Goal: Task Accomplishment & Management: Use online tool/utility

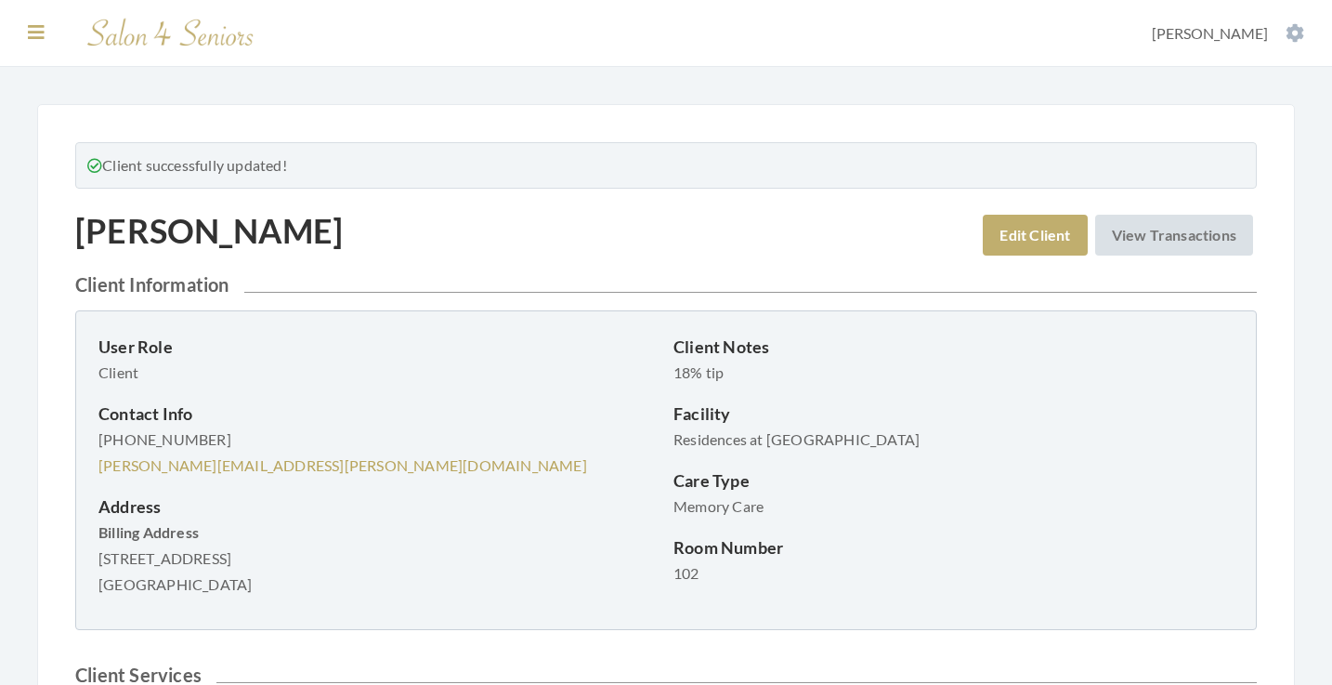
click at [33, 32] on icon at bounding box center [36, 32] width 17 height 19
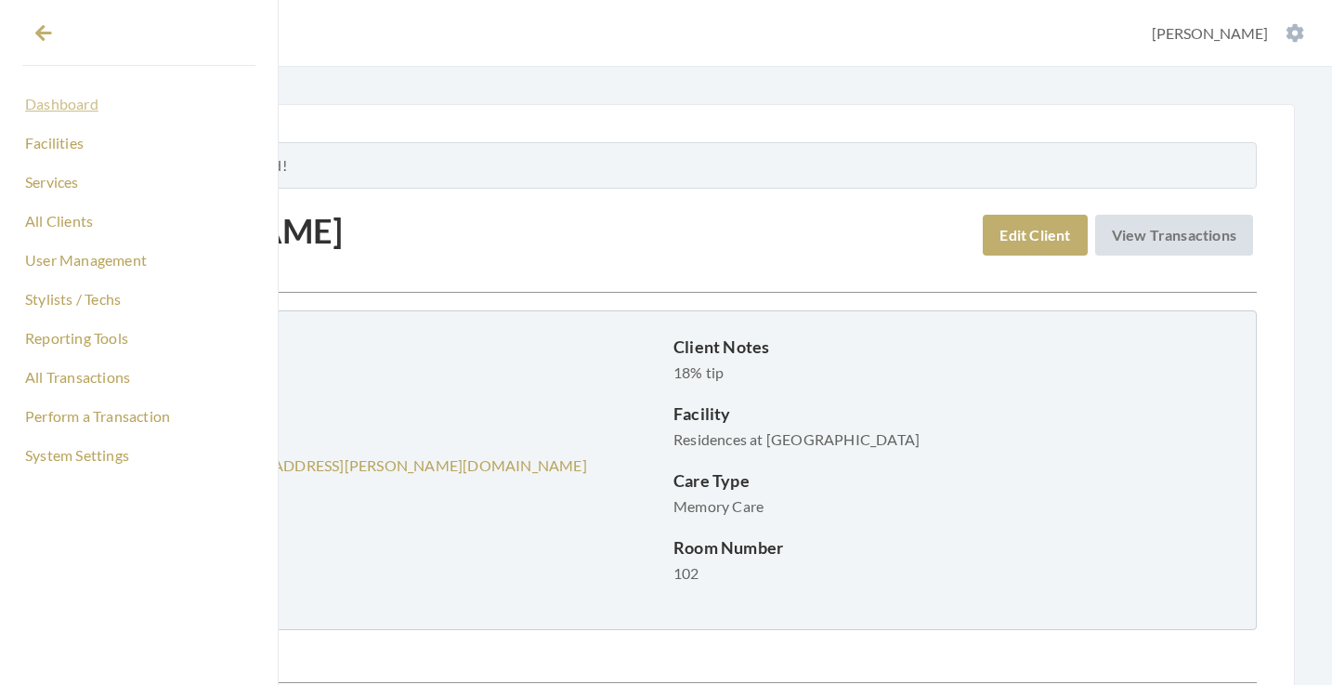
click at [61, 106] on link "Dashboard" at bounding box center [138, 104] width 233 height 32
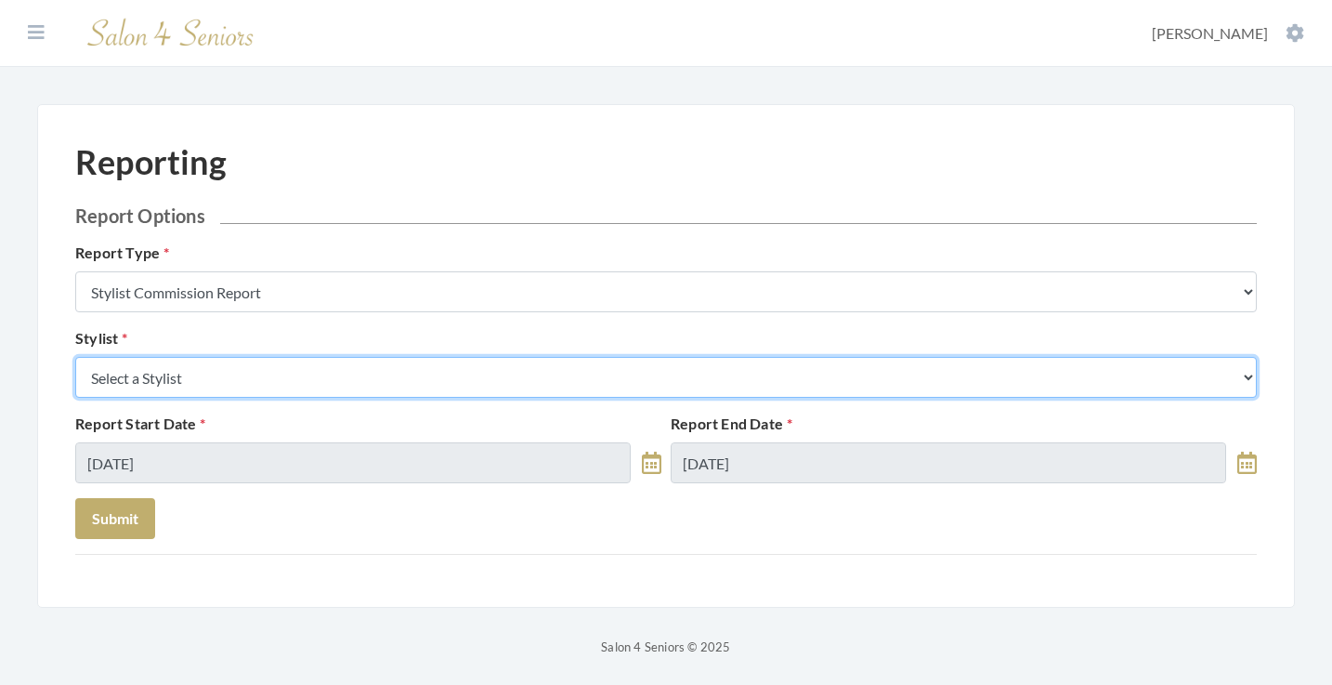
click at [286, 382] on select "Select a Stylist [PERSON_NAME] [PERSON_NAME] [PERSON_NAME] [PERSON_NAME] [PERSO…" at bounding box center [666, 377] width 1182 height 41
select select "49"
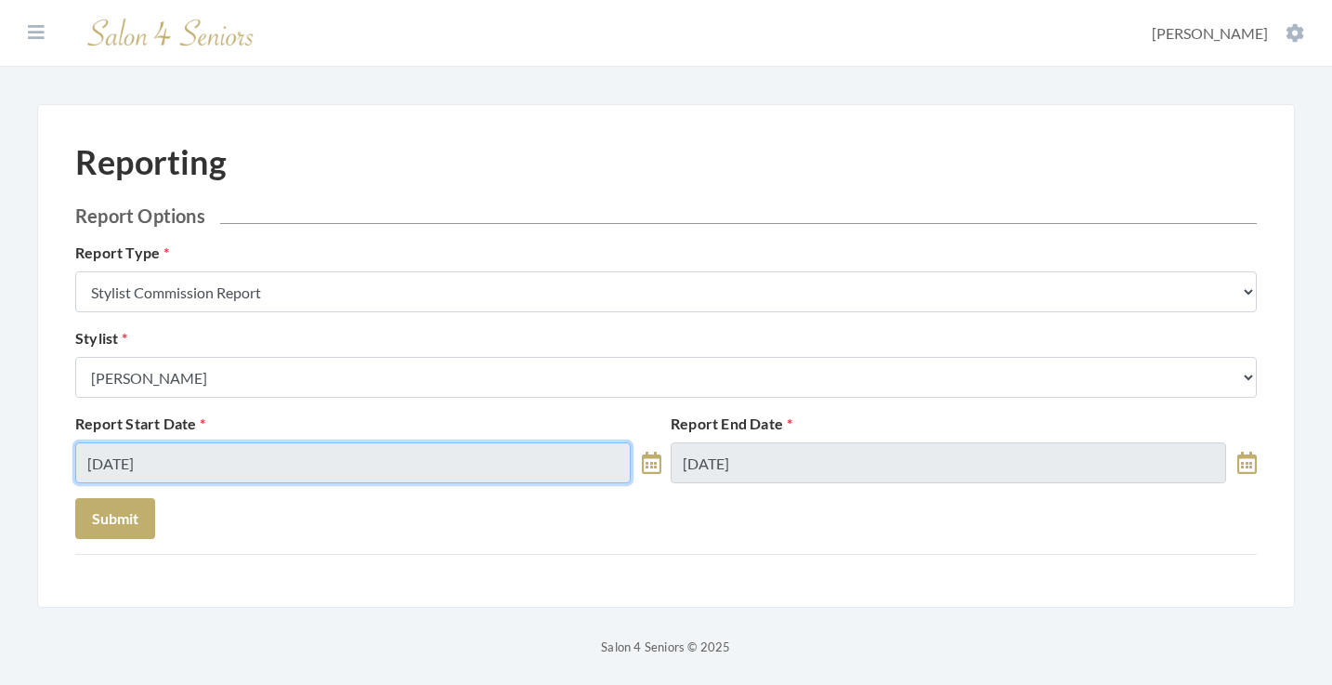
click at [215, 463] on input "08/21/2025" at bounding box center [353, 462] width 556 height 41
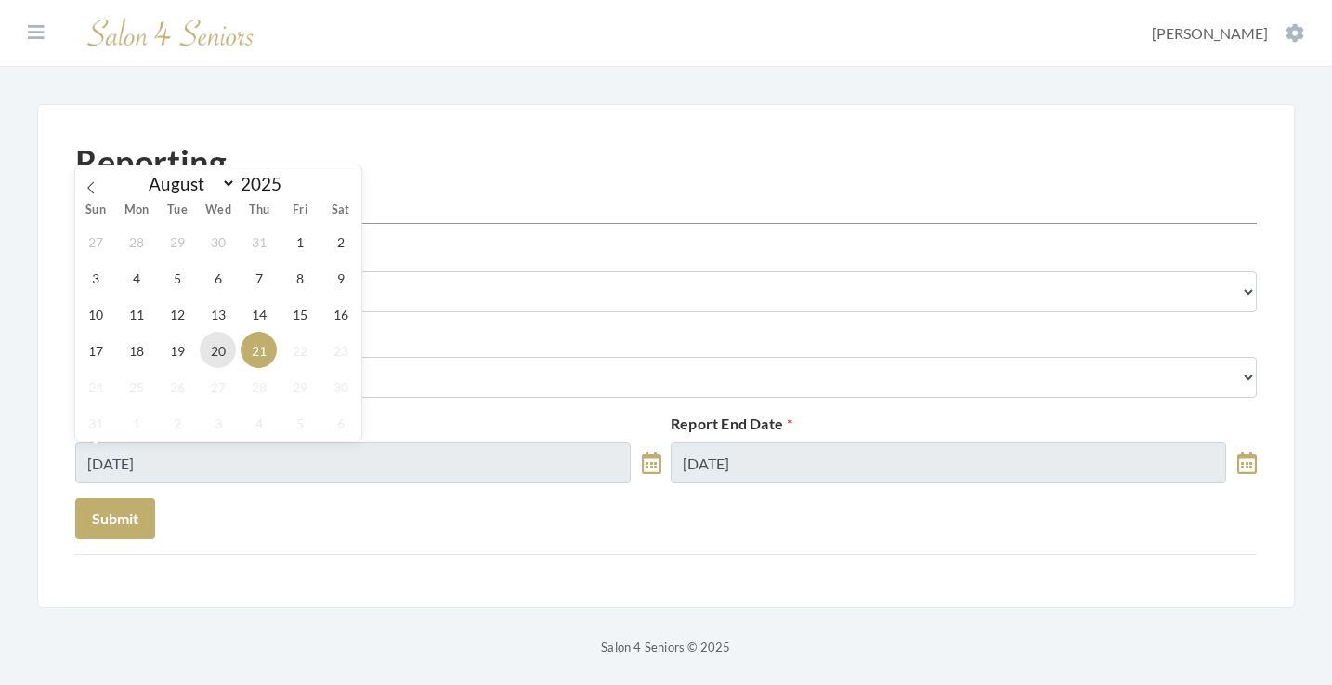
click at [219, 352] on span "20" at bounding box center [218, 350] width 36 height 36
type input "08/20/2025"
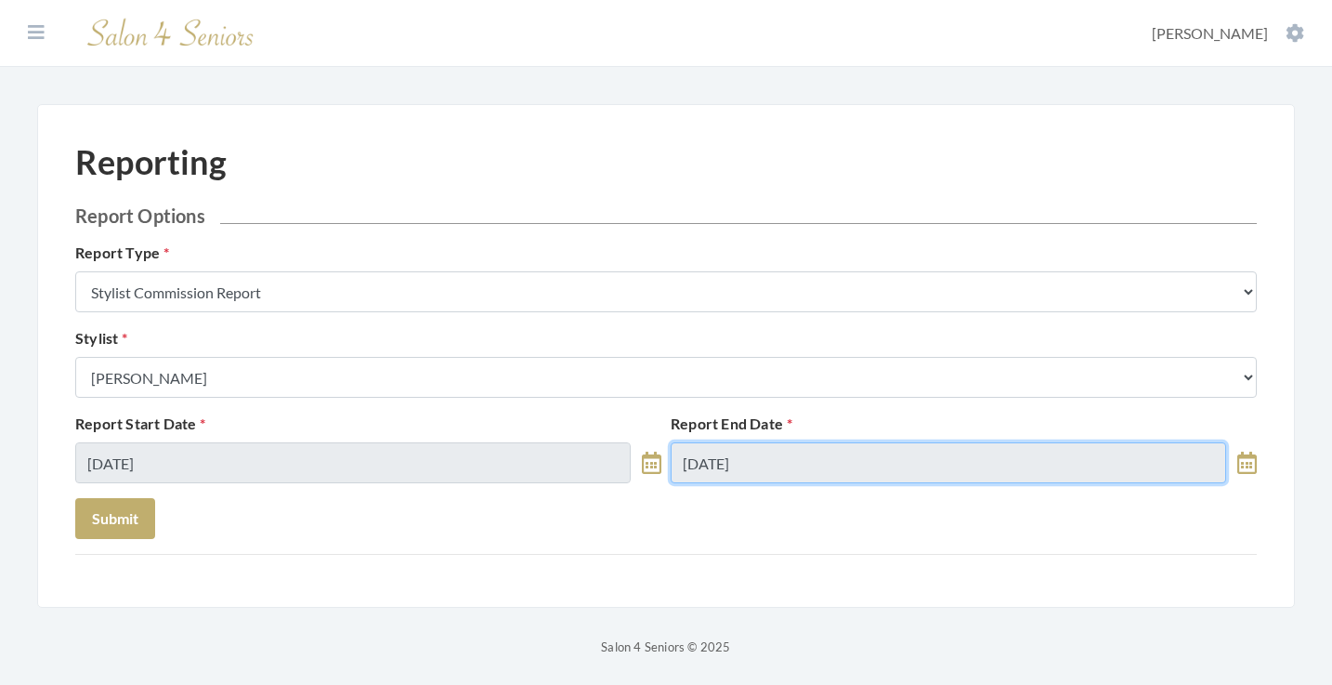
click at [712, 454] on input "08/21/2025" at bounding box center [949, 462] width 556 height 41
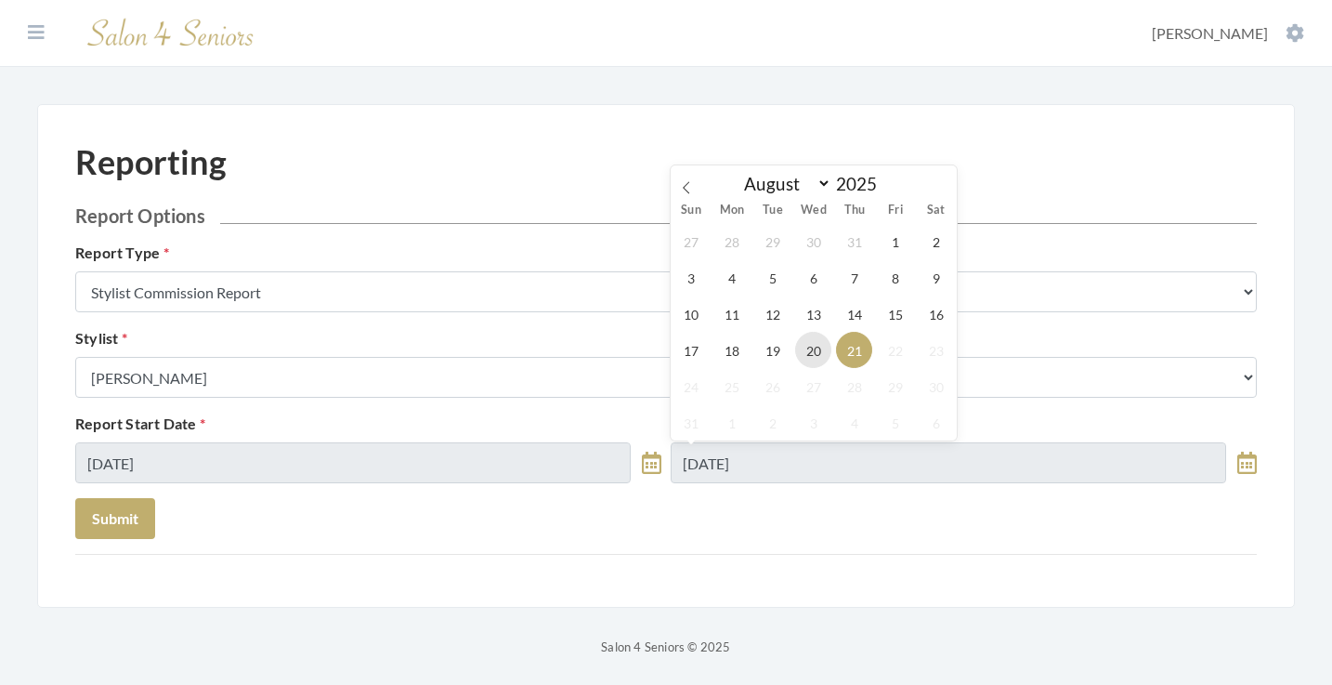
click at [819, 346] on span "20" at bounding box center [813, 350] width 36 height 36
type input "08/20/2025"
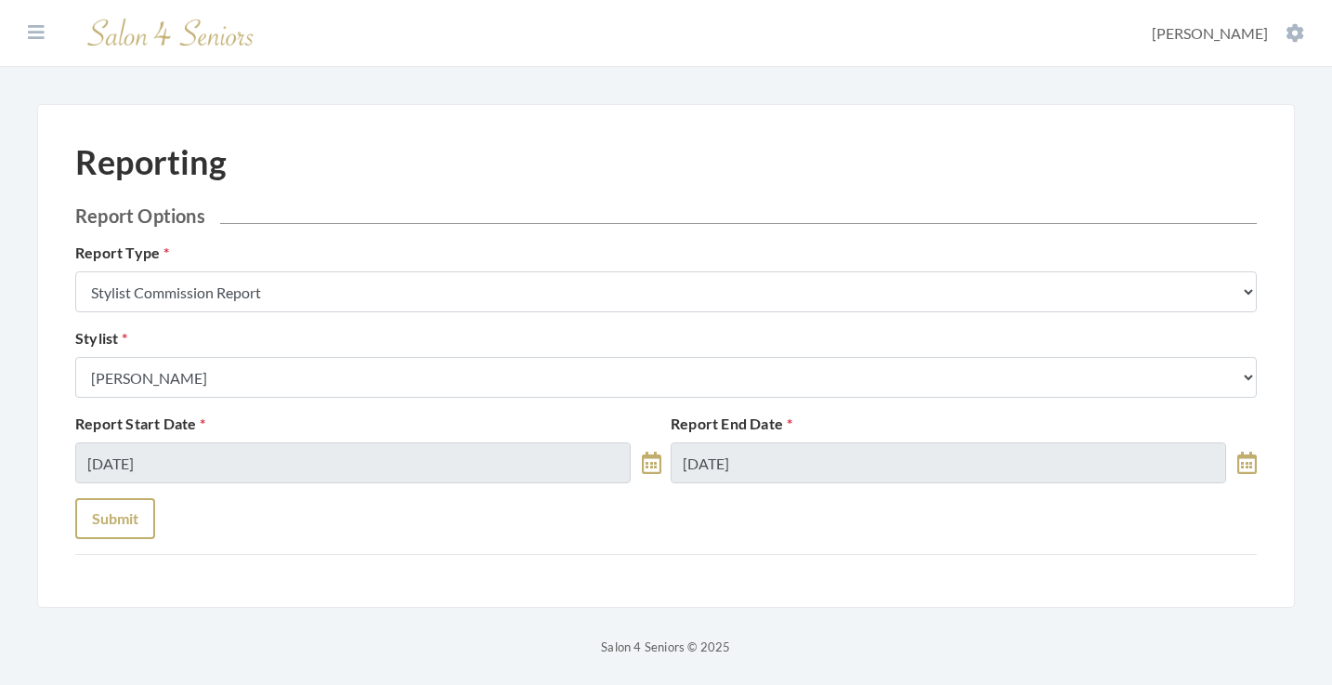
click at [92, 529] on button "Submit" at bounding box center [115, 518] width 80 height 41
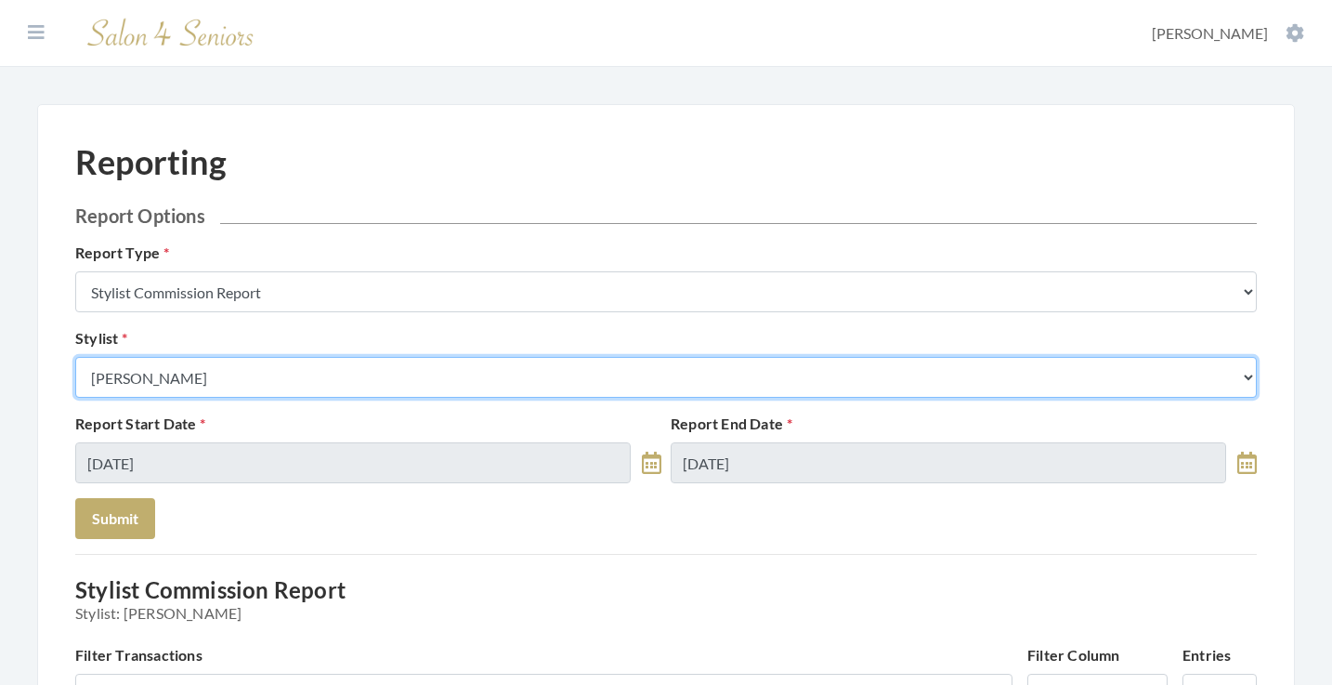
select select "147"
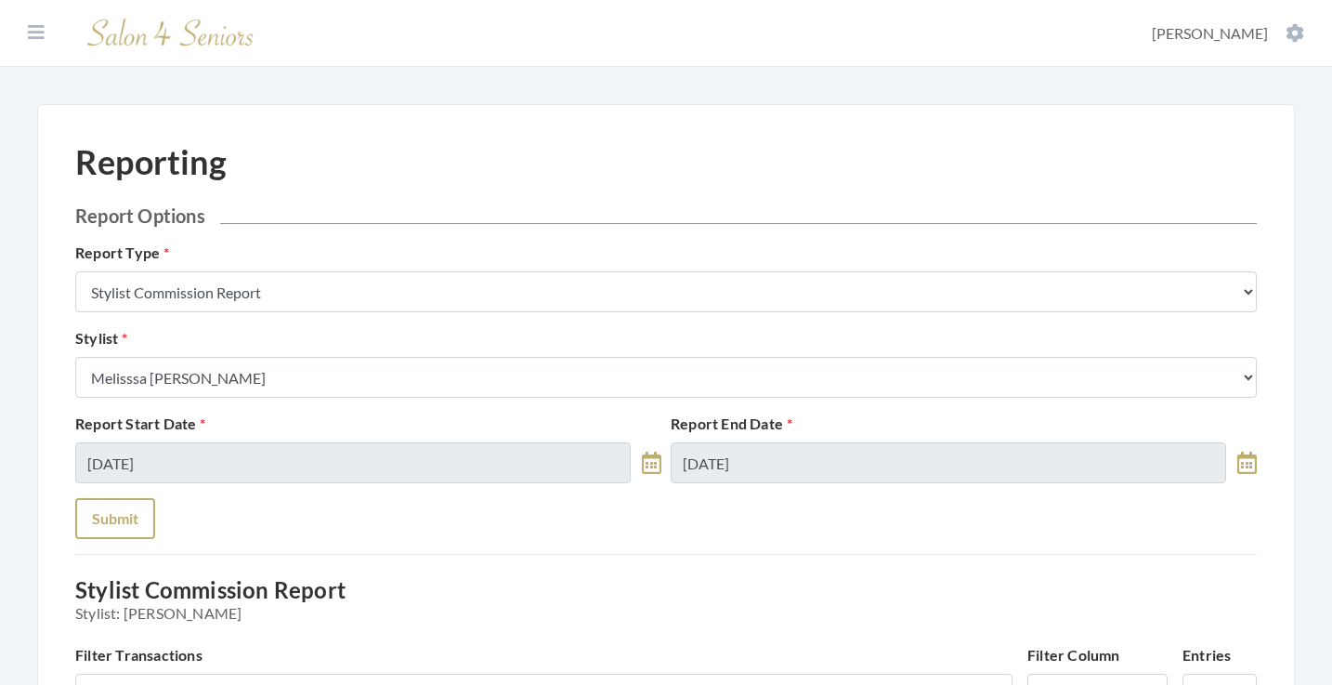
click at [141, 512] on button "Submit" at bounding box center [115, 518] width 80 height 41
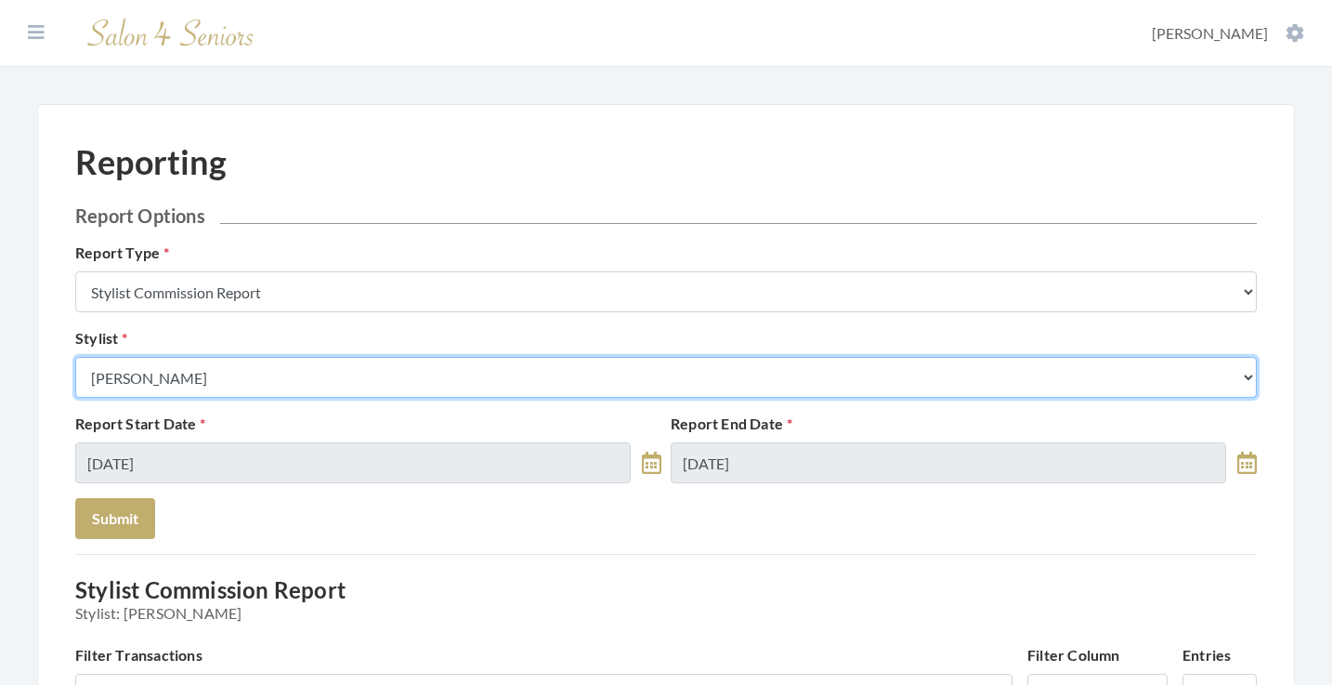
select select "153"
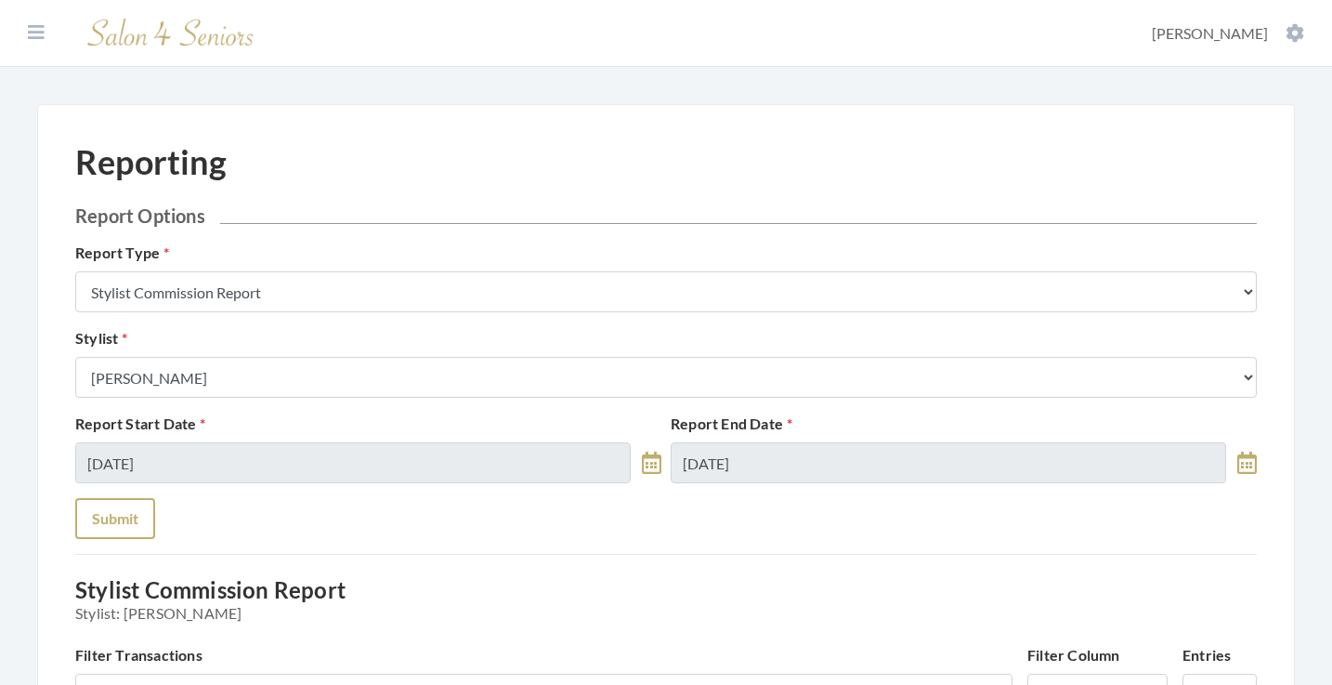
click at [101, 517] on button "Submit" at bounding box center [115, 518] width 80 height 41
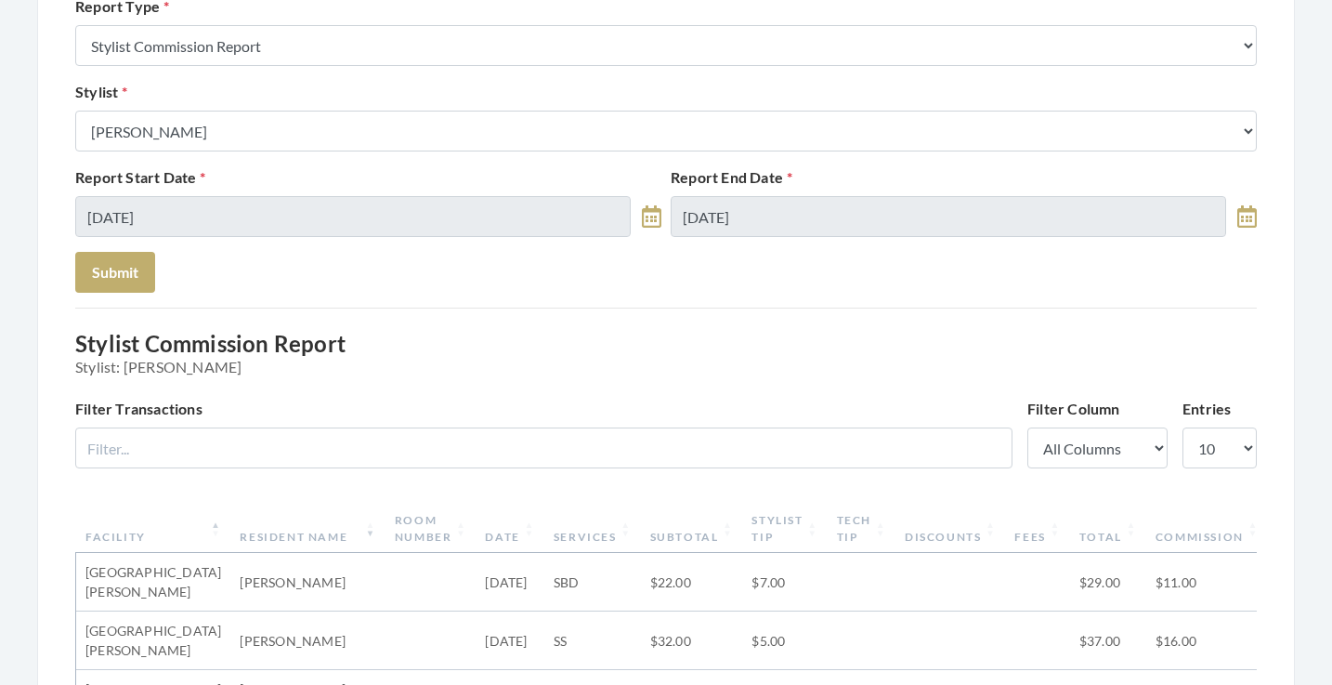
scroll to position [165, 0]
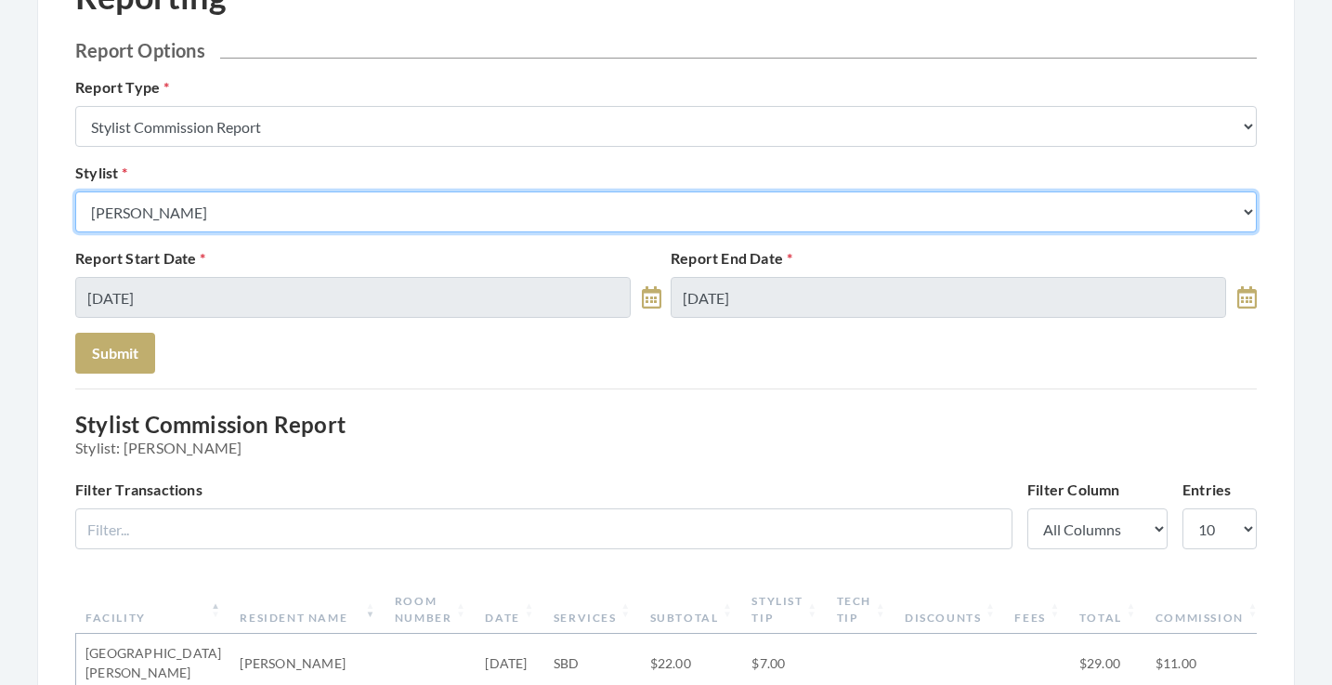
select select "44"
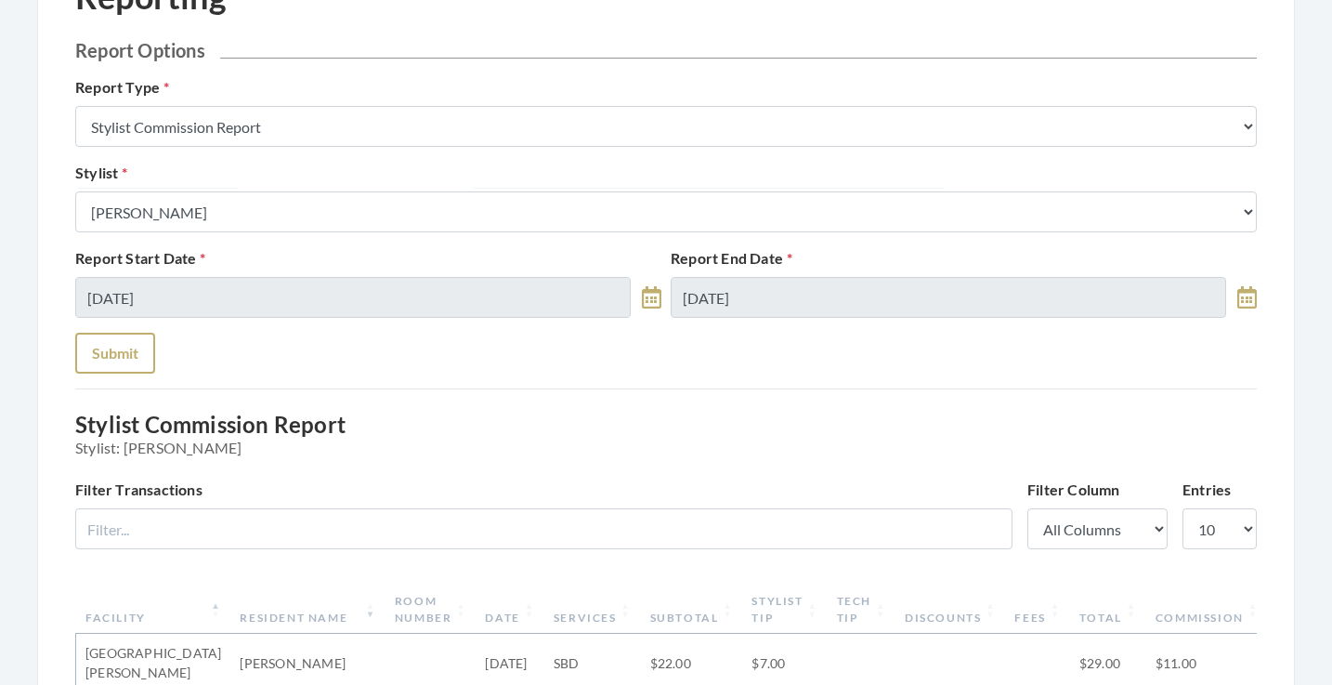
click at [134, 355] on button "Submit" at bounding box center [115, 353] width 80 height 41
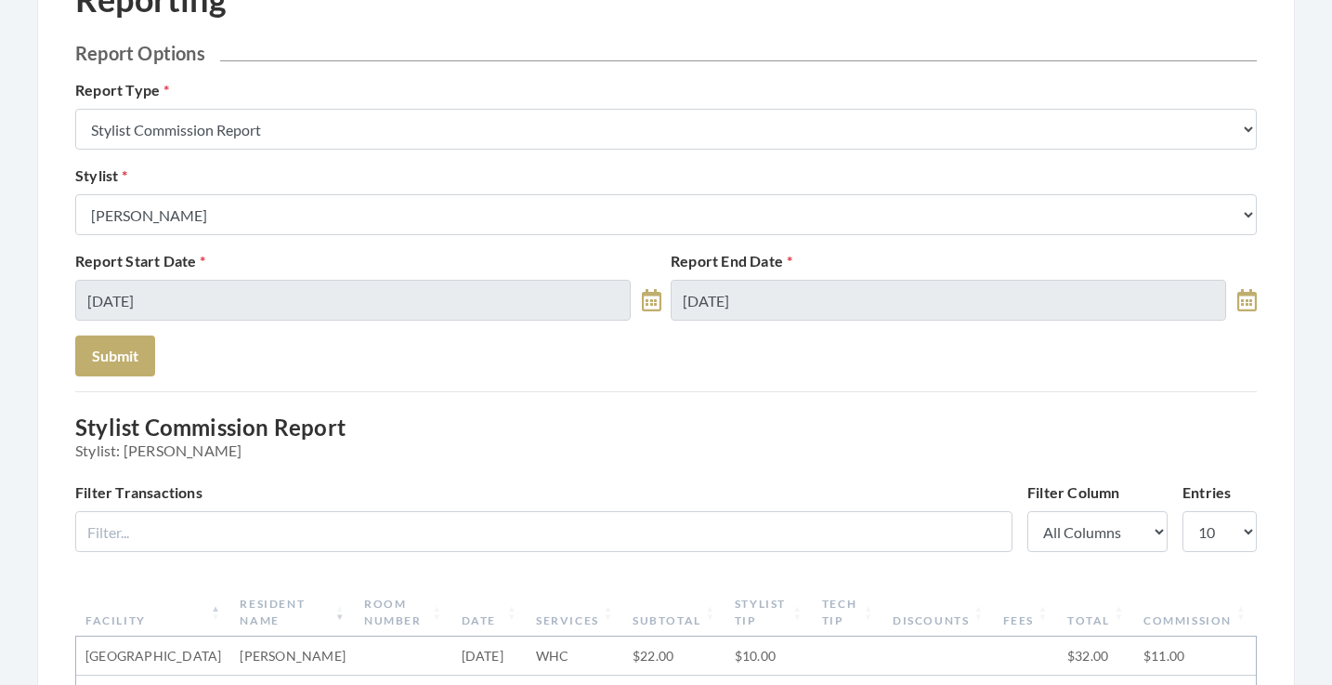
scroll to position [162, 0]
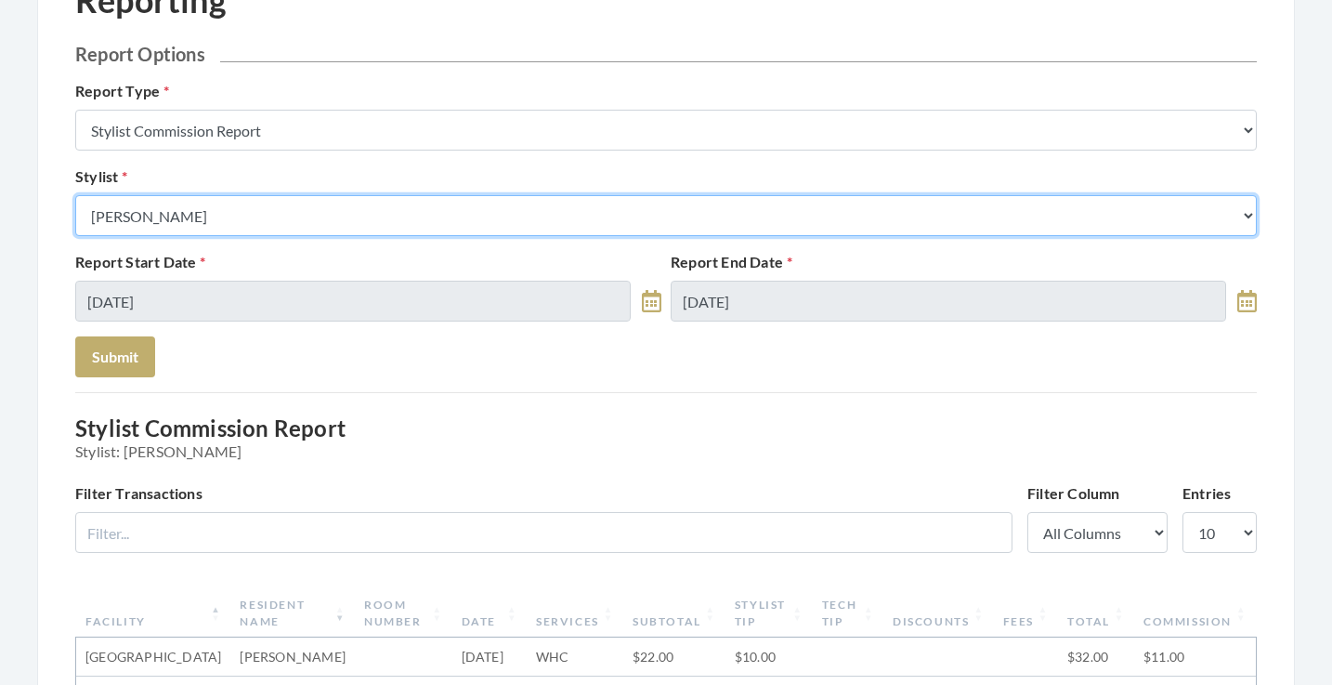
select select "165"
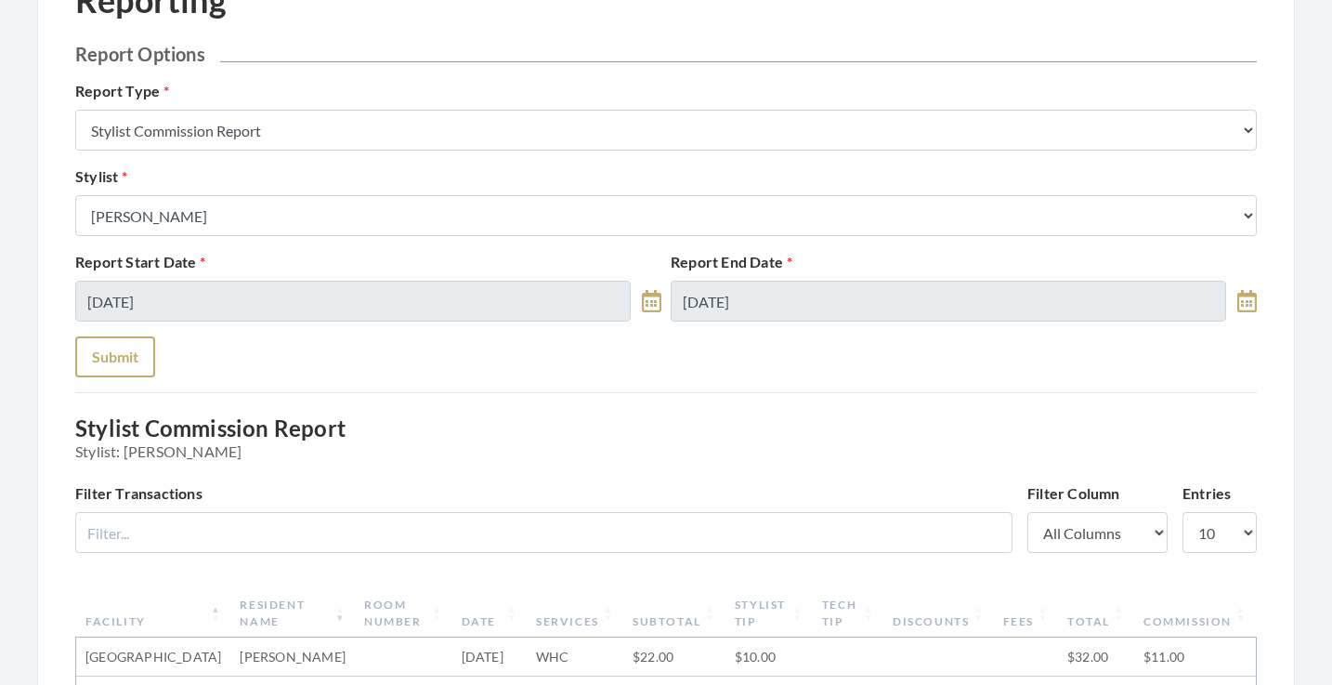
click at [121, 356] on button "Submit" at bounding box center [115, 356] width 80 height 41
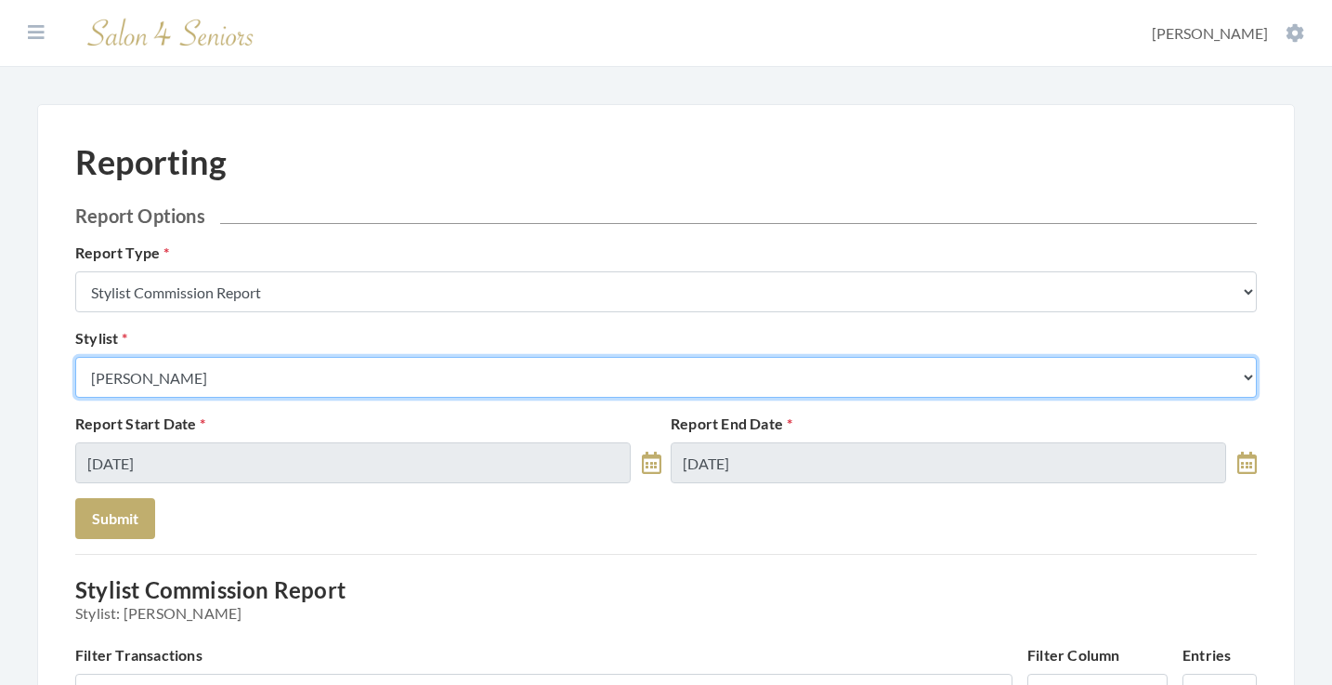
select select "182"
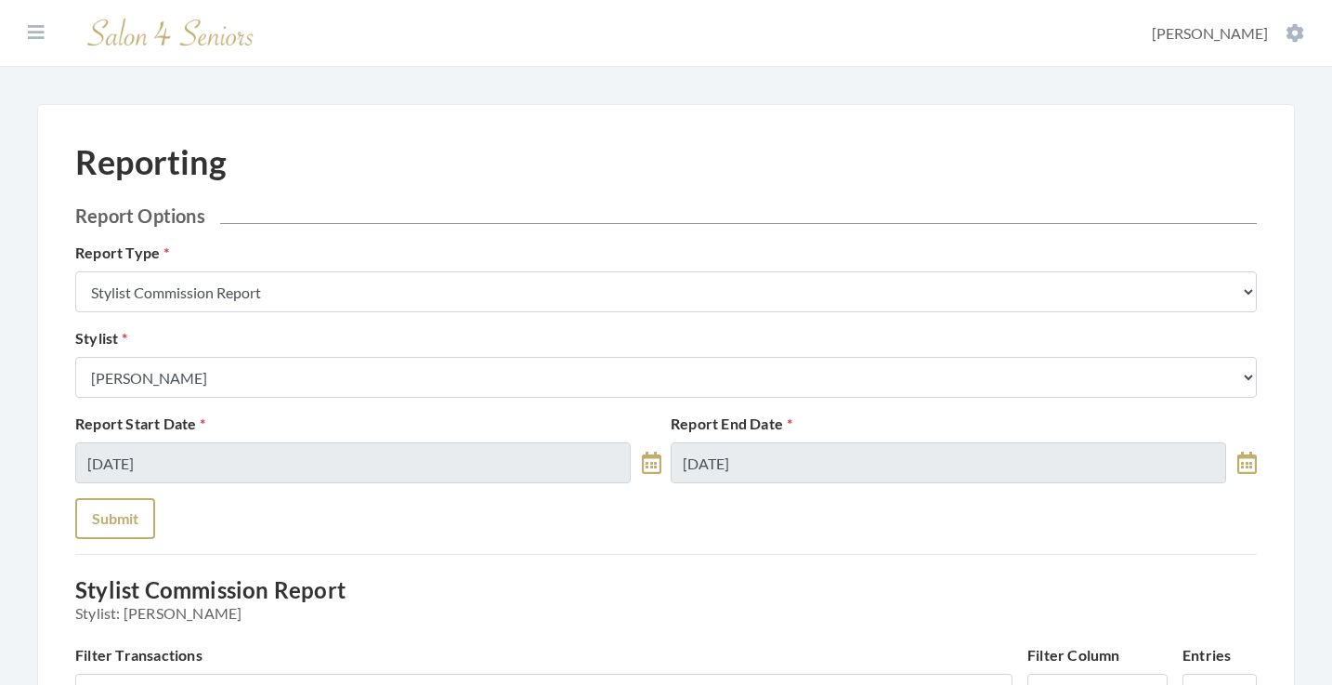
click at [104, 511] on button "Submit" at bounding box center [115, 518] width 80 height 41
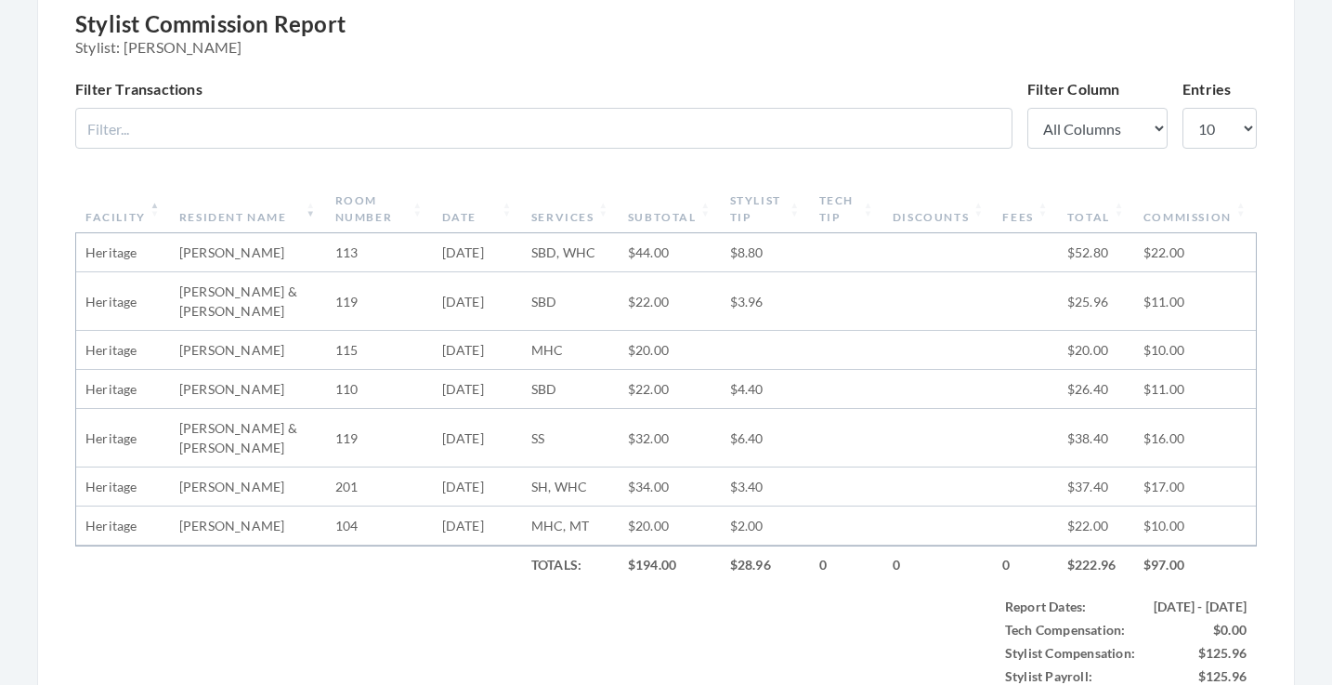
scroll to position [569, 0]
click at [666, 221] on th "Subtotal" at bounding box center [670, 206] width 102 height 48
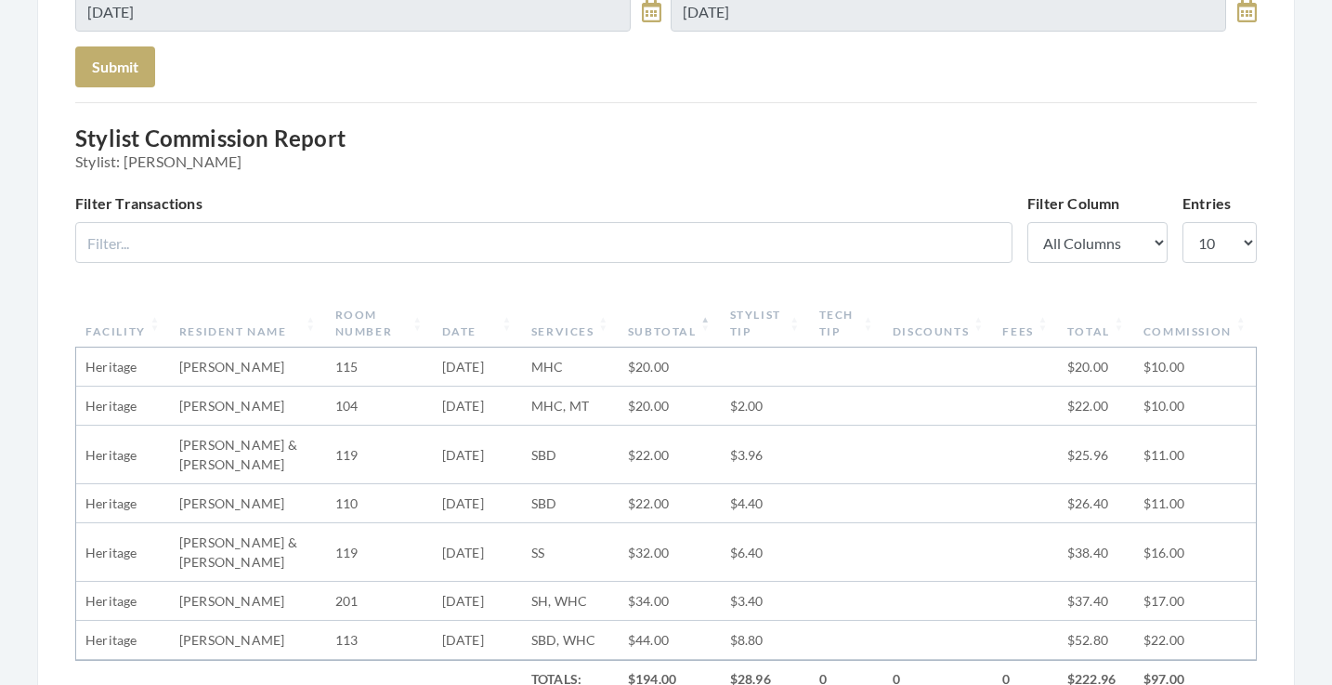
scroll to position [310, 0]
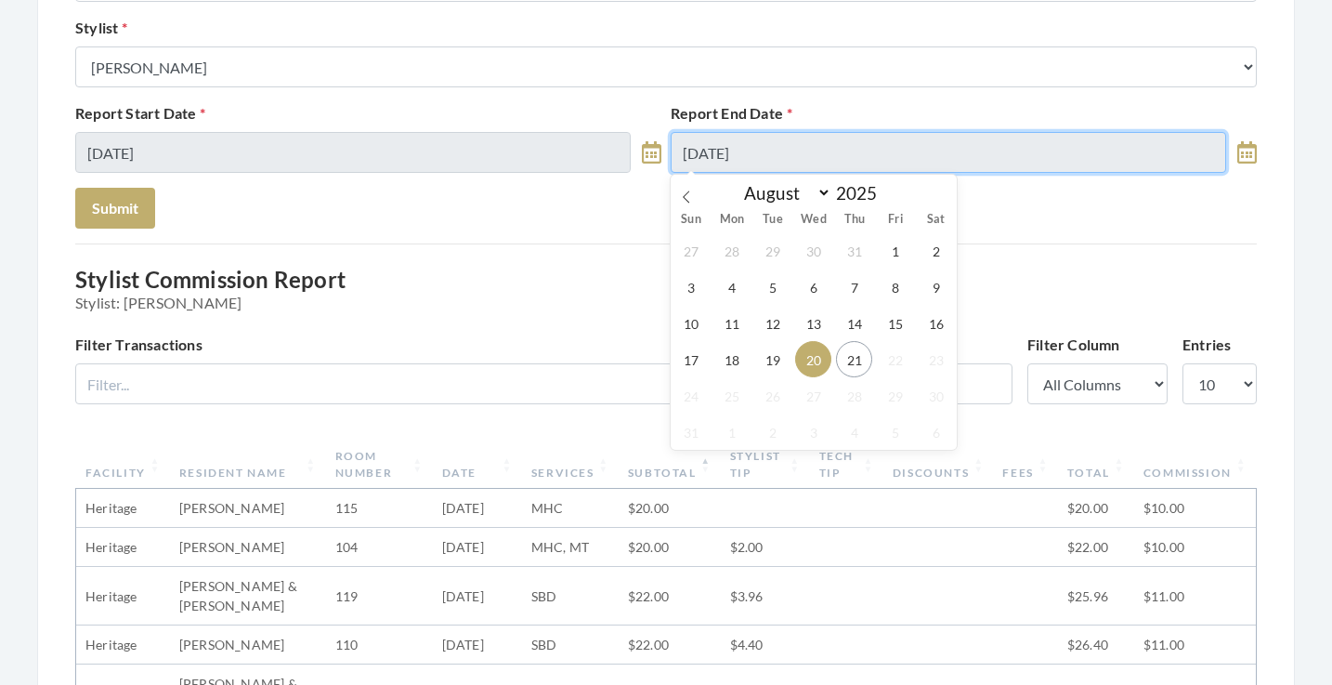
click at [738, 158] on input "08/20/2025" at bounding box center [949, 152] width 556 height 41
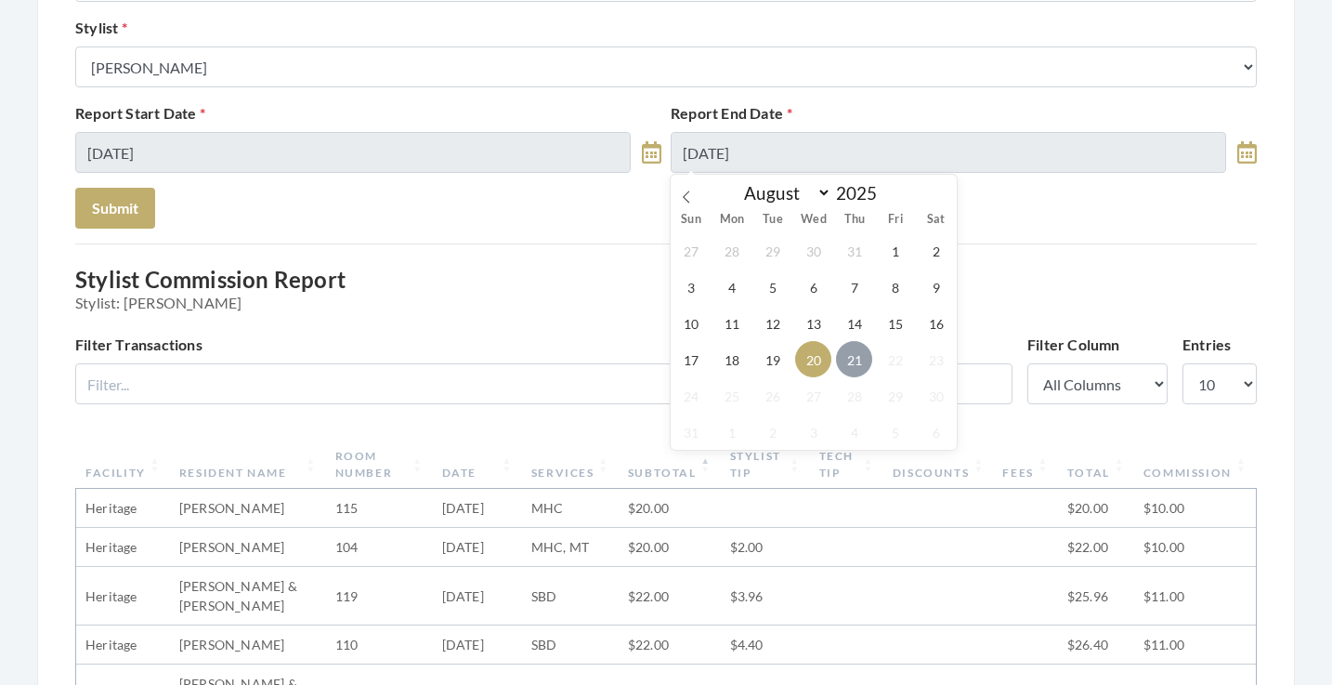
click at [853, 355] on span "21" at bounding box center [854, 359] width 36 height 36
type input "08/21/2025"
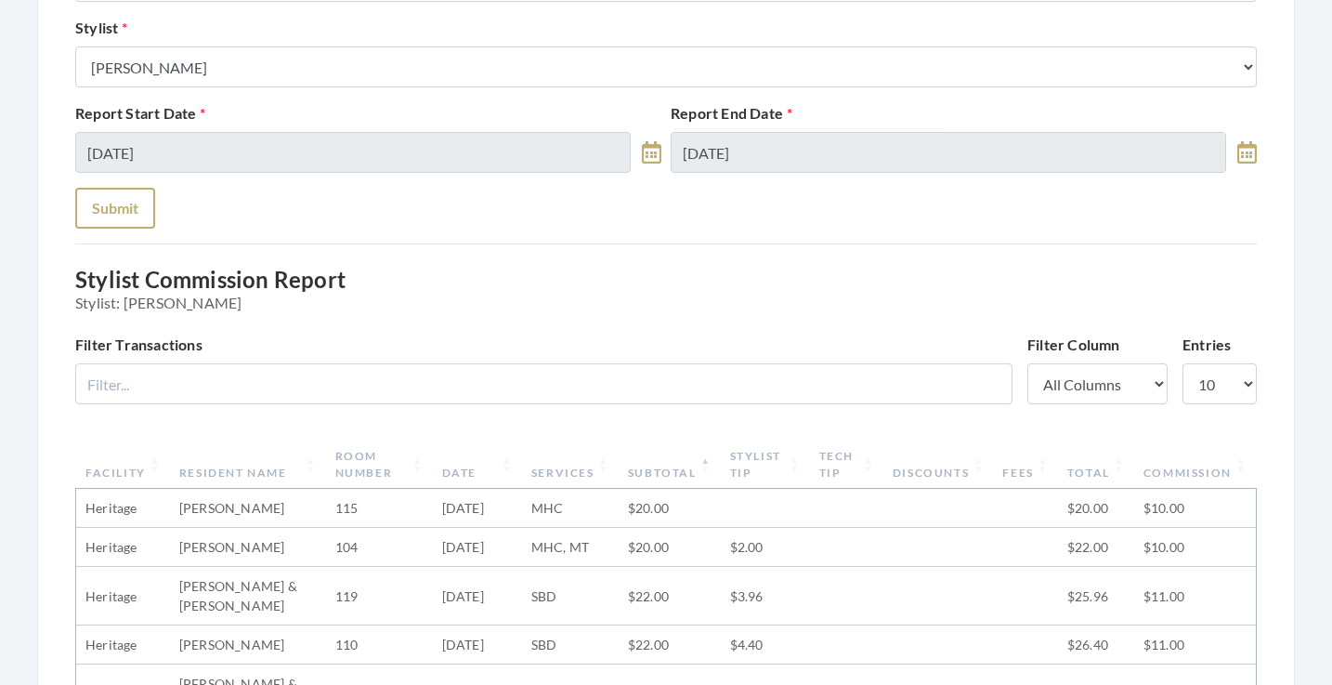
click at [135, 212] on button "Submit" at bounding box center [115, 208] width 80 height 41
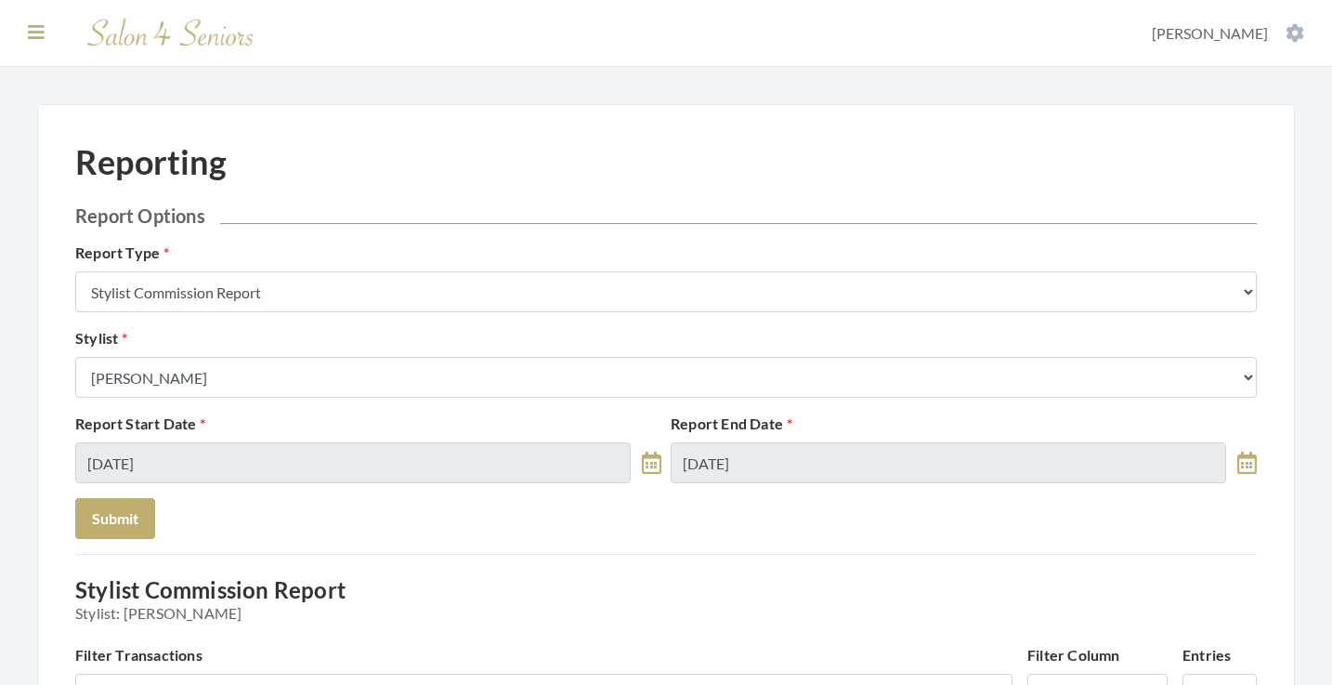
click at [36, 34] on icon at bounding box center [36, 32] width 17 height 19
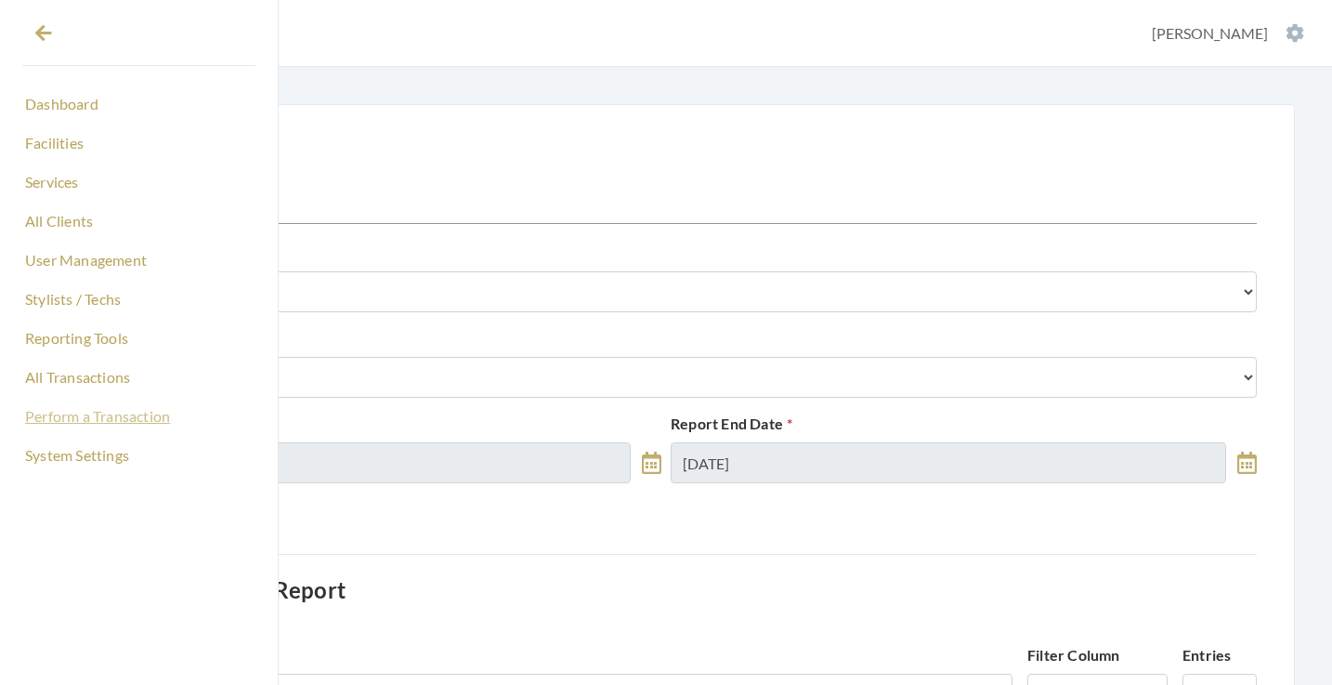
click at [57, 414] on link "Perform a Transaction" at bounding box center [138, 416] width 233 height 32
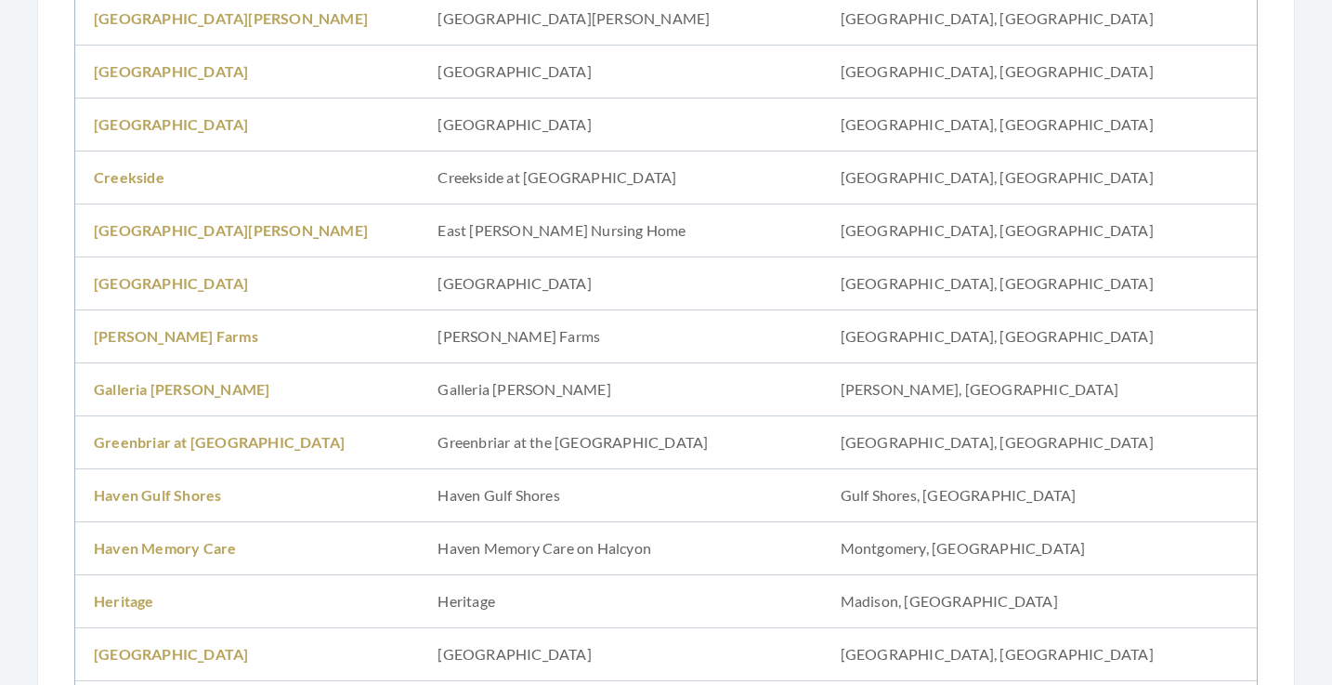
scroll to position [736, 0]
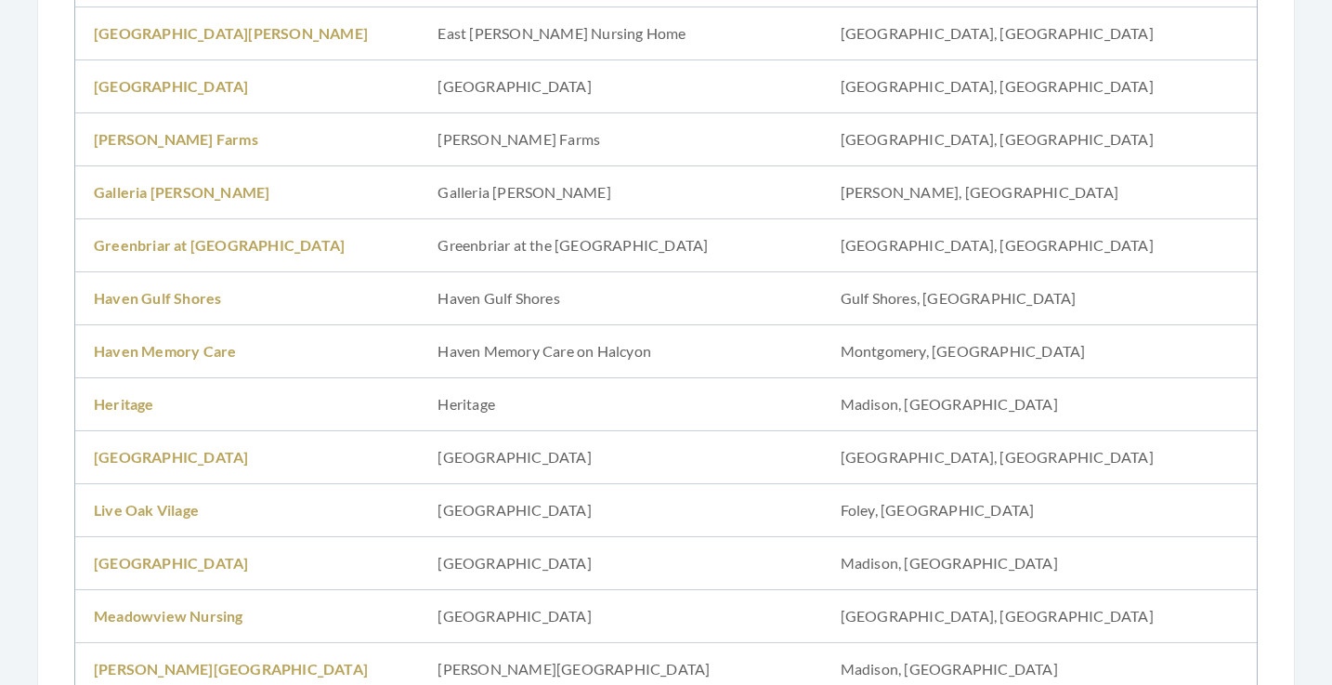
click at [126, 421] on td "Heritage" at bounding box center [247, 404] width 344 height 53
click at [126, 414] on td "Heritage" at bounding box center [247, 404] width 344 height 53
click at [126, 408] on link "Heritage" at bounding box center [124, 404] width 60 height 18
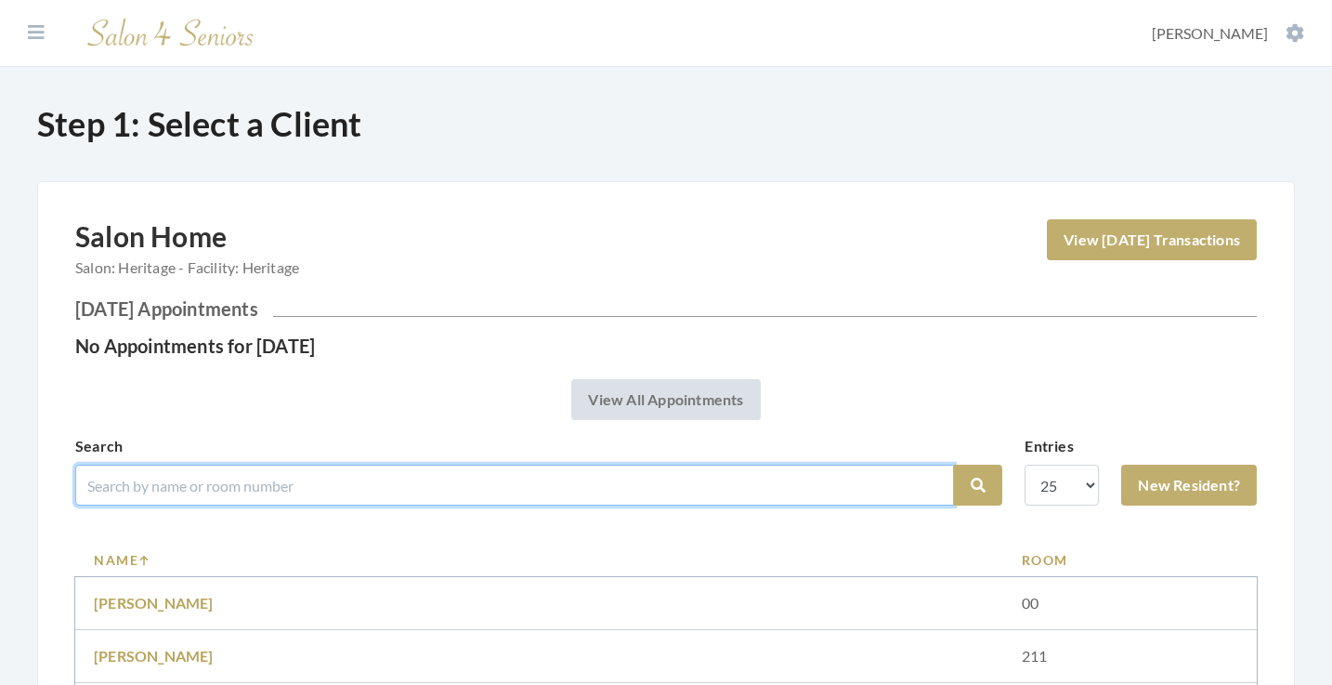
click at [243, 482] on input "search" at bounding box center [514, 485] width 879 height 41
type input "[PERSON_NAME]"
click at [978, 485] on button "Search" at bounding box center [978, 485] width 48 height 41
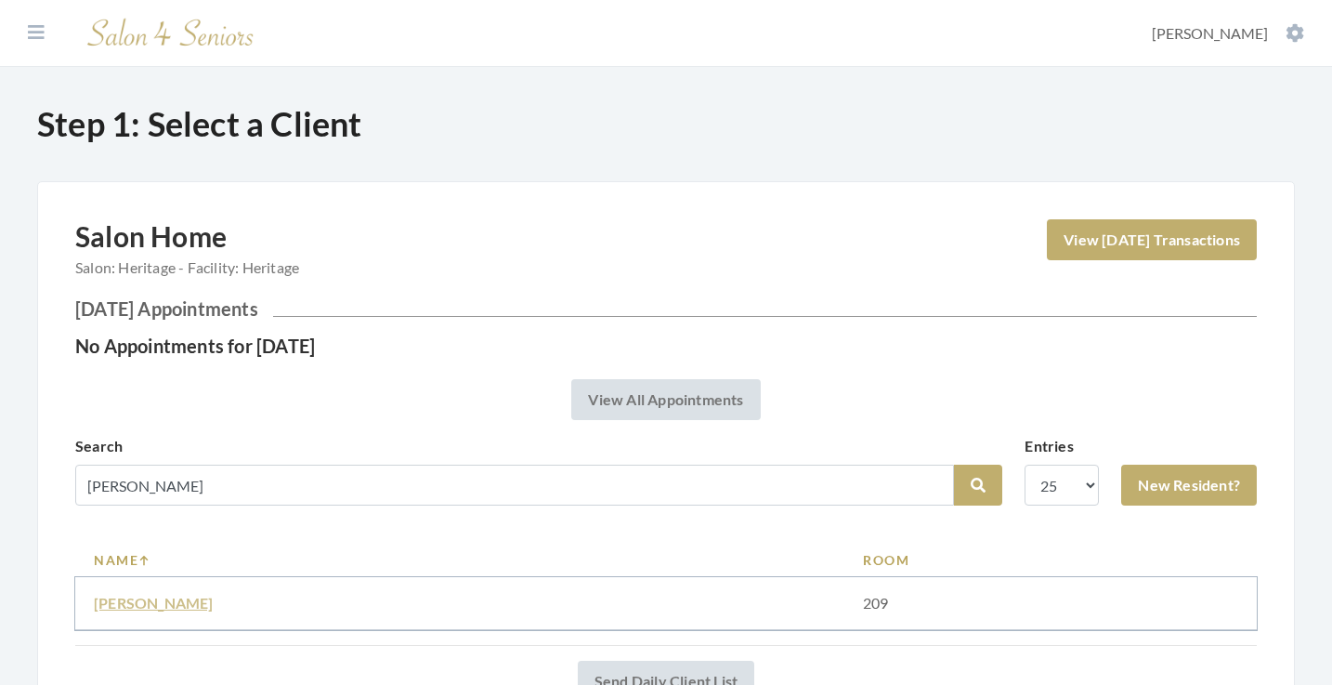
click at [153, 605] on link "[PERSON_NAME]" at bounding box center [154, 603] width 120 height 18
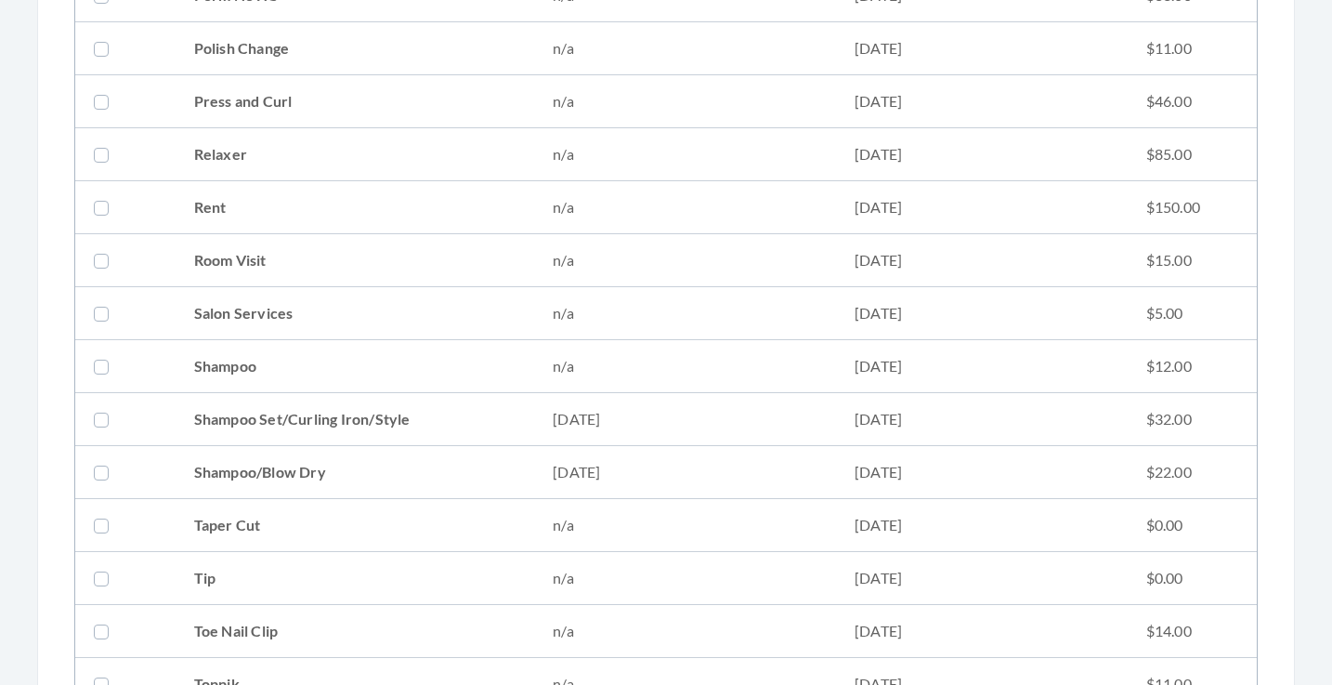
scroll to position [2098, 0]
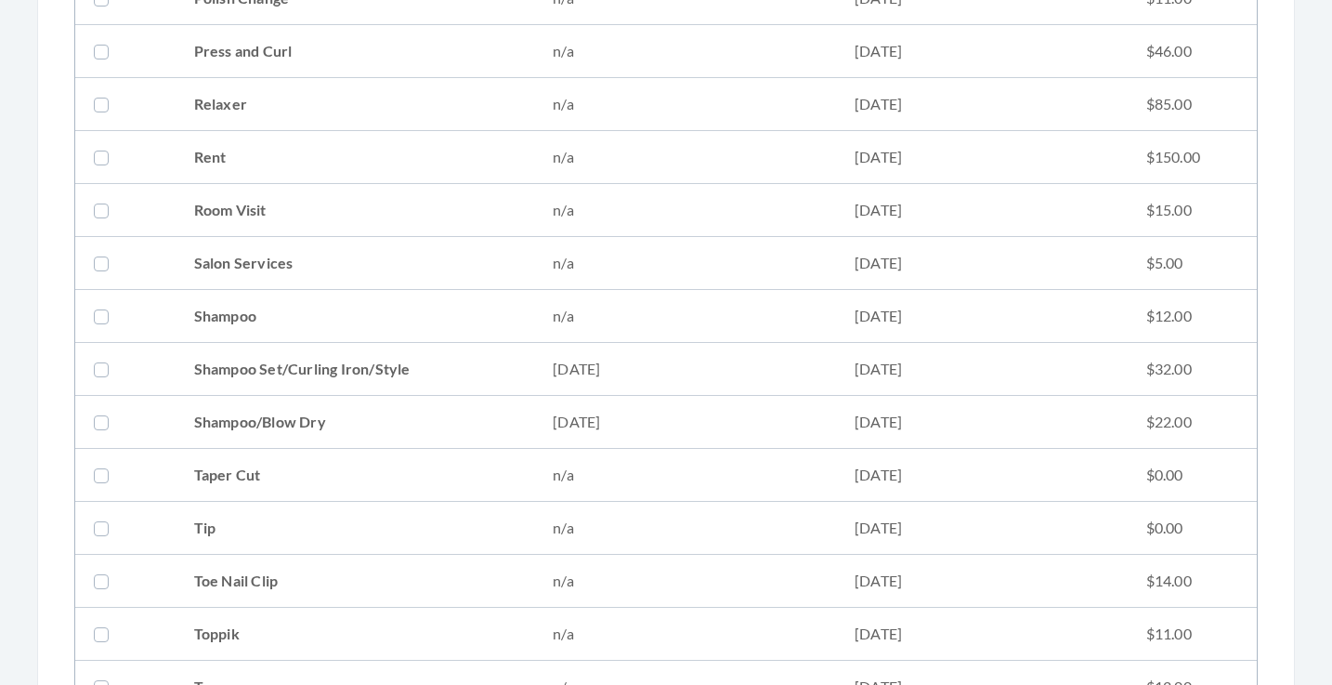
click at [337, 364] on td "Shampoo Set/Curling Iron/Style" at bounding box center [356, 369] width 360 height 53
checkbox input "true"
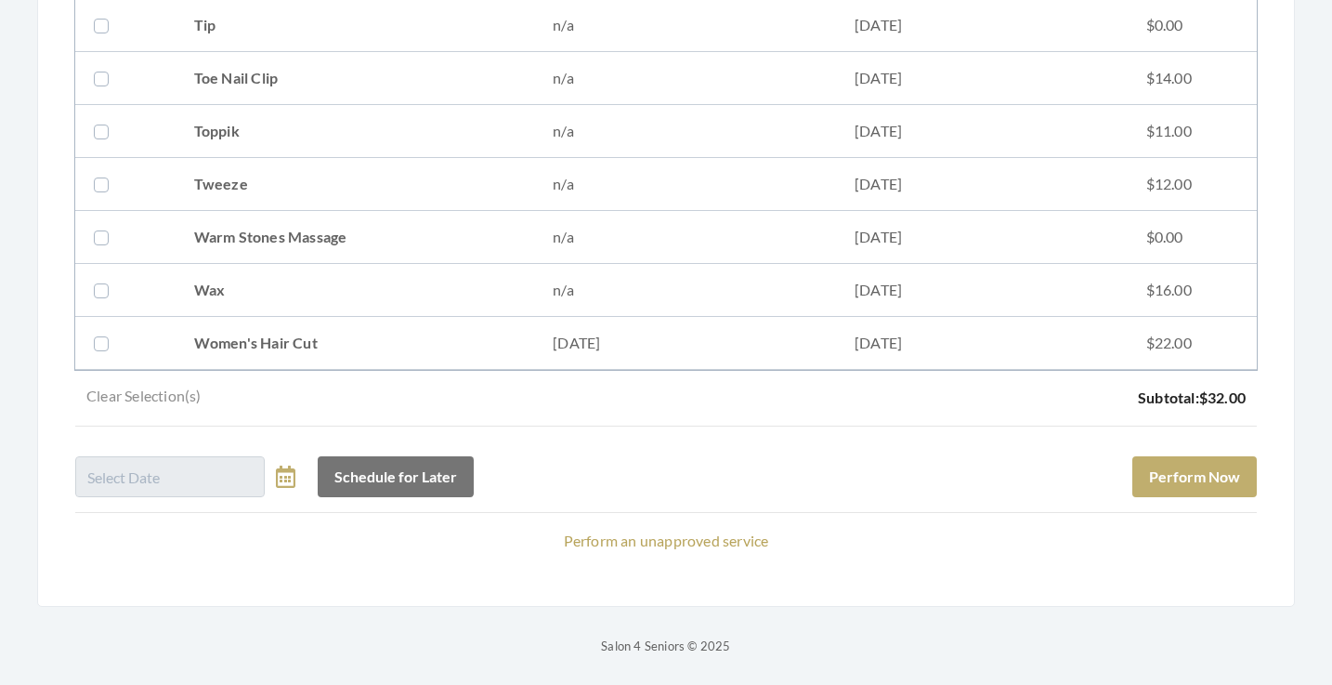
scroll to position [2601, 0]
click at [1157, 470] on button "Perform Now" at bounding box center [1195, 476] width 125 height 41
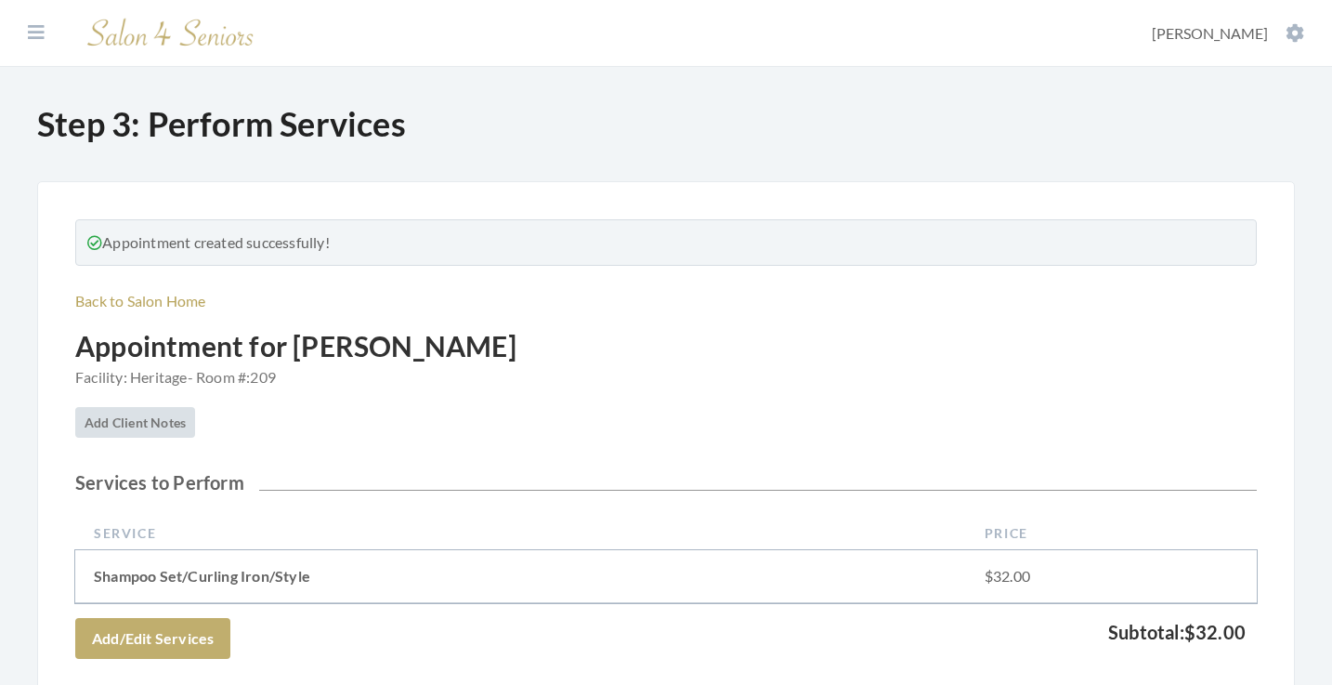
scroll to position [663, 0]
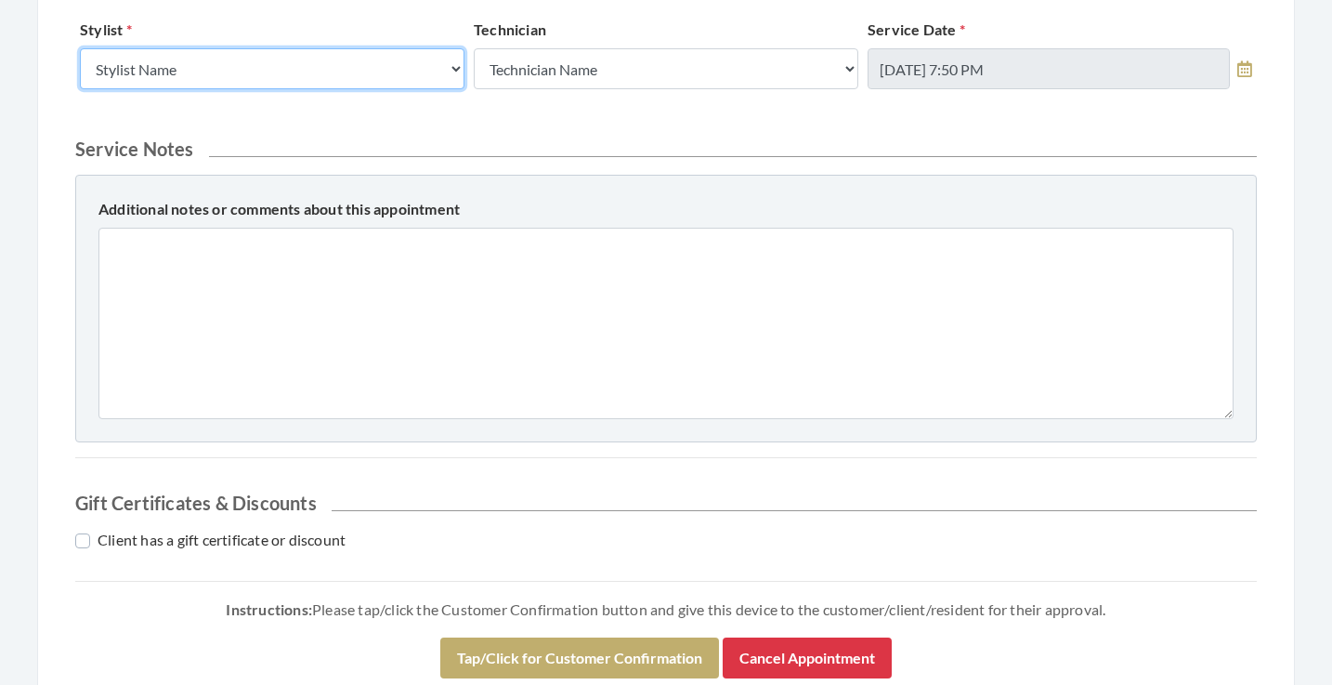
select select "182"
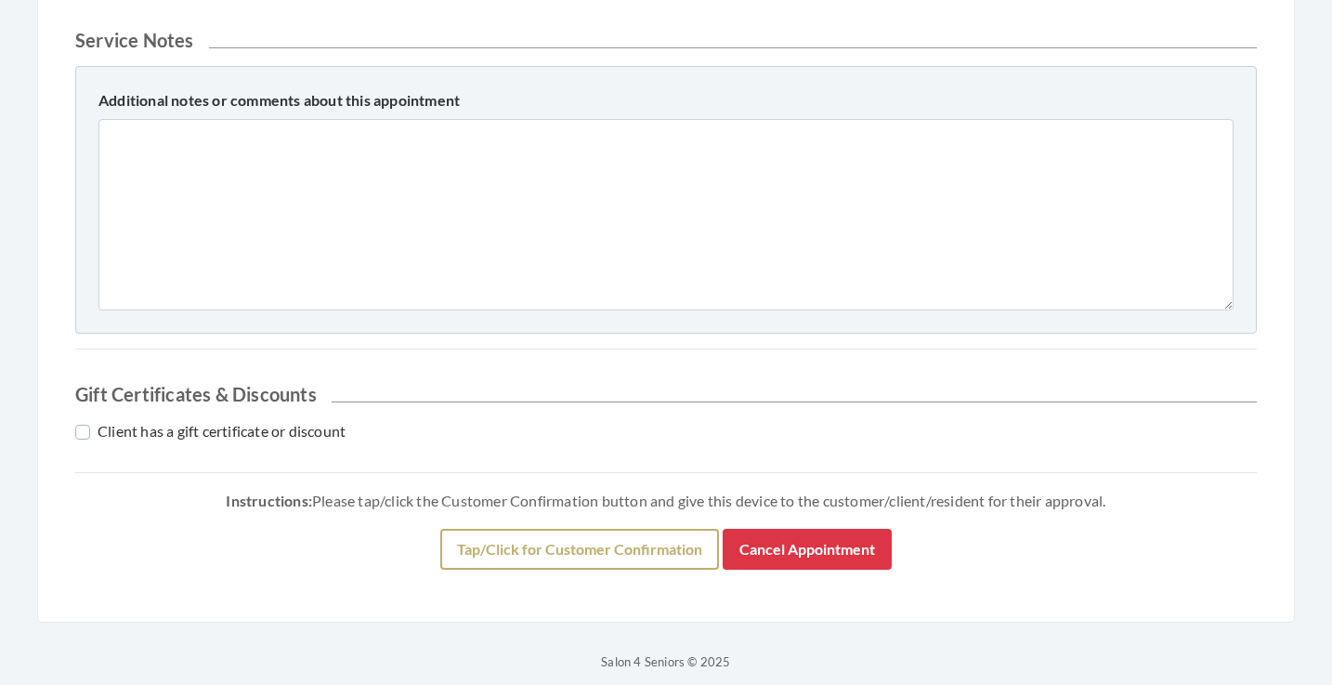
click at [477, 552] on button "Tap/Click for Customer Confirmation" at bounding box center [579, 549] width 279 height 41
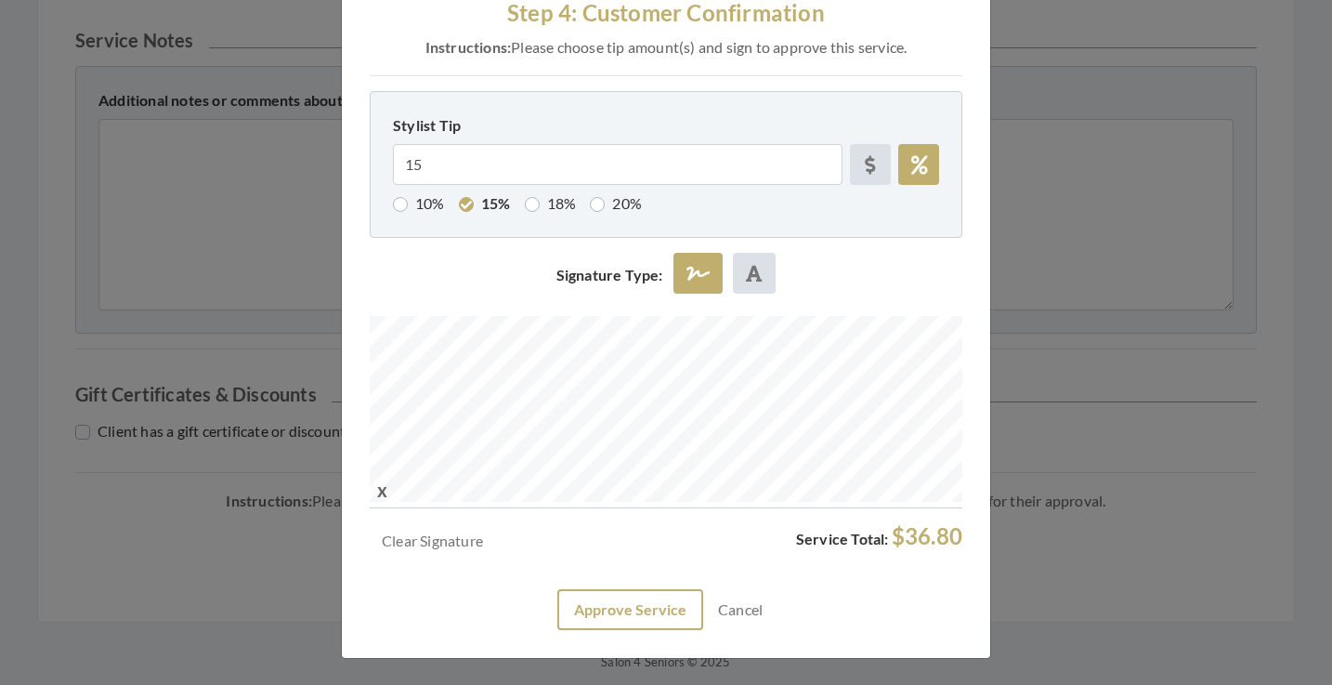
scroll to position [54, 0]
click at [643, 597] on button "Approve Service" at bounding box center [631, 610] width 146 height 41
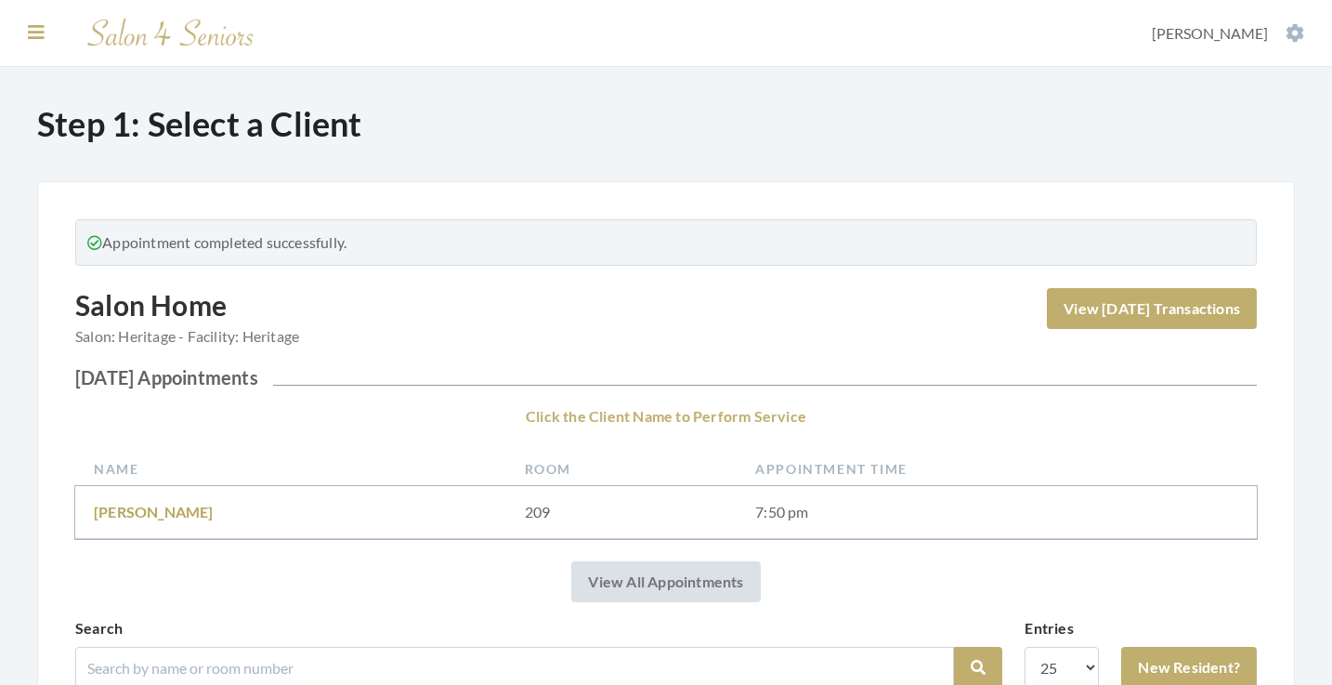
click at [26, 29] on button at bounding box center [36, 32] width 28 height 20
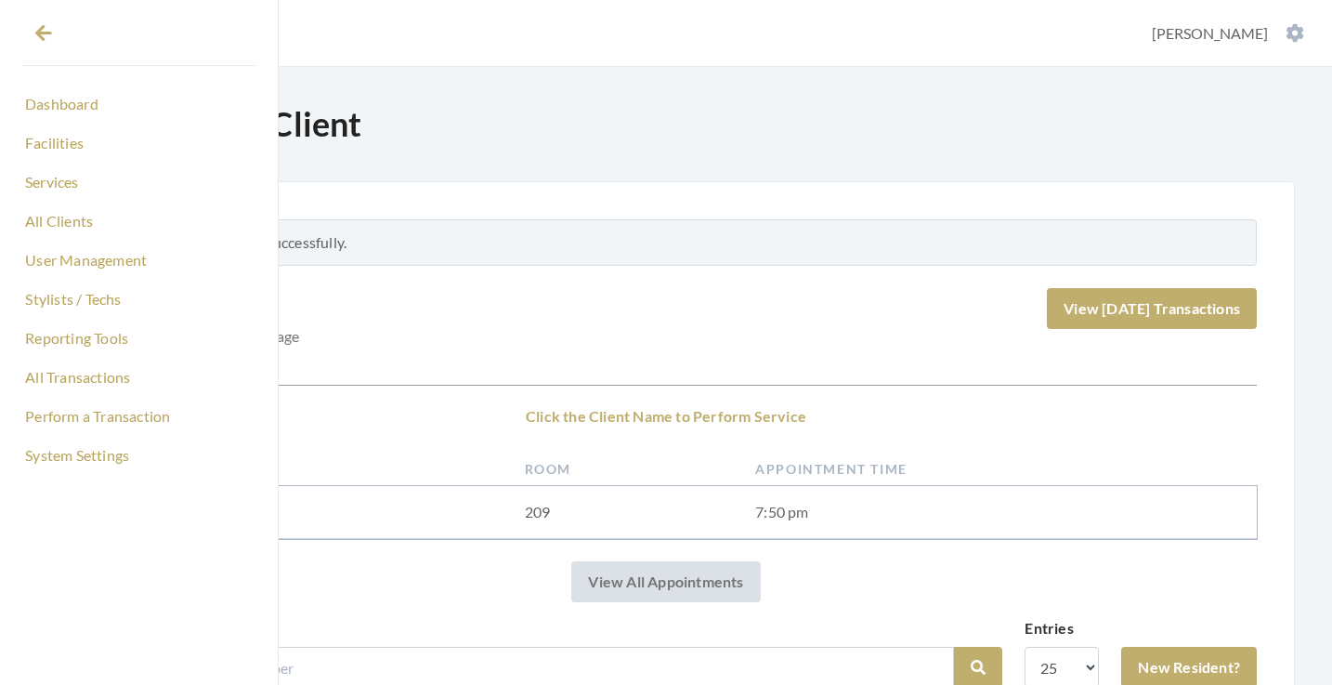
click at [38, 105] on link "Dashboard" at bounding box center [138, 104] width 233 height 32
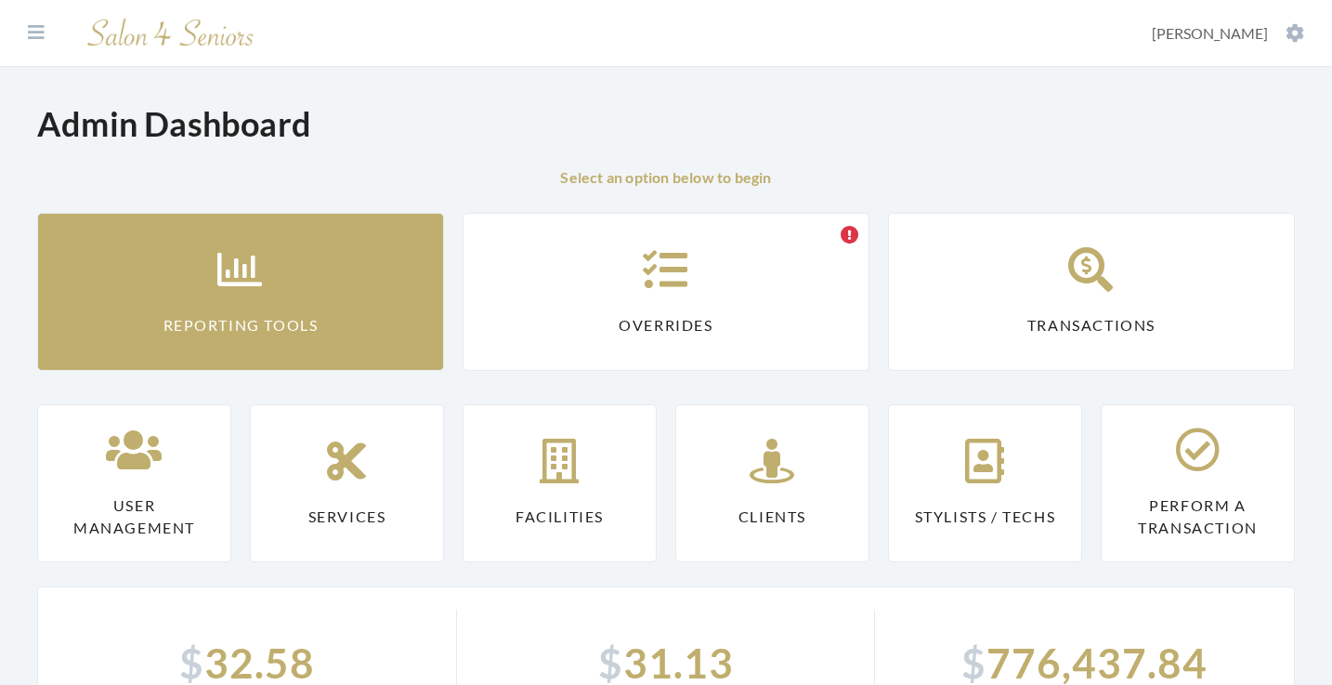
click at [173, 254] on link "Reporting Tools" at bounding box center [240, 292] width 407 height 158
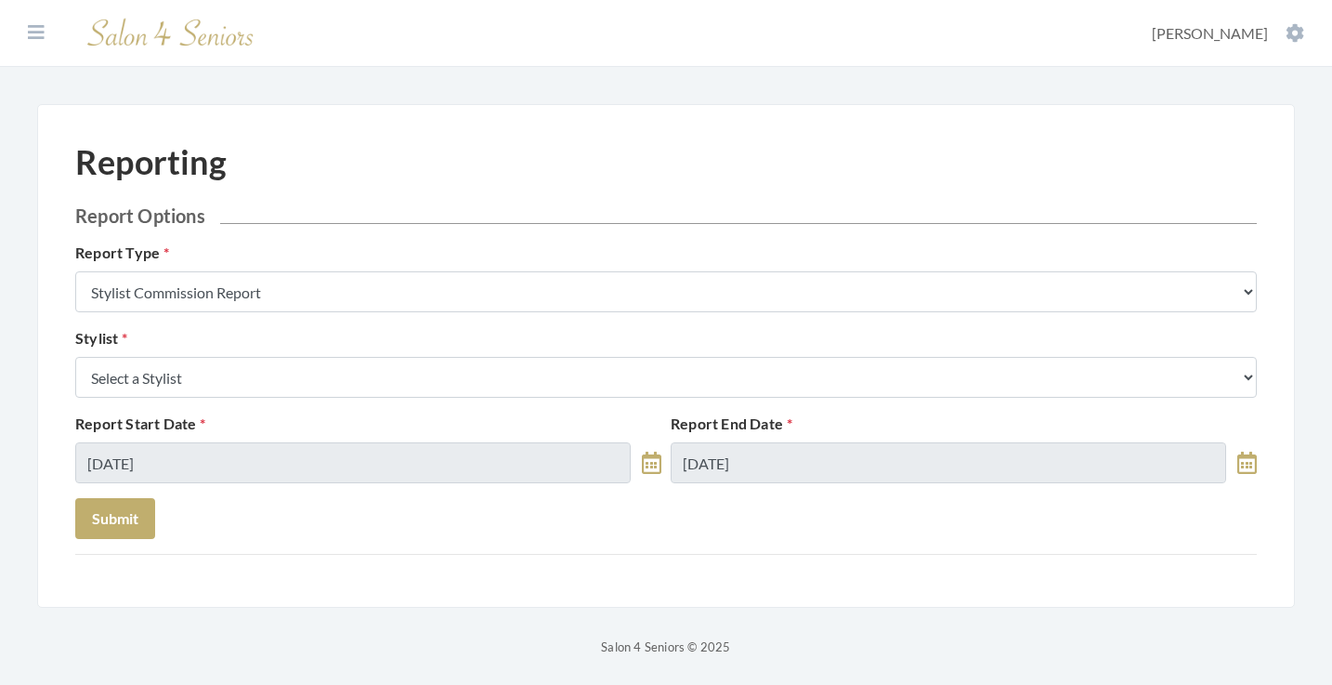
select select "7"
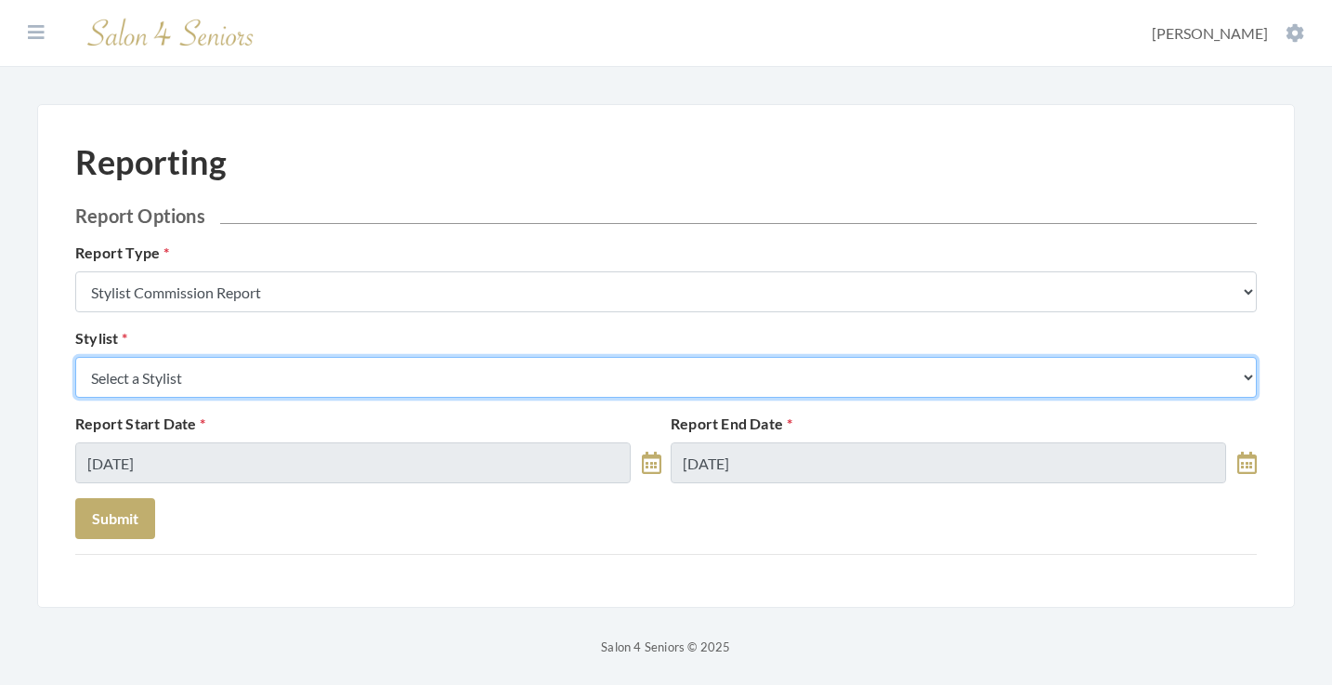
click at [230, 371] on select "Select a Stylist [PERSON_NAME] [PERSON_NAME] [PERSON_NAME] [PERSON_NAME] [PERSO…" at bounding box center [666, 377] width 1182 height 41
select select "182"
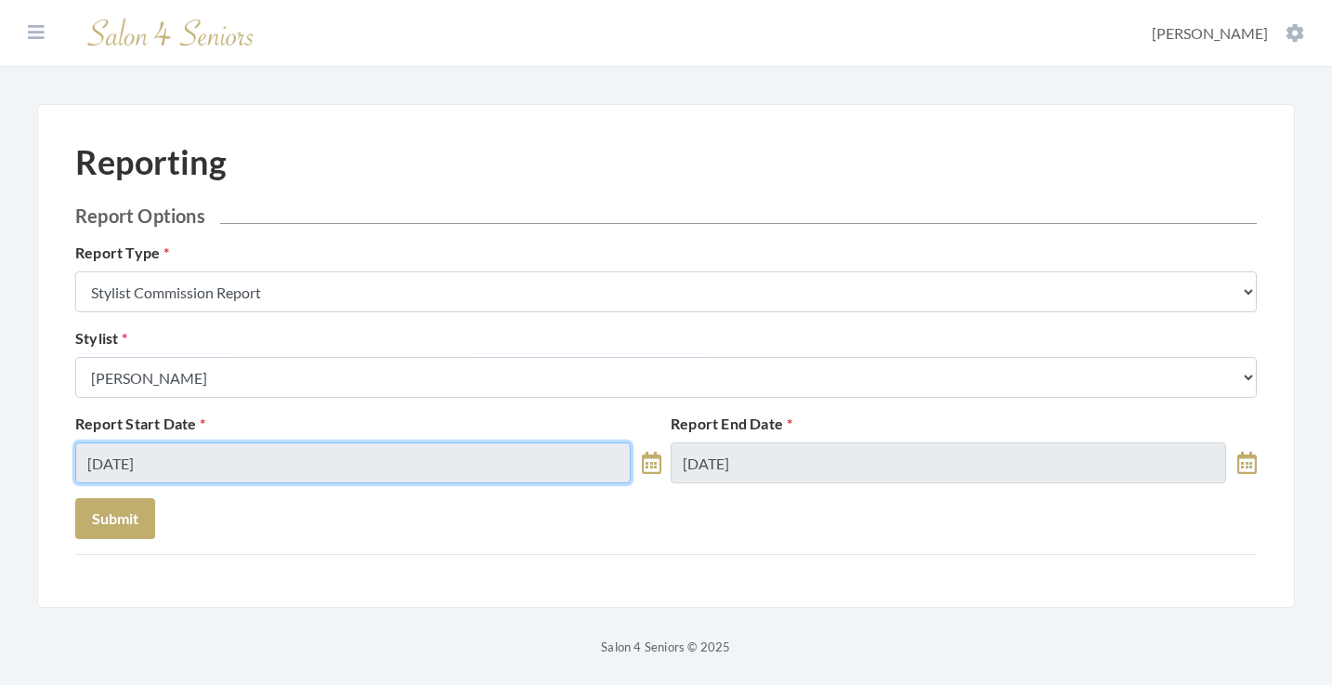
click at [196, 461] on input "08/21/2025" at bounding box center [353, 462] width 556 height 41
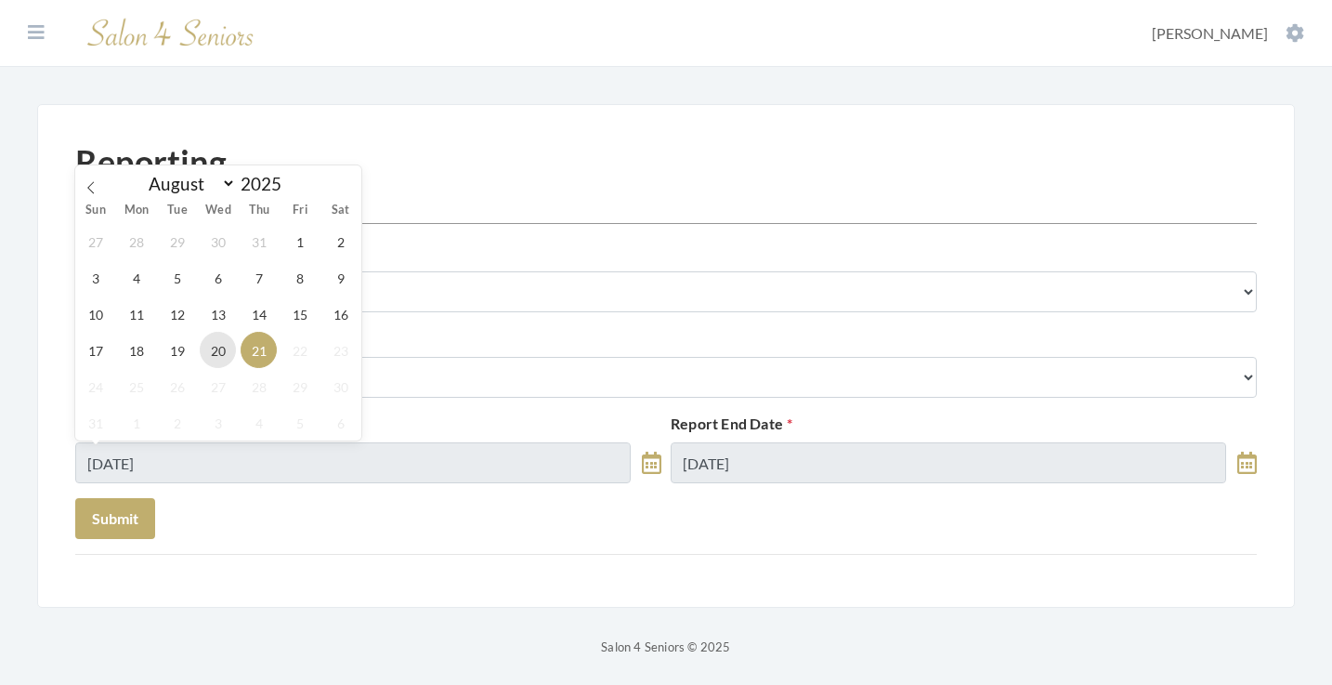
click at [225, 343] on span "20" at bounding box center [218, 350] width 36 height 36
type input "[DATE]"
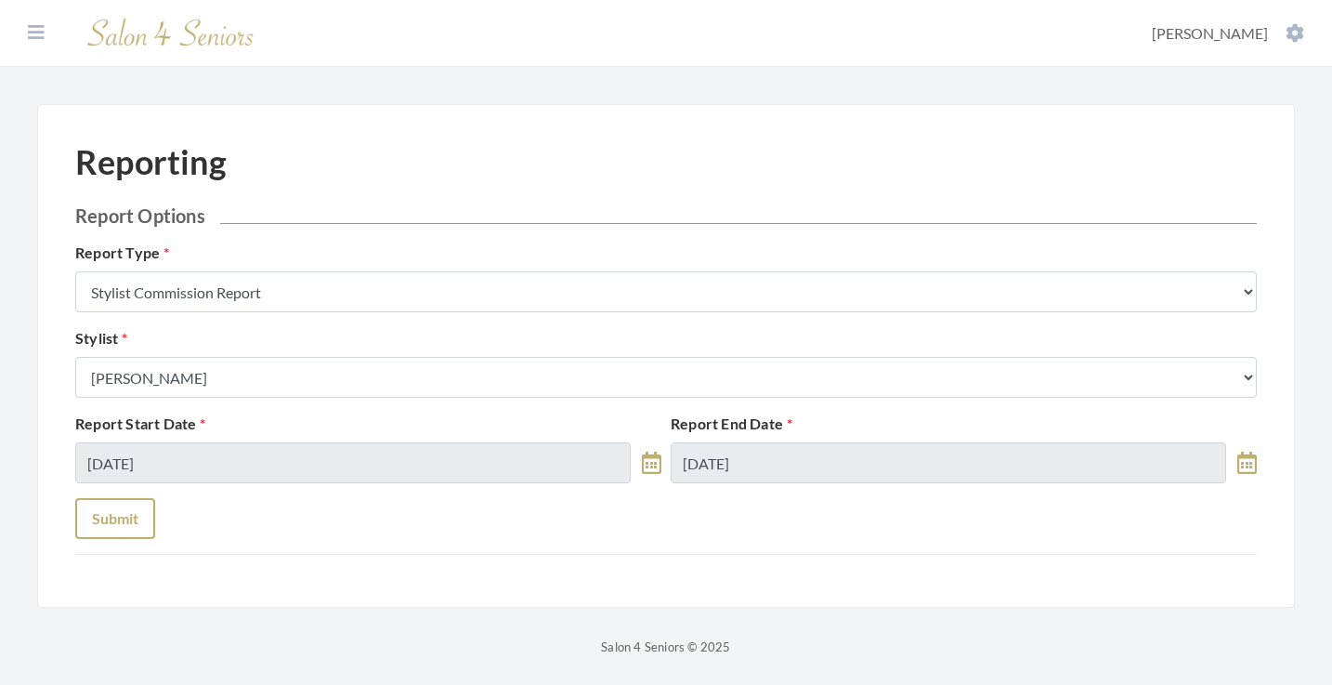
click at [116, 504] on button "Submit" at bounding box center [115, 518] width 80 height 41
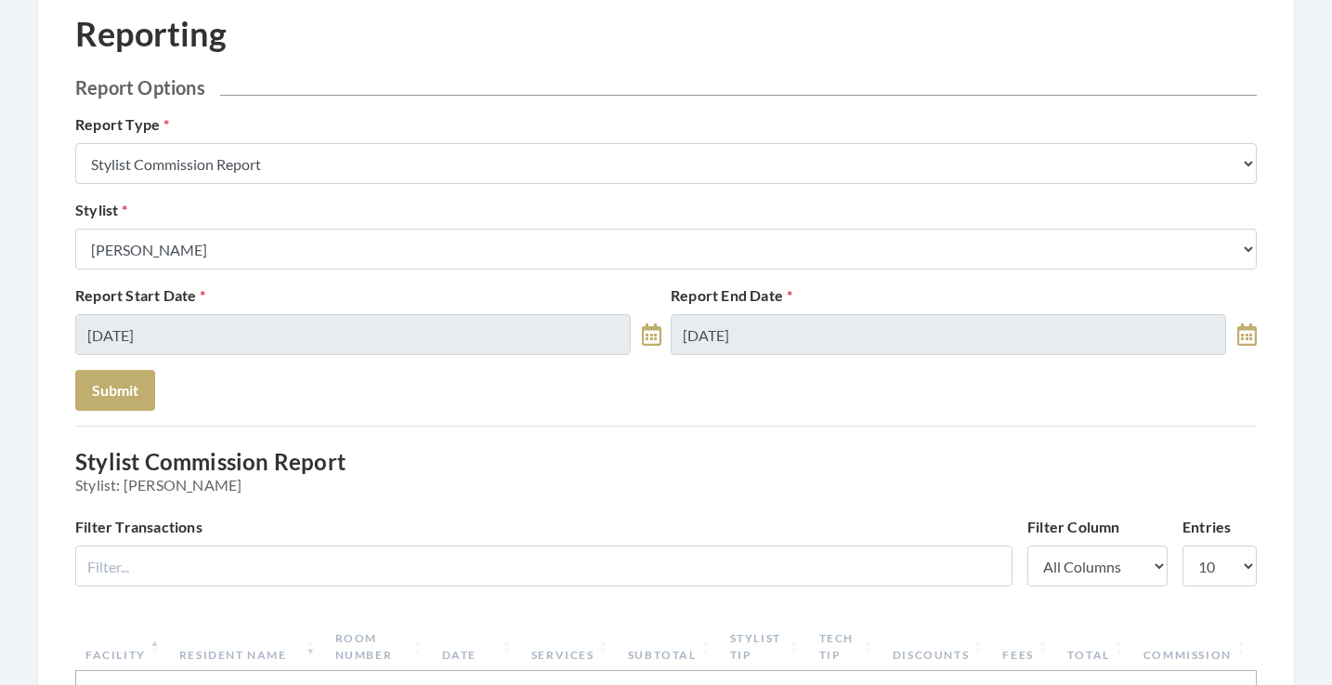
scroll to position [125, 0]
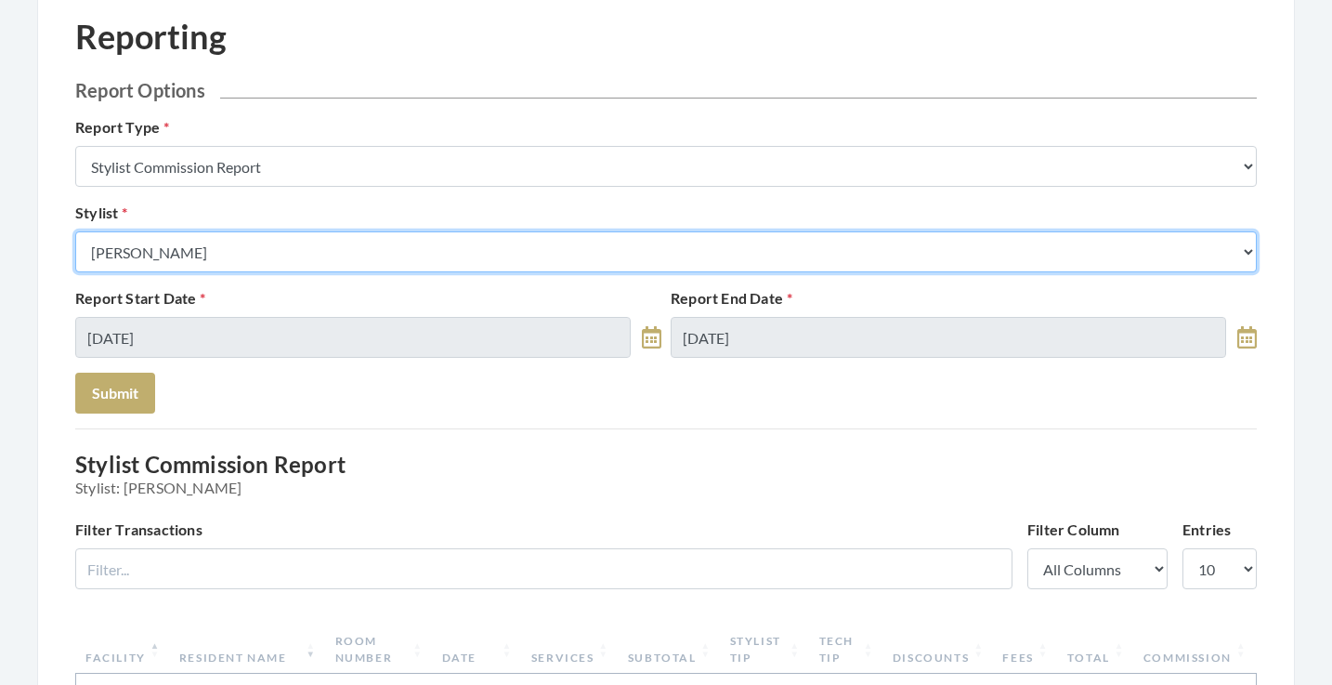
select select "126"
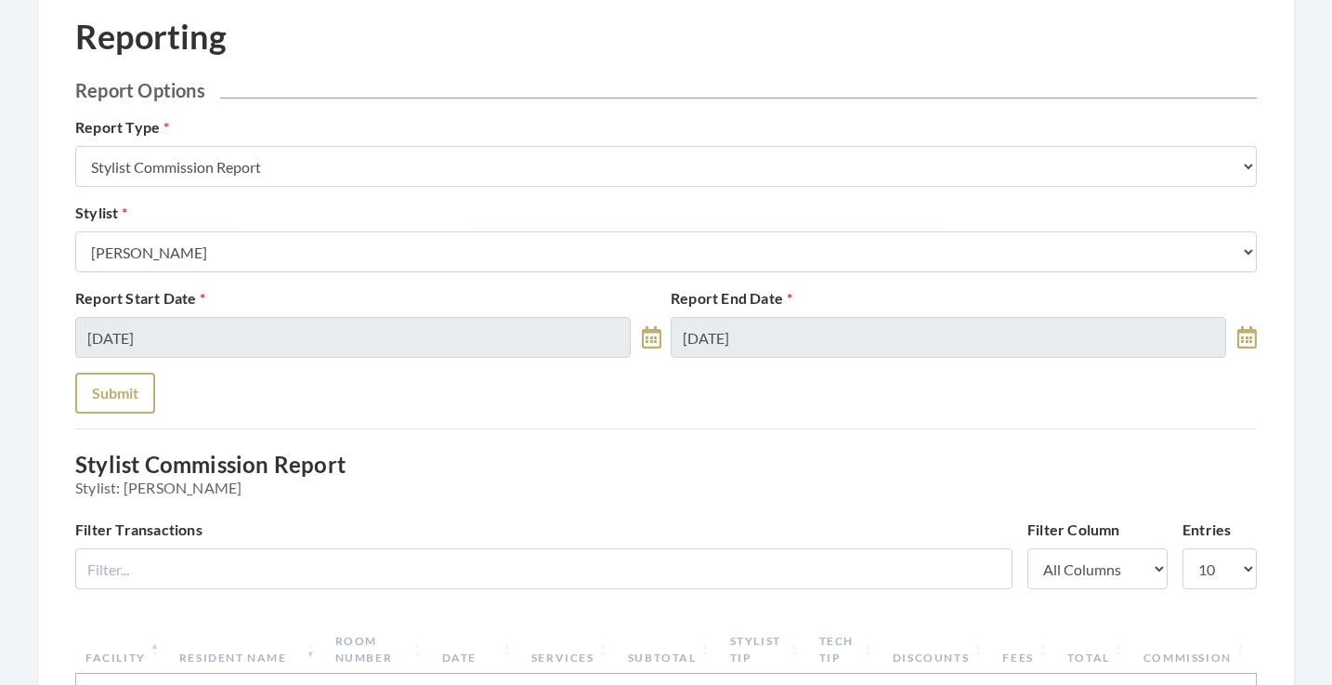
click at [140, 387] on button "Submit" at bounding box center [115, 393] width 80 height 41
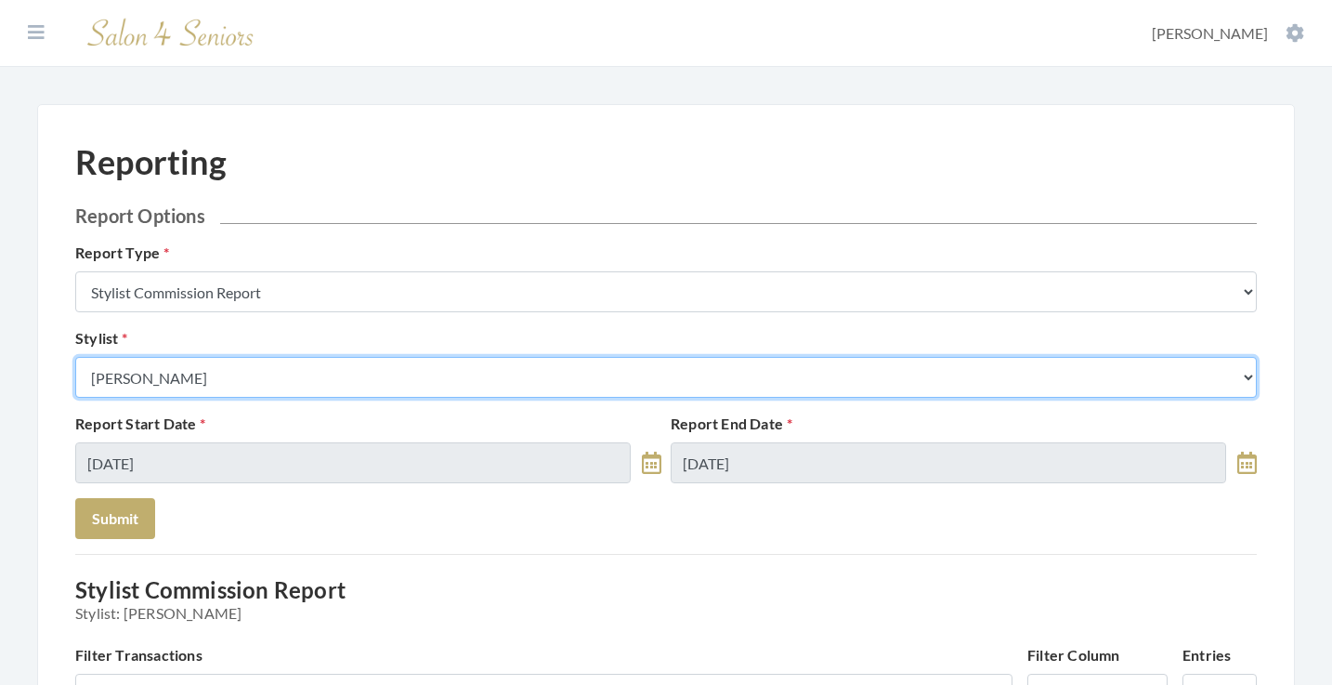
select select "169"
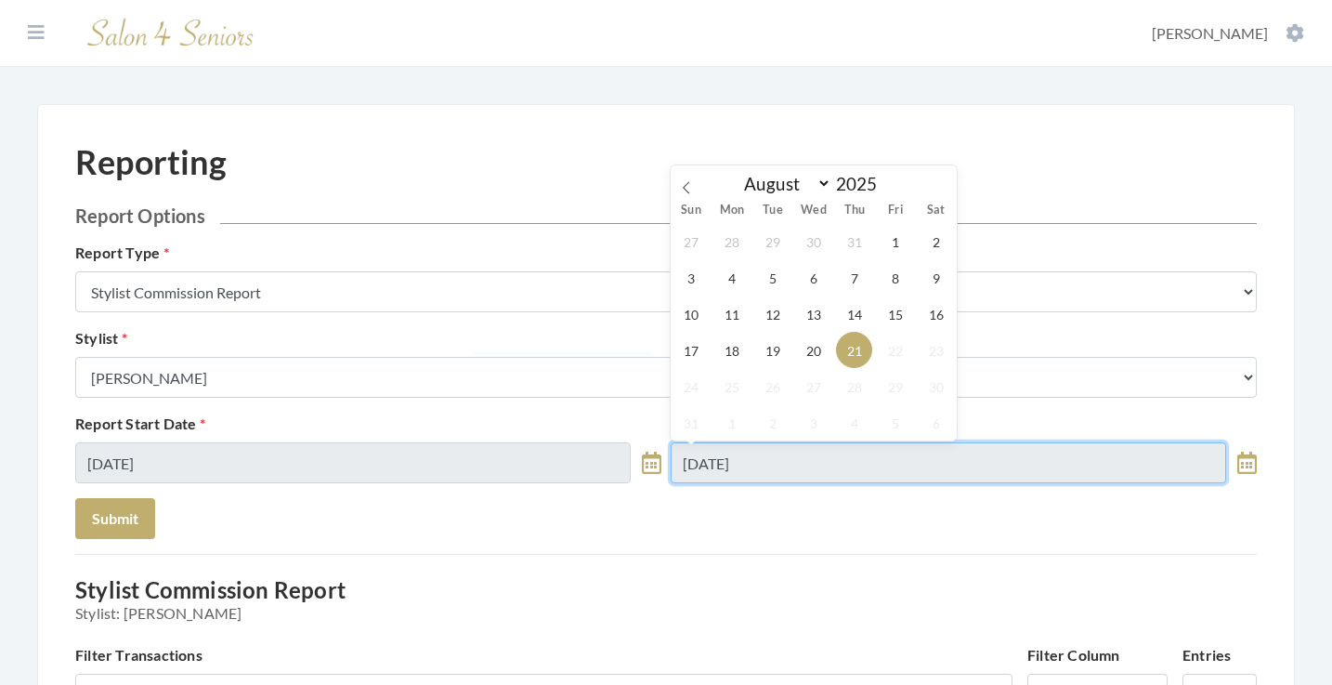
click at [744, 459] on input "08/21/2025" at bounding box center [949, 462] width 556 height 41
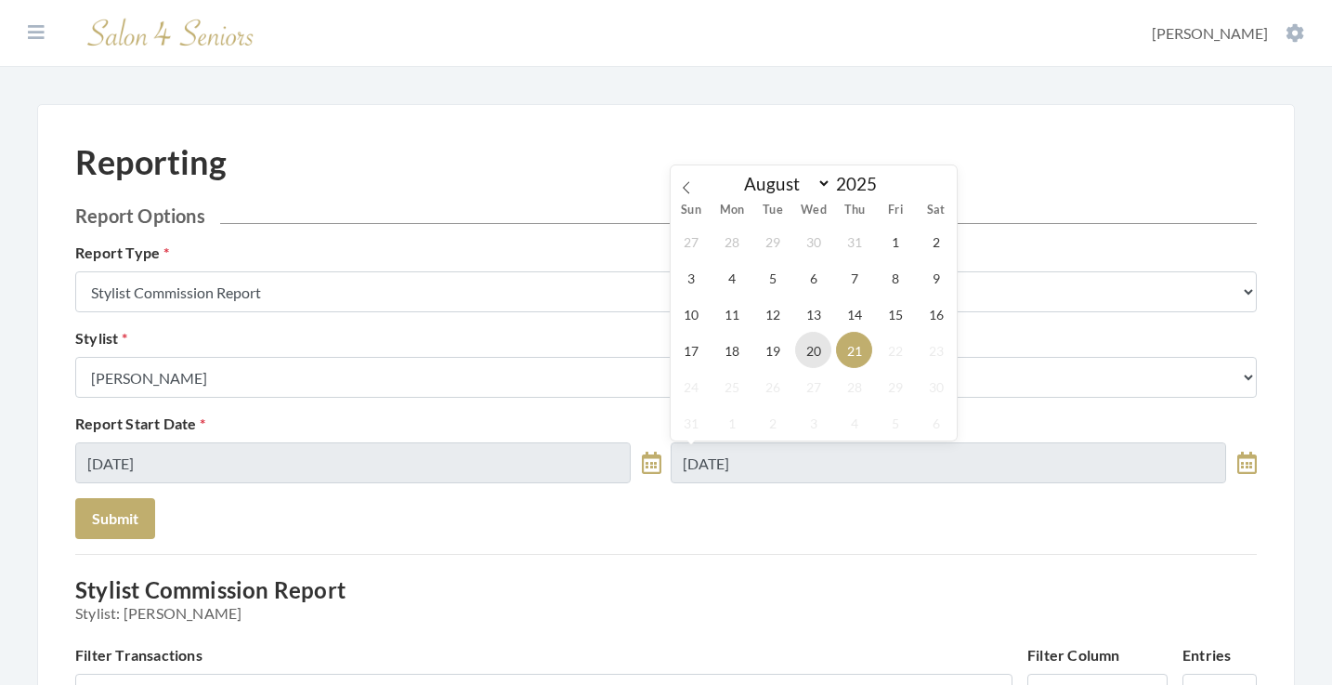
click at [809, 343] on span "20" at bounding box center [813, 350] width 36 height 36
type input "[DATE]"
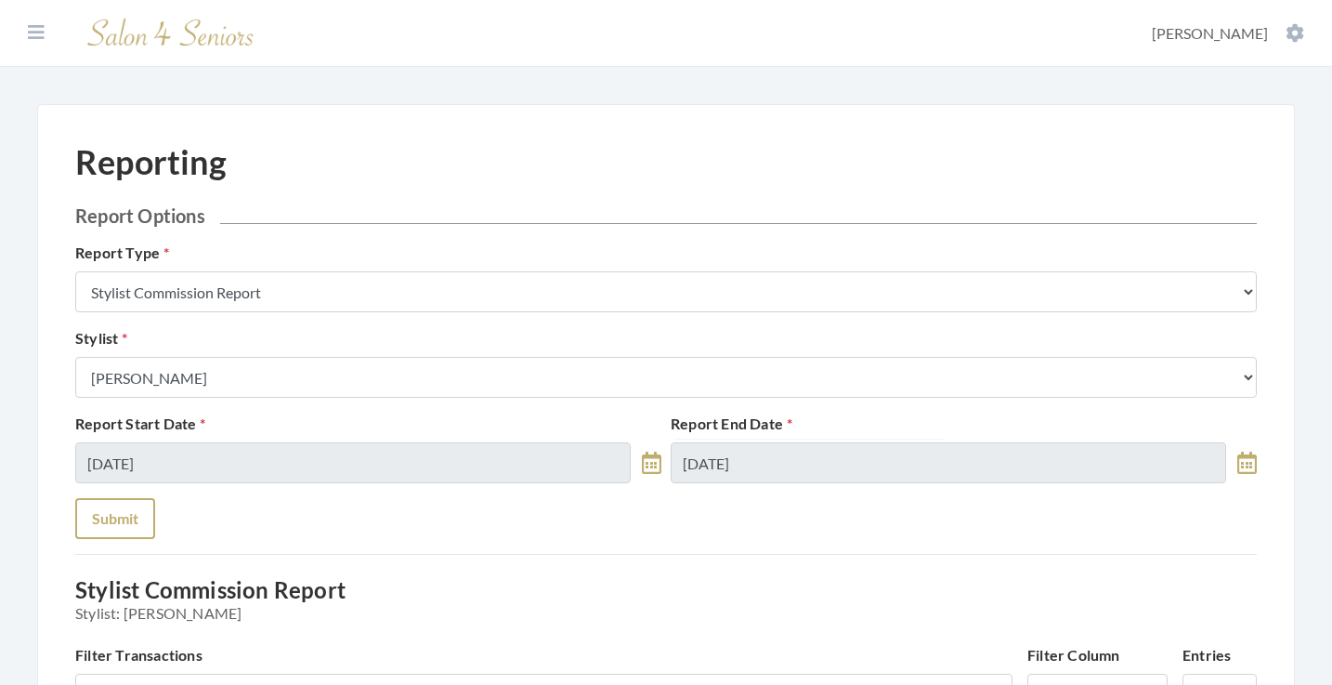
click at [124, 517] on button "Submit" at bounding box center [115, 518] width 80 height 41
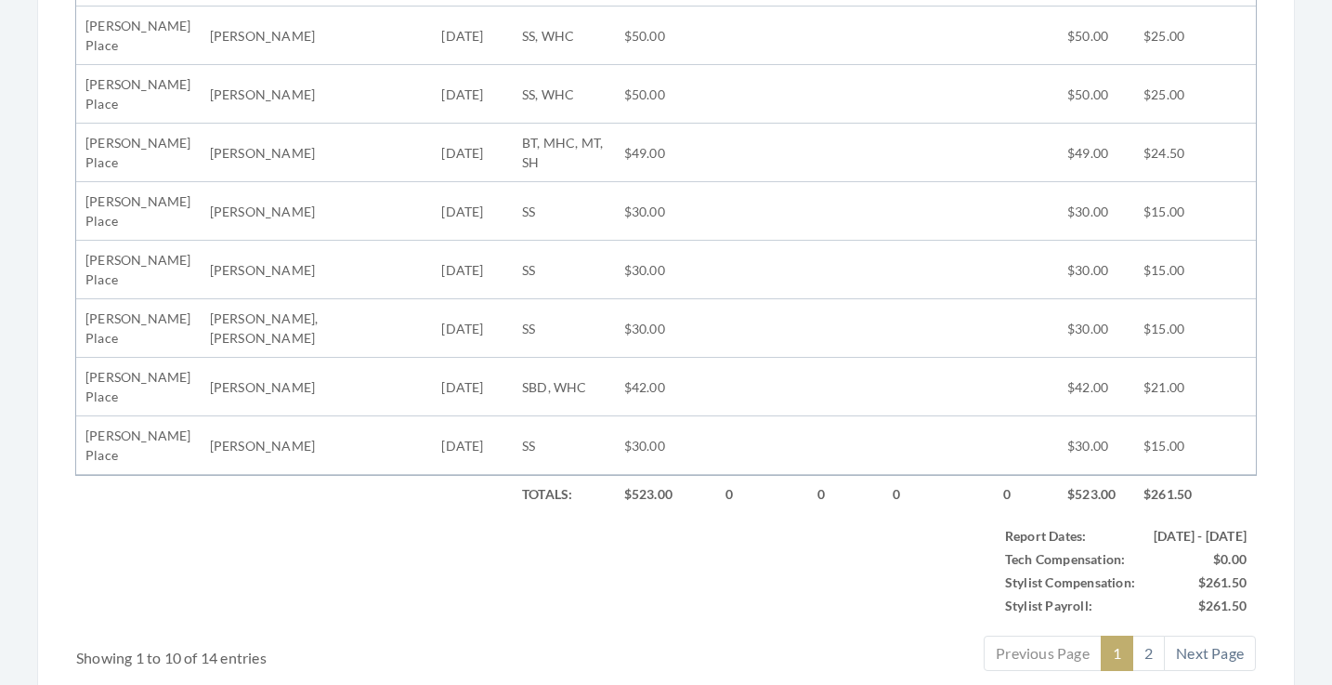
scroll to position [936, 0]
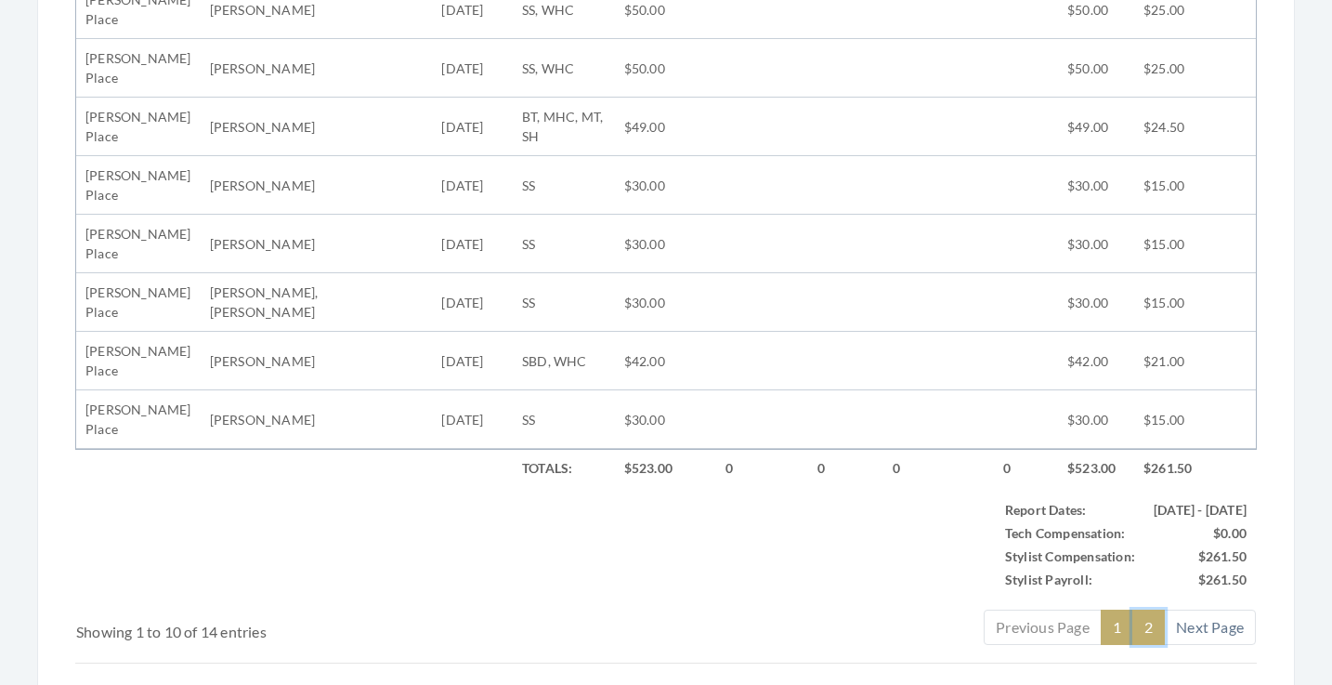
click at [1157, 640] on link "2" at bounding box center [1149, 627] width 33 height 35
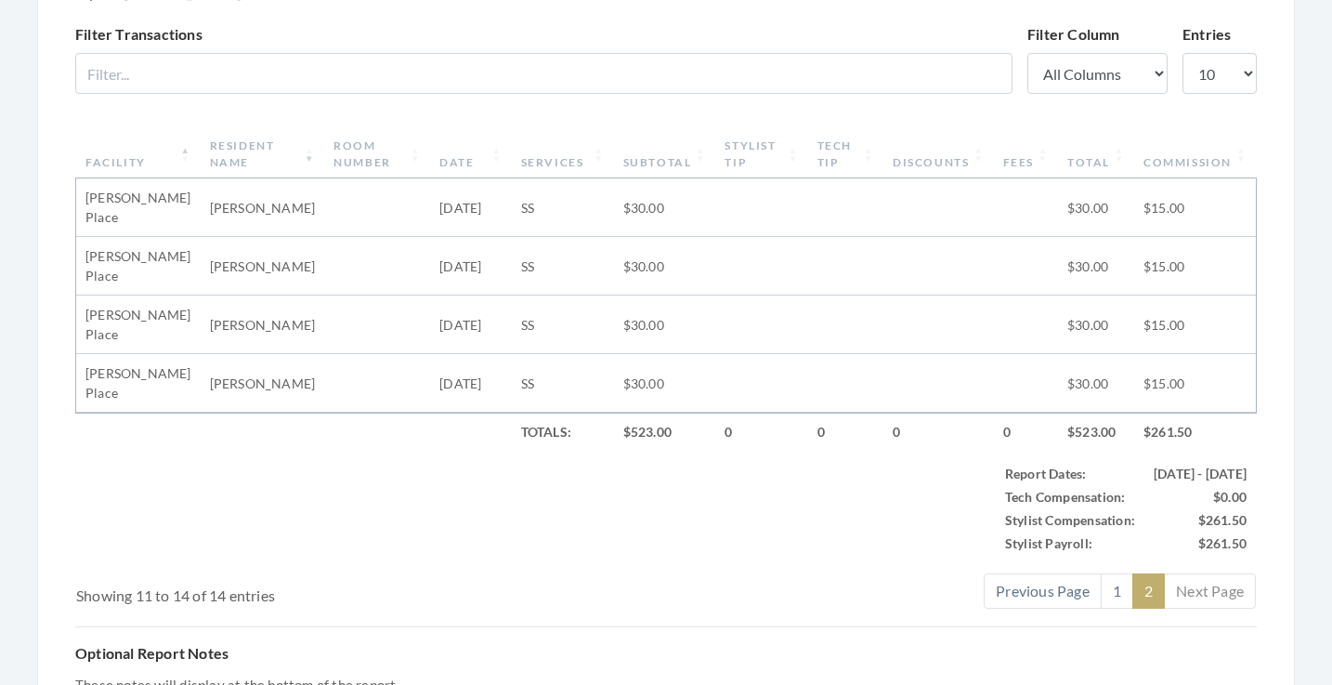
scroll to position [517, 0]
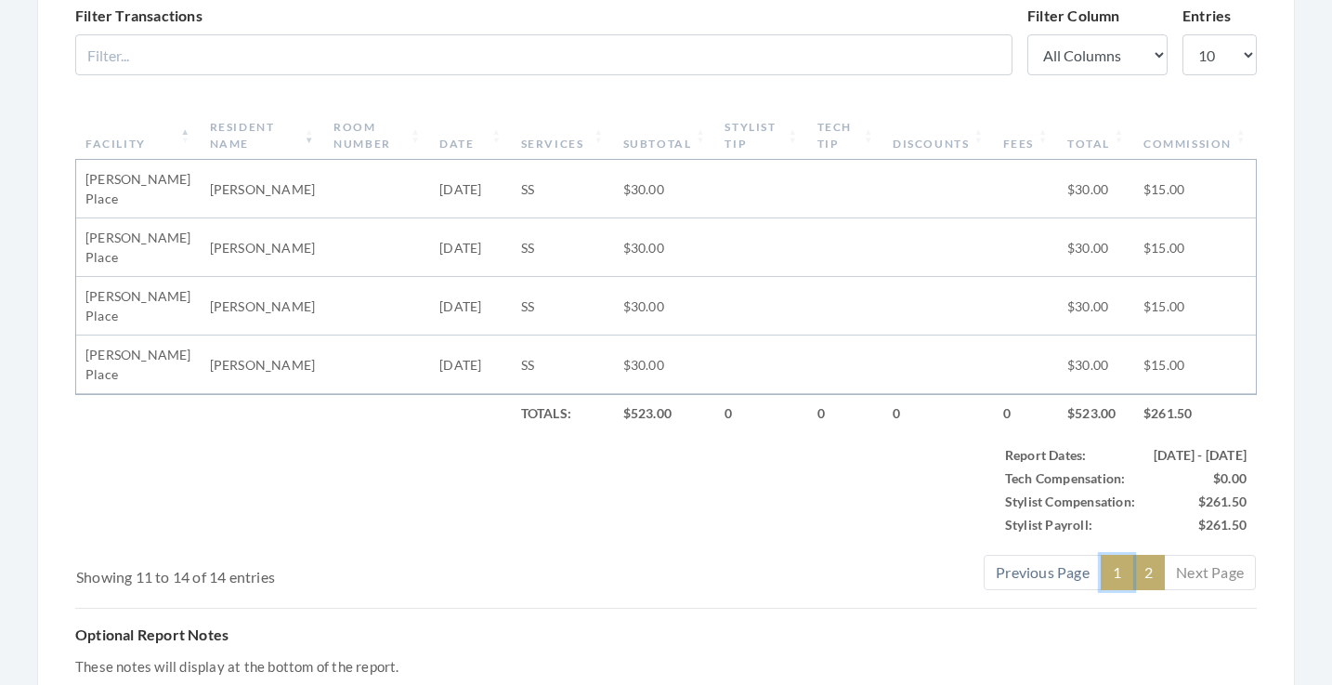
click at [1115, 580] on link "1" at bounding box center [1117, 572] width 33 height 35
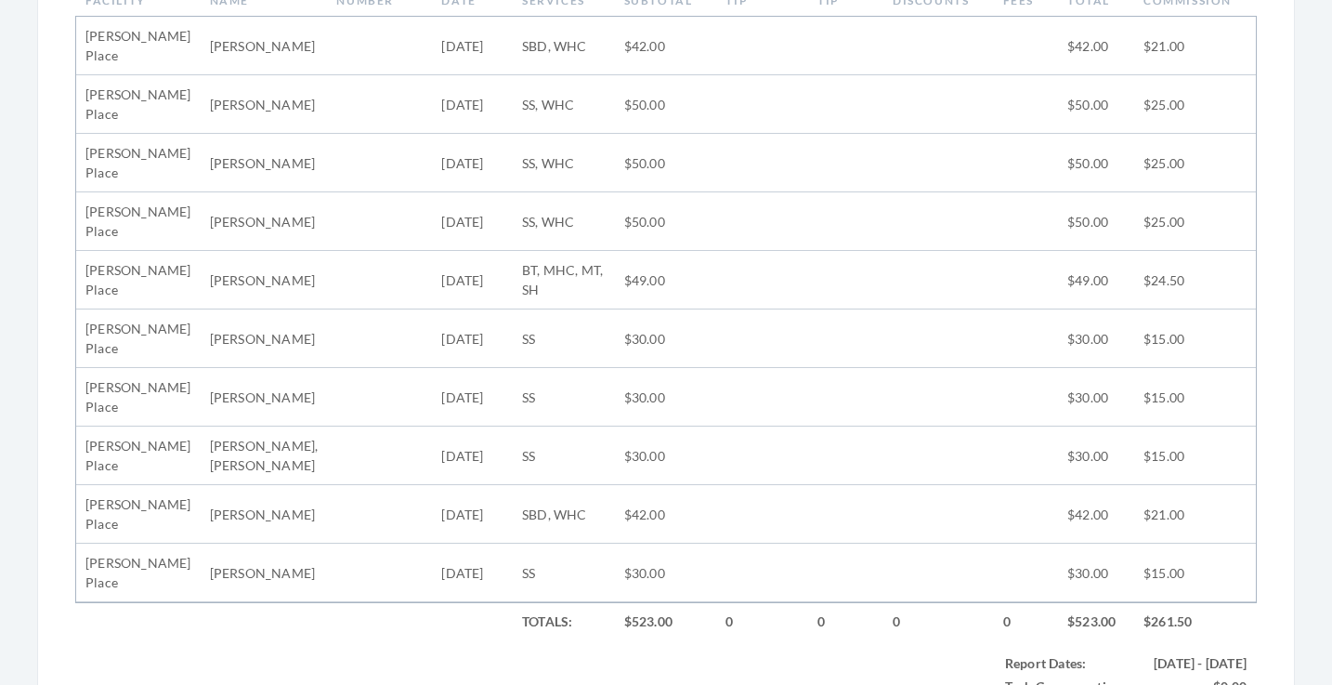
scroll to position [781, 0]
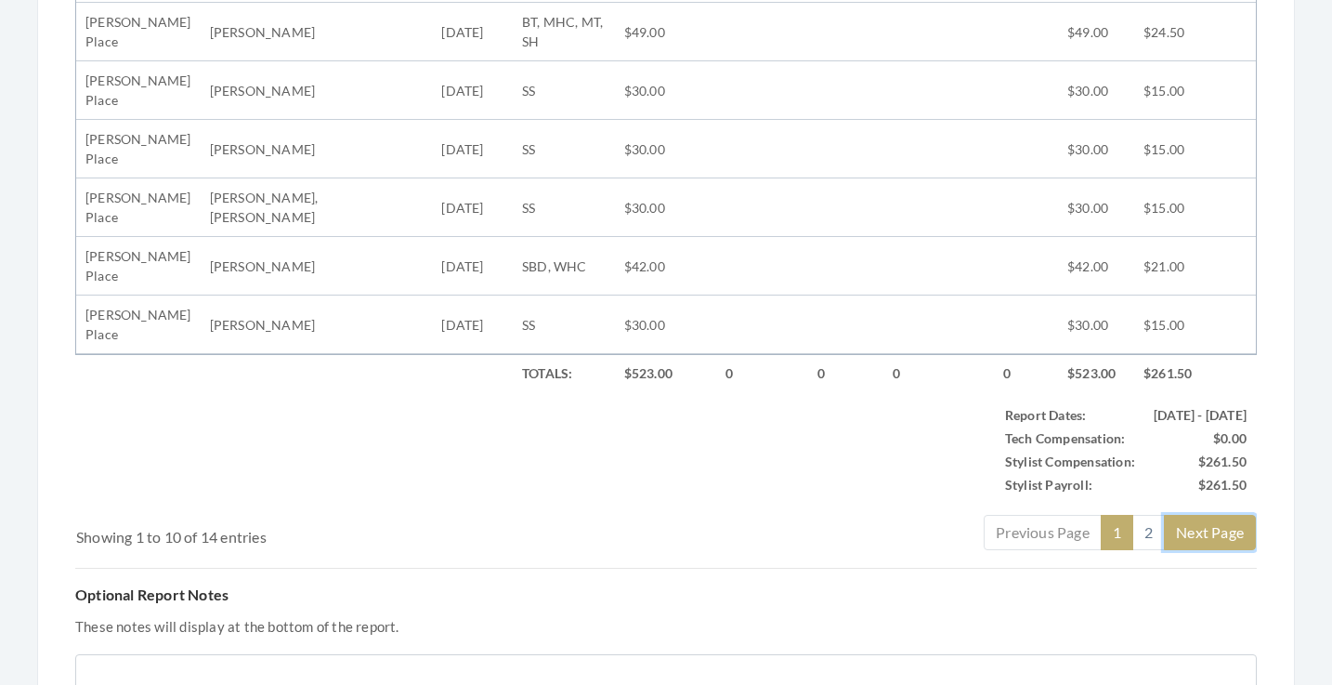
click at [1165, 540] on link "Next Page" at bounding box center [1210, 532] width 92 height 35
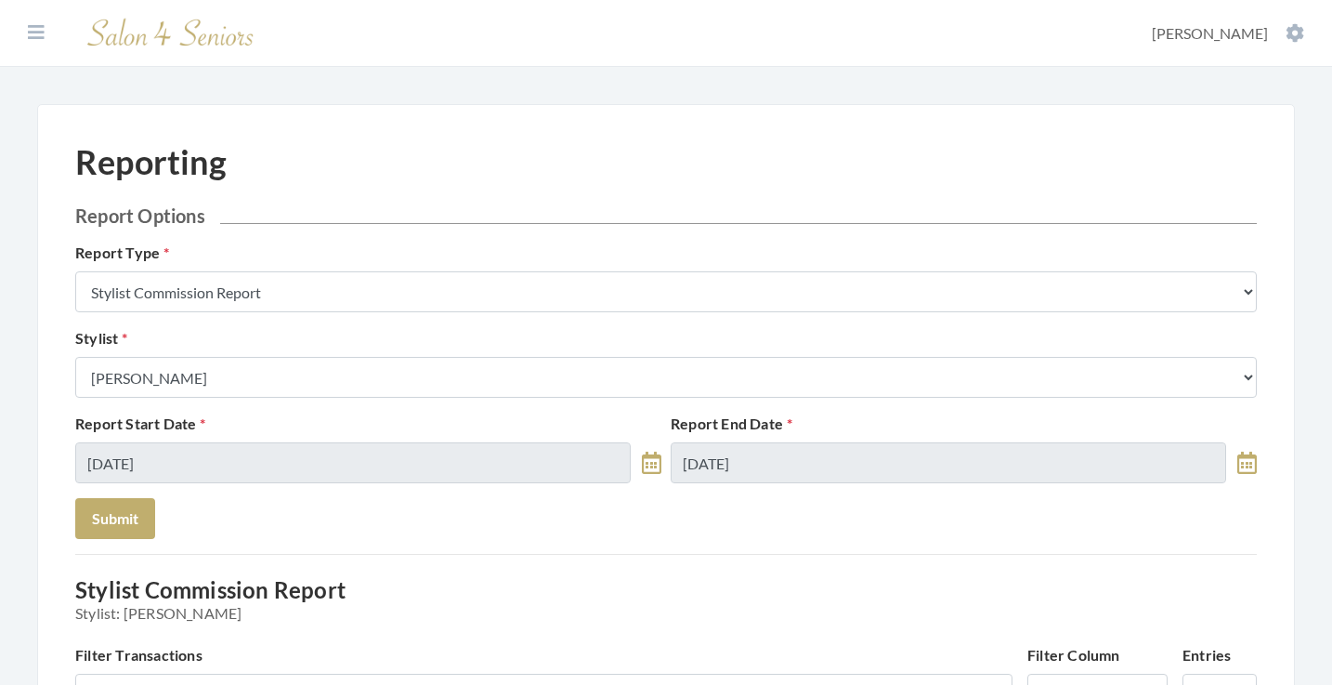
scroll to position [0, 0]
click at [30, 24] on icon at bounding box center [36, 32] width 17 height 19
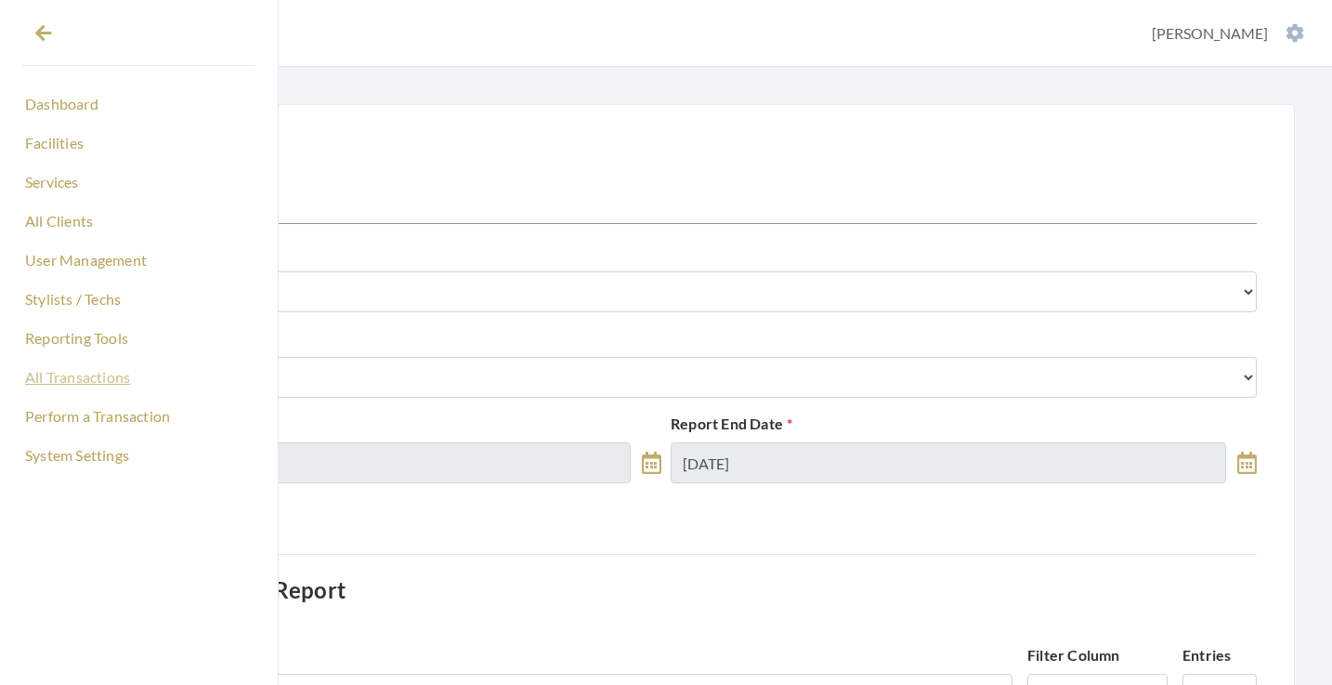
click at [66, 383] on link "All Transactions" at bounding box center [138, 377] width 233 height 32
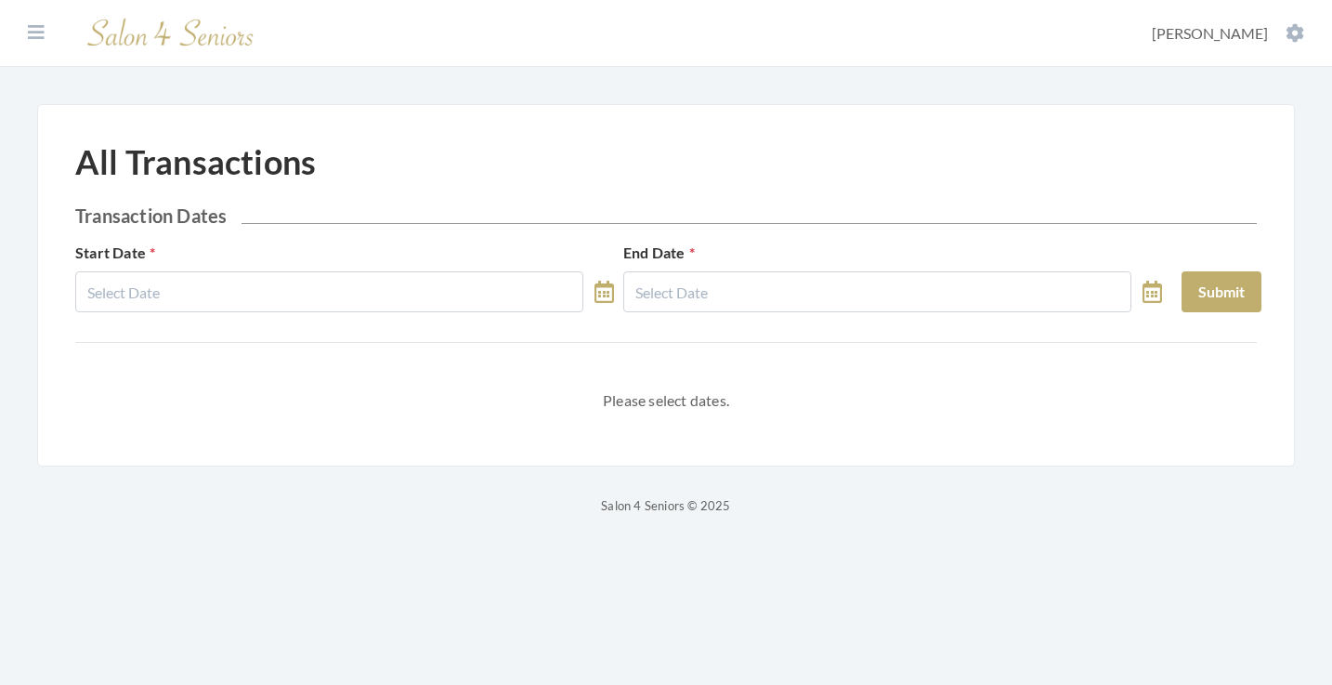
select select "7"
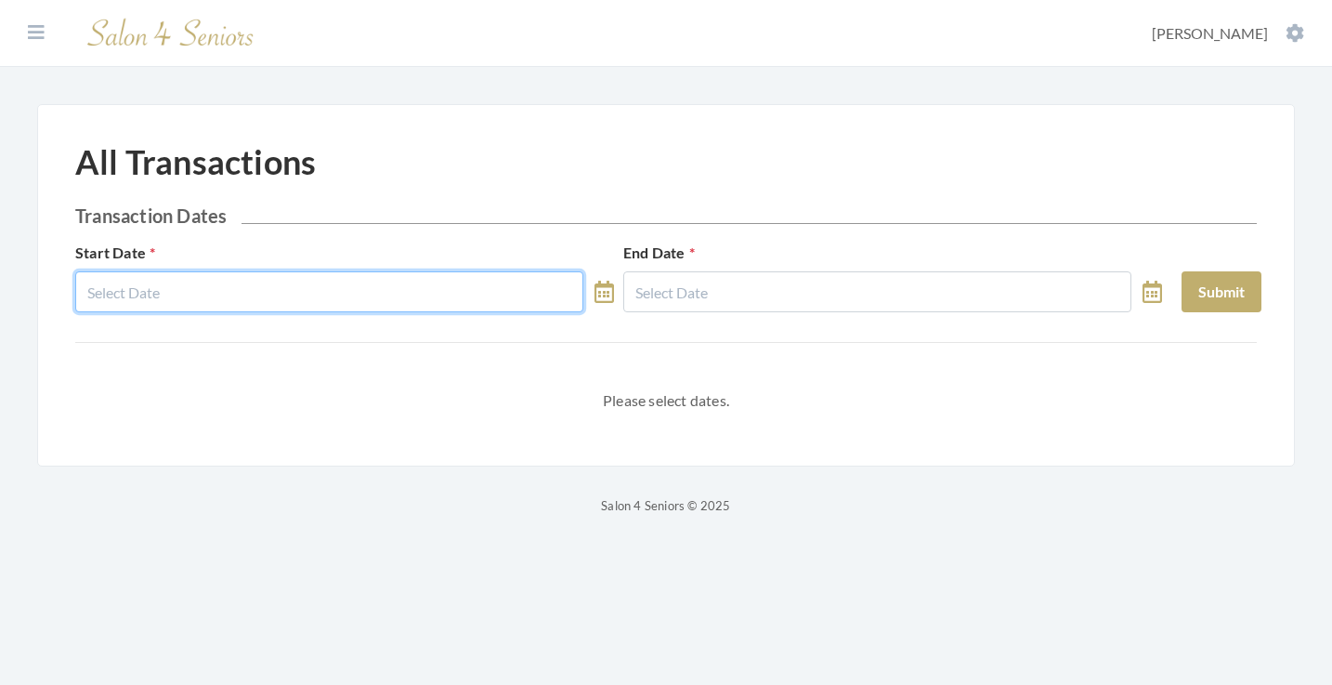
click at [308, 286] on input "text" at bounding box center [329, 291] width 508 height 41
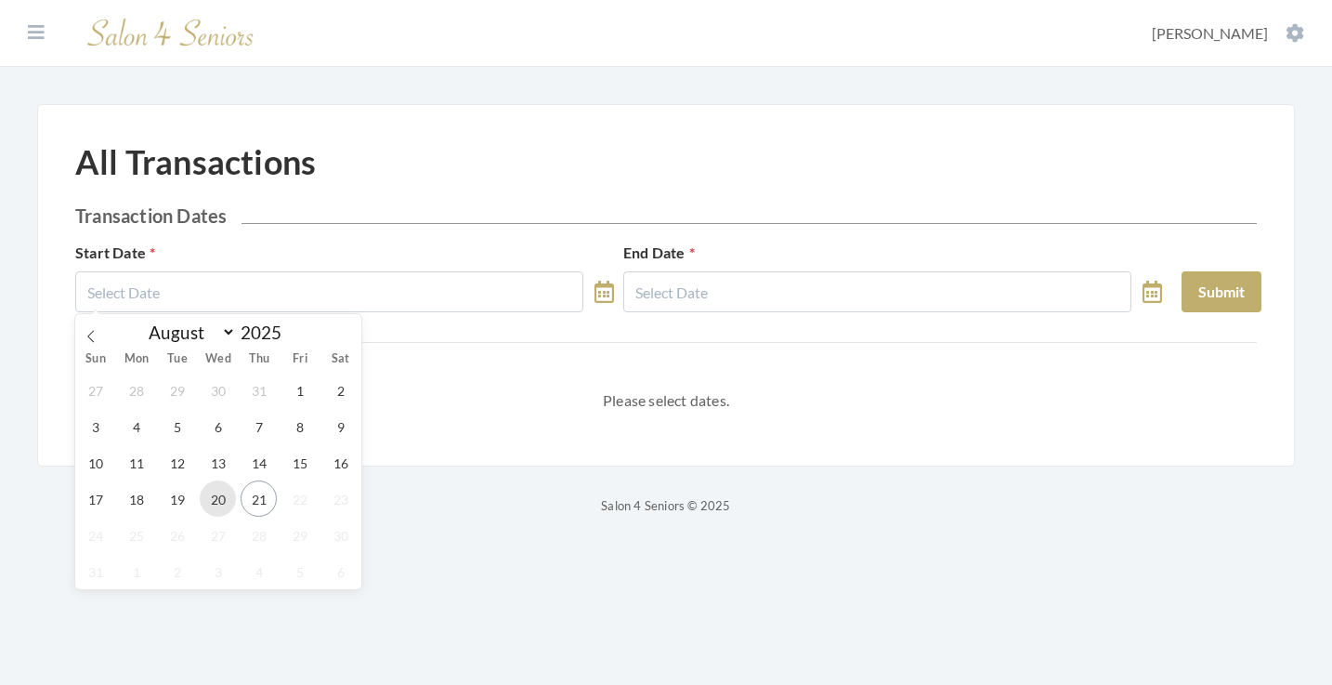
click at [214, 502] on span "20" at bounding box center [218, 498] width 36 height 36
type input "[DATE]"
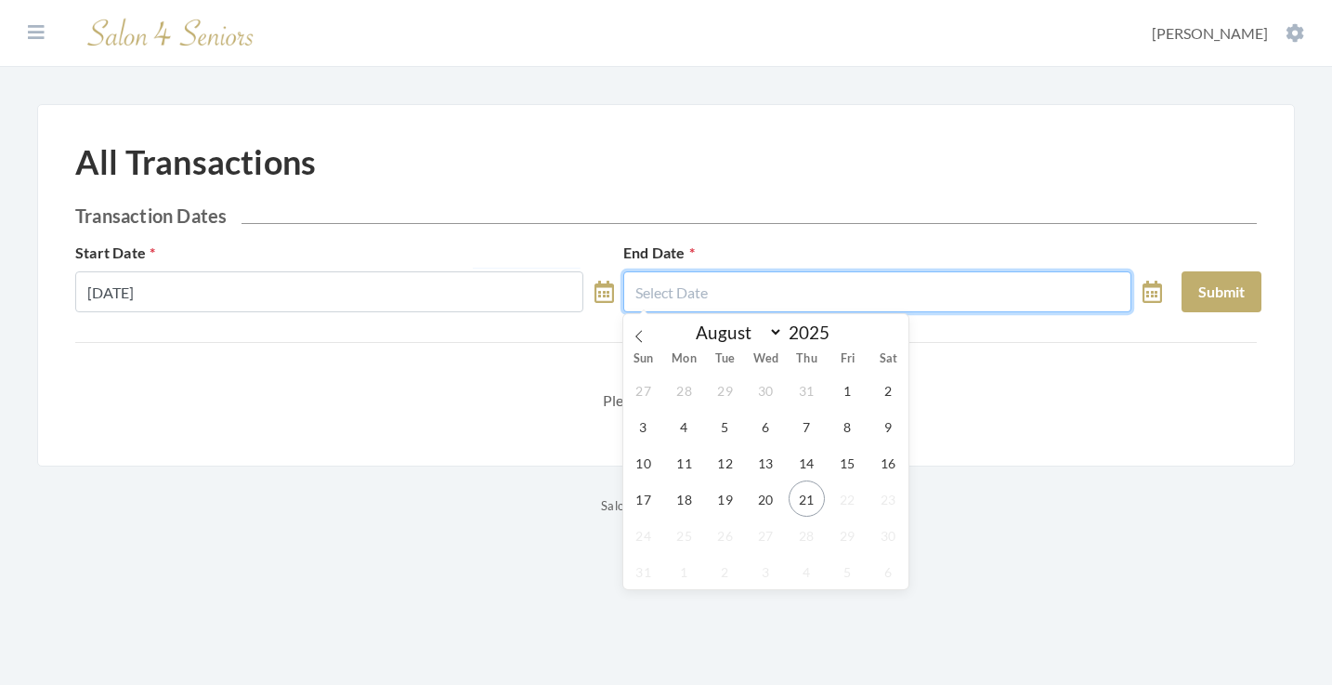
click at [689, 294] on input "text" at bounding box center [877, 291] width 508 height 41
click at [762, 493] on span "20" at bounding box center [766, 498] width 36 height 36
type input "08/20/2025"
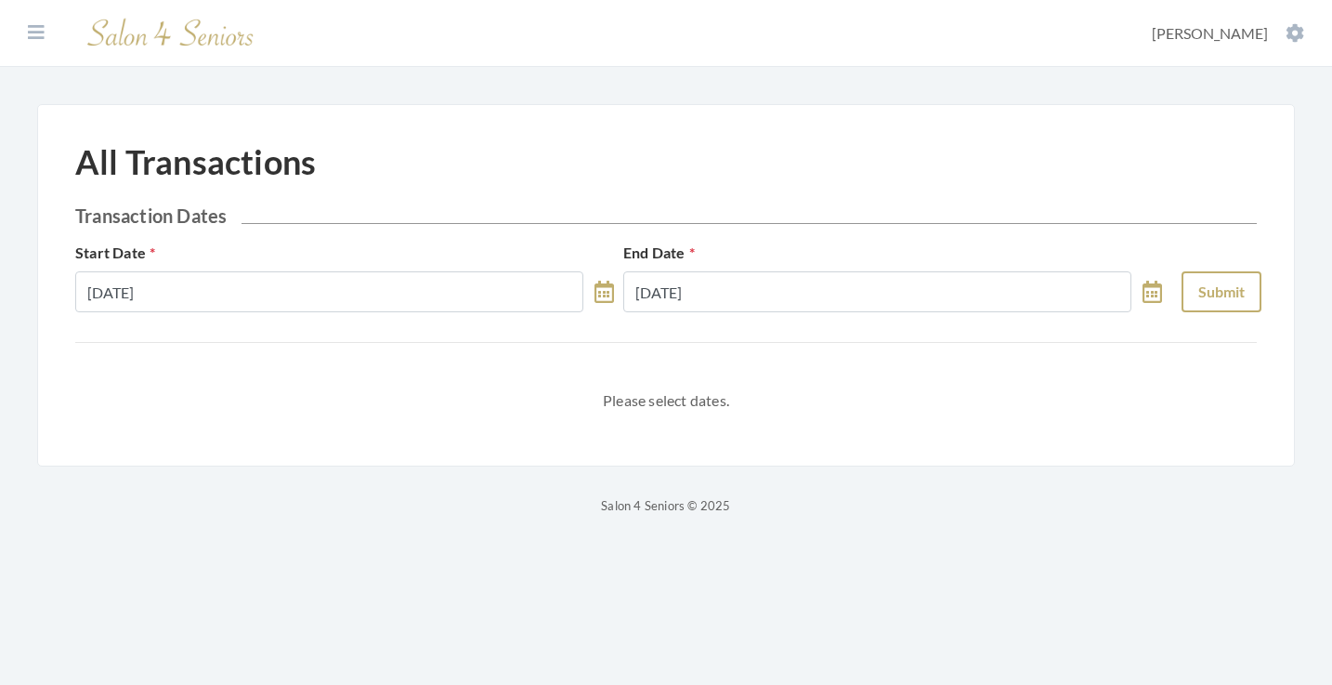
click at [1196, 281] on button "Submit" at bounding box center [1222, 291] width 80 height 41
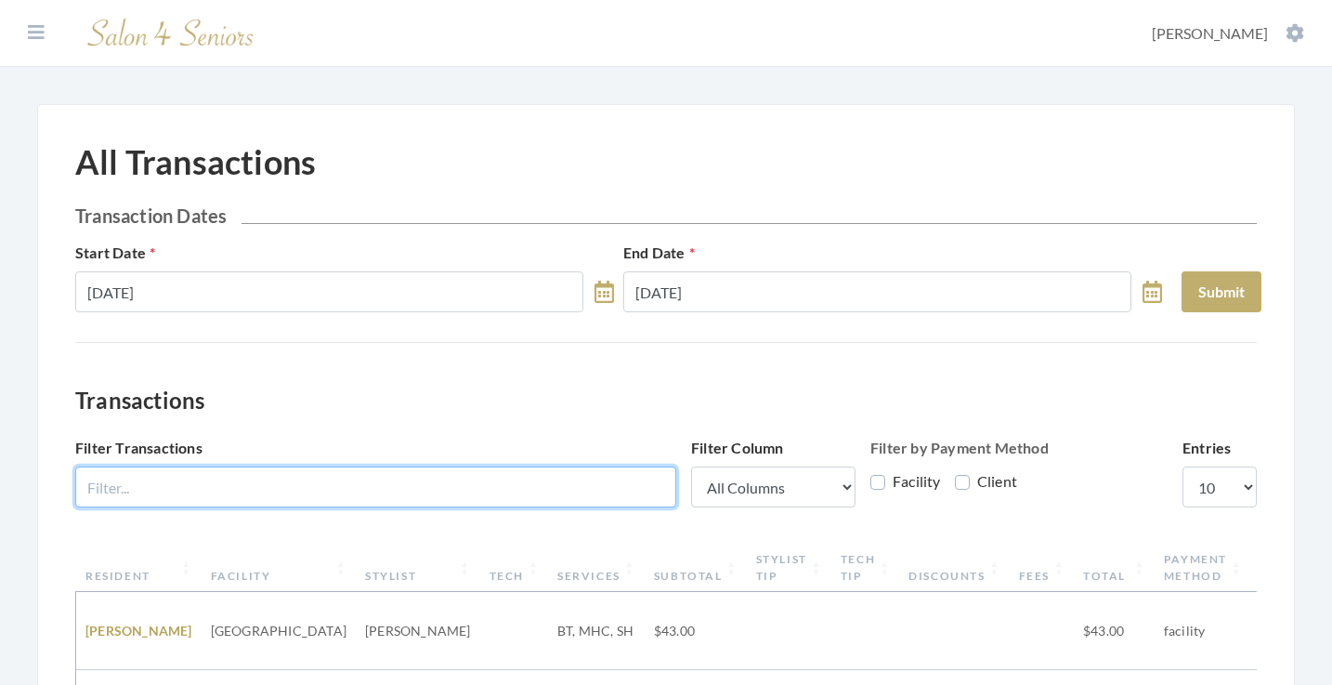
click at [398, 479] on input "Filter Transactions" at bounding box center [375, 486] width 601 height 41
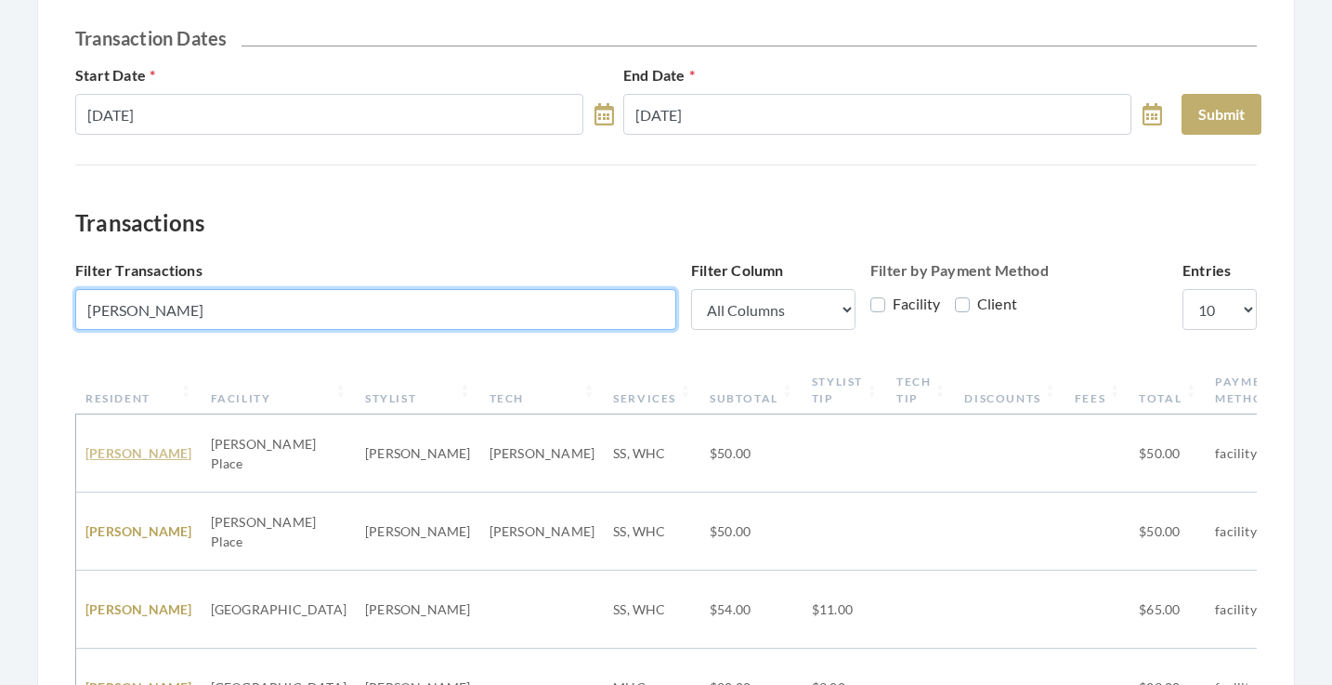
type input "willis"
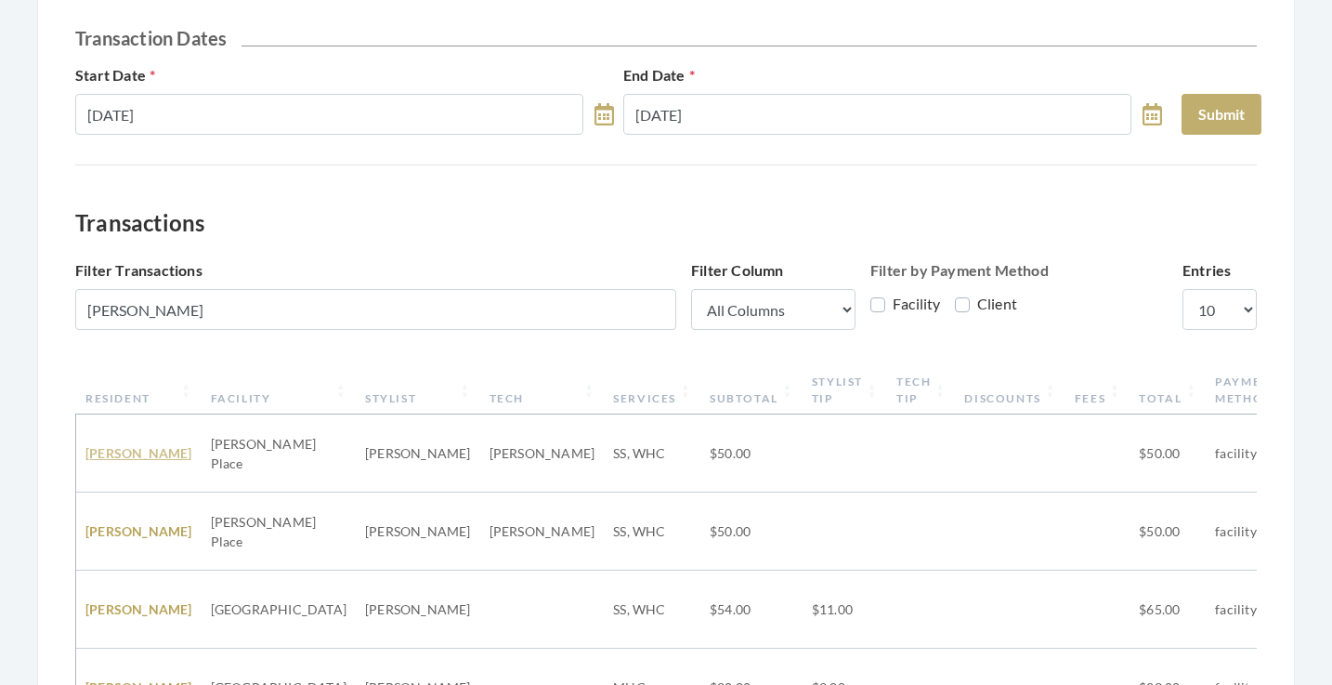
click at [113, 447] on link "Peggy Willis" at bounding box center [138, 453] width 107 height 16
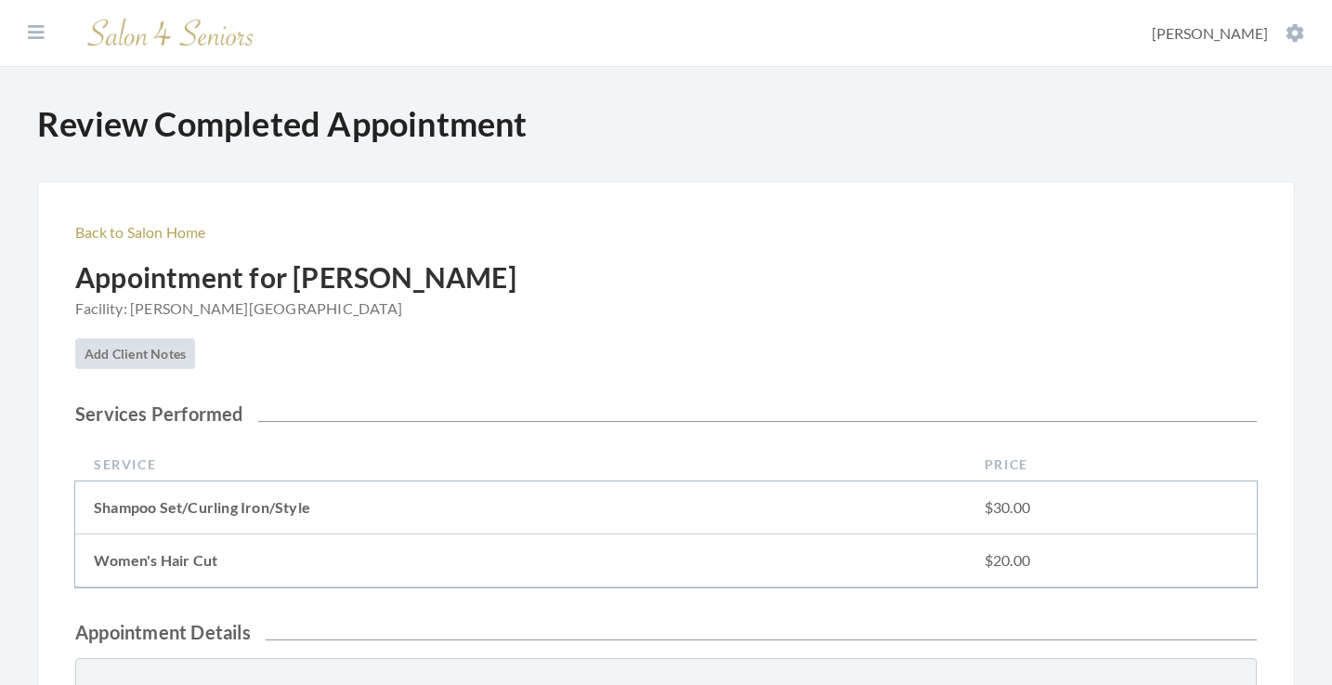
scroll to position [573, 0]
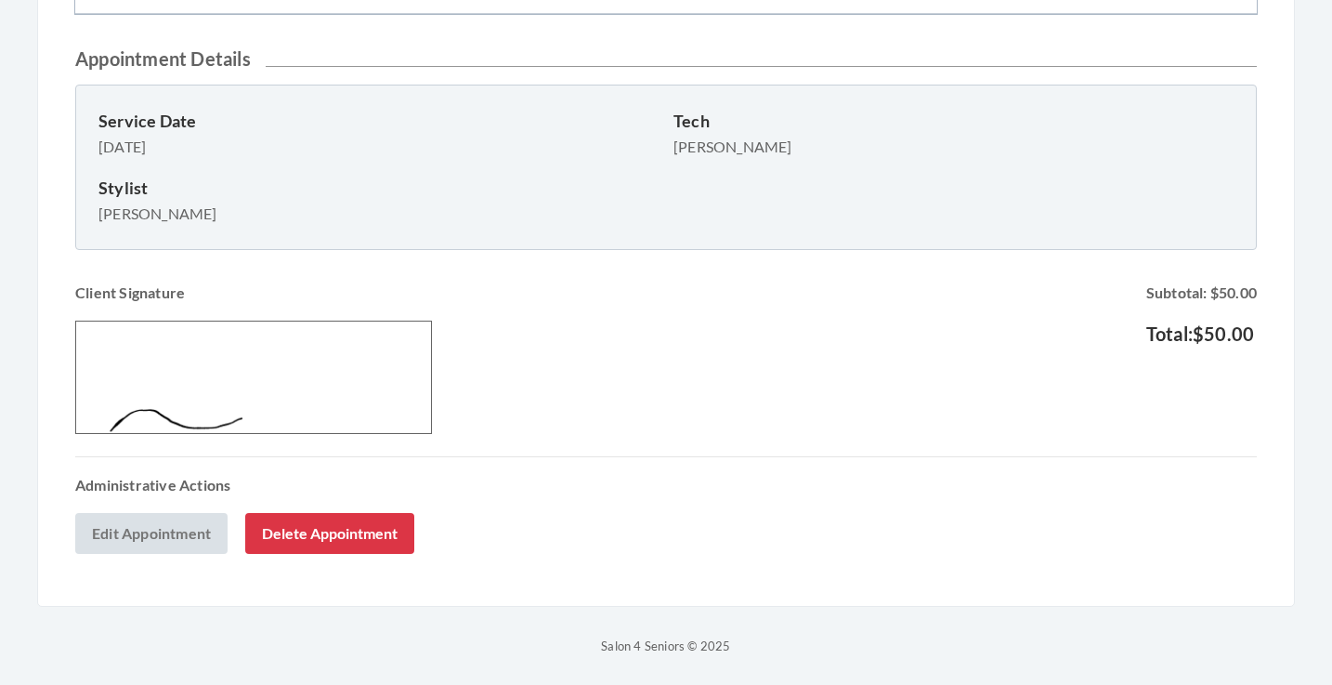
click at [366, 526] on button "Delete Appointment" at bounding box center [329, 533] width 169 height 41
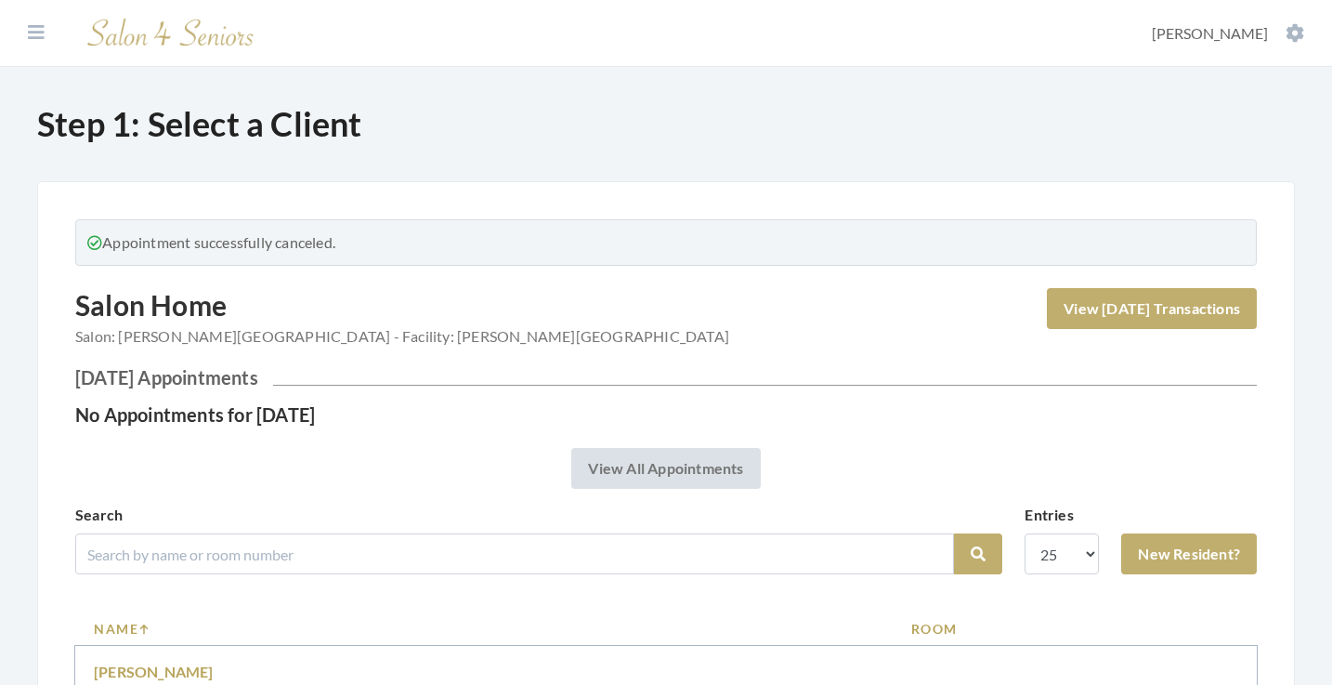
scroll to position [164, 0]
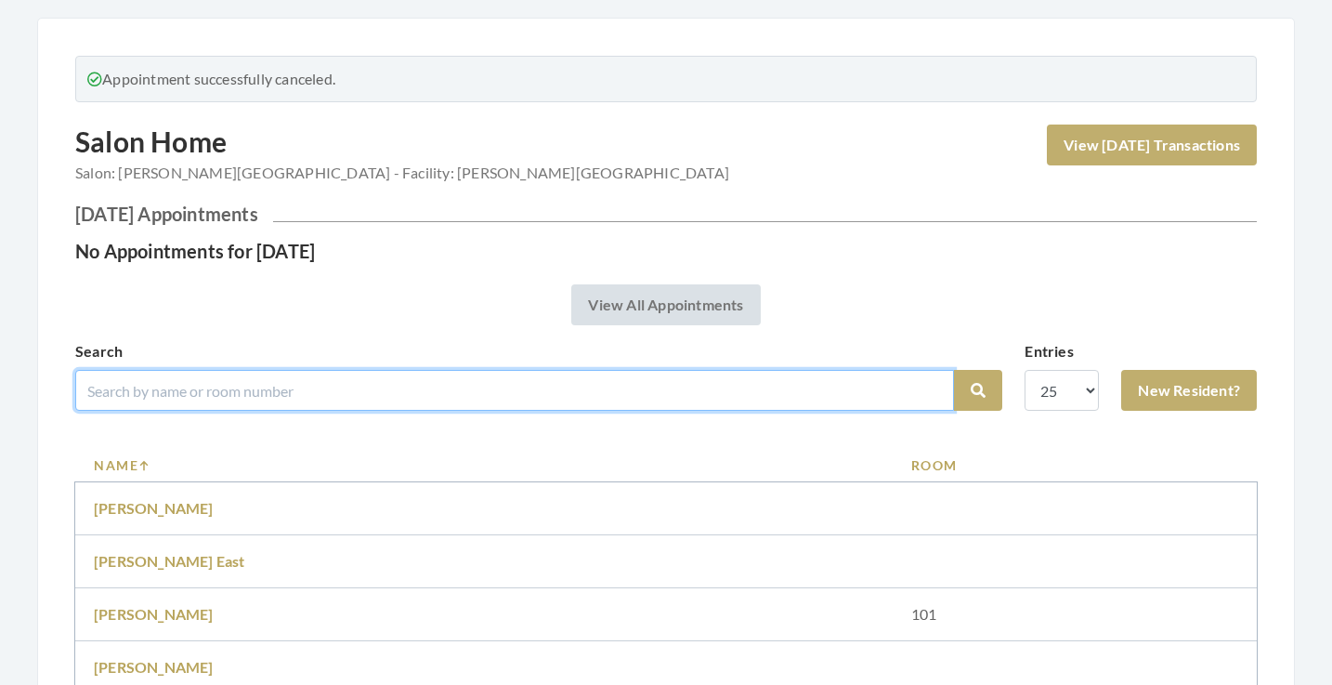
click at [387, 382] on input "search" at bounding box center [514, 390] width 879 height 41
type input "[PERSON_NAME]"
click at [978, 390] on button "Search" at bounding box center [978, 390] width 48 height 41
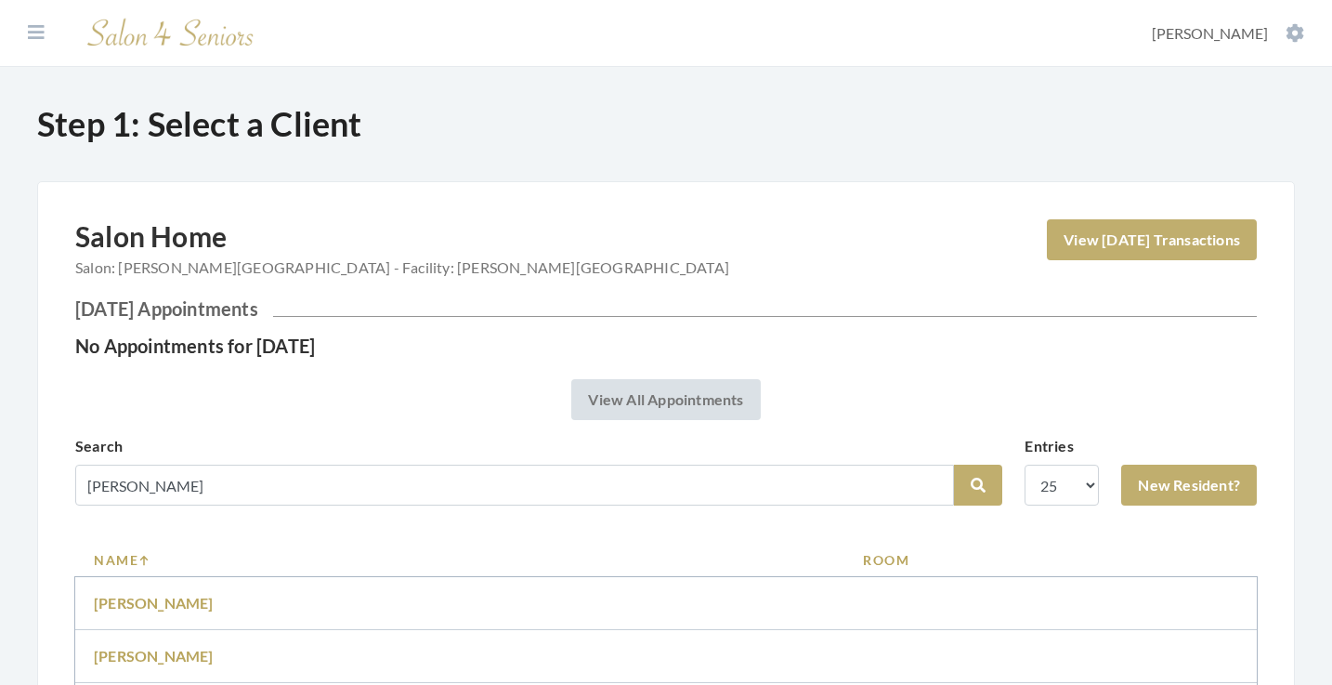
scroll to position [261, 0]
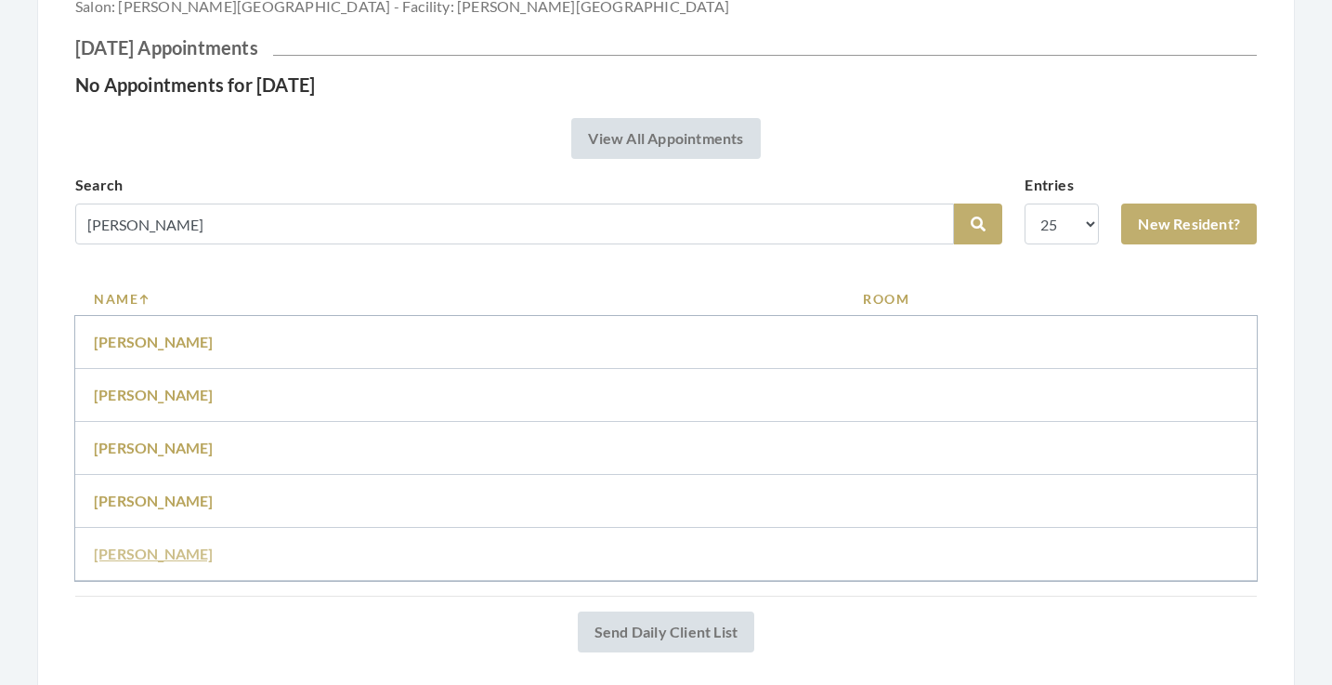
click at [163, 552] on link "[PERSON_NAME]" at bounding box center [154, 554] width 120 height 18
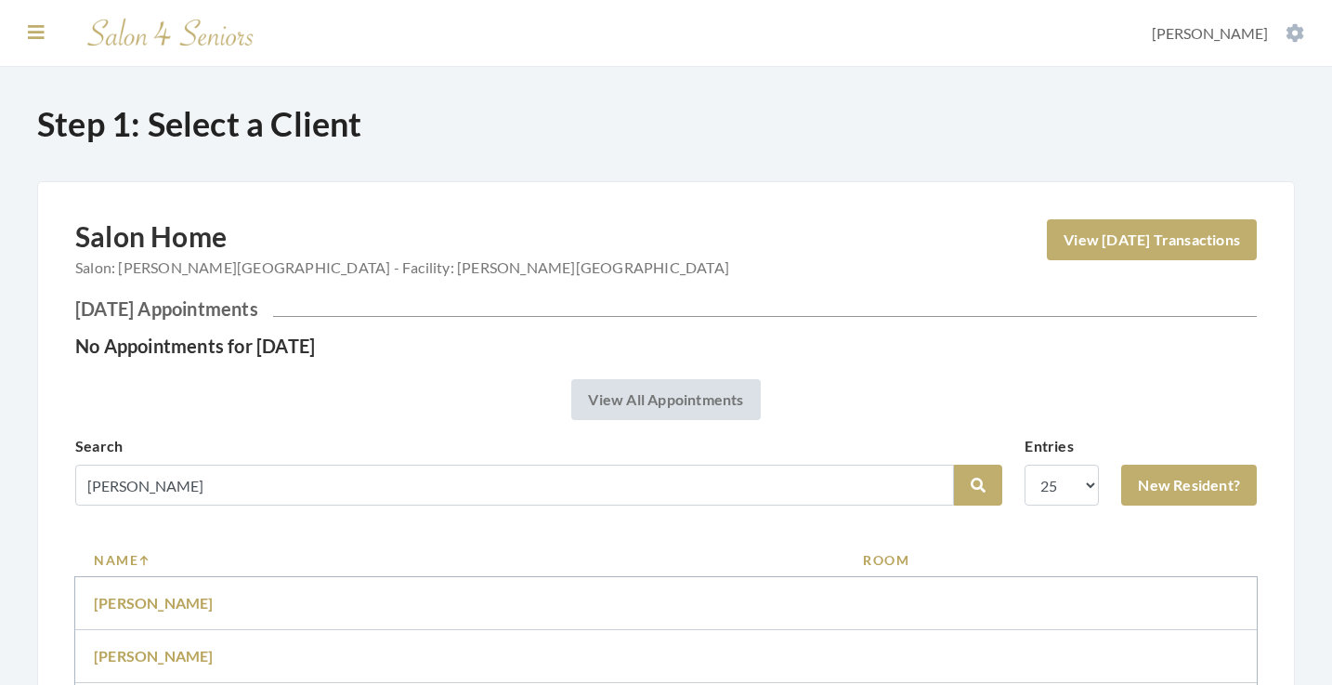
click at [35, 31] on icon at bounding box center [36, 32] width 17 height 19
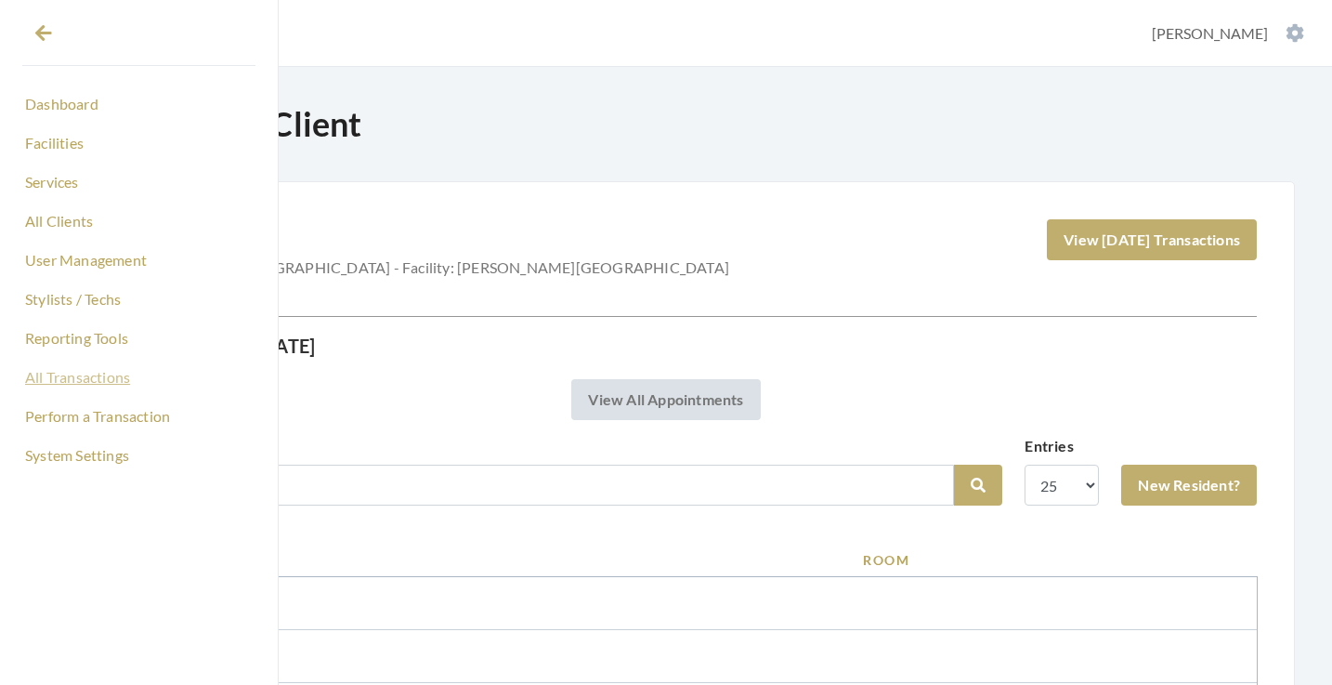
click at [92, 379] on link "All Transactions" at bounding box center [138, 377] width 233 height 32
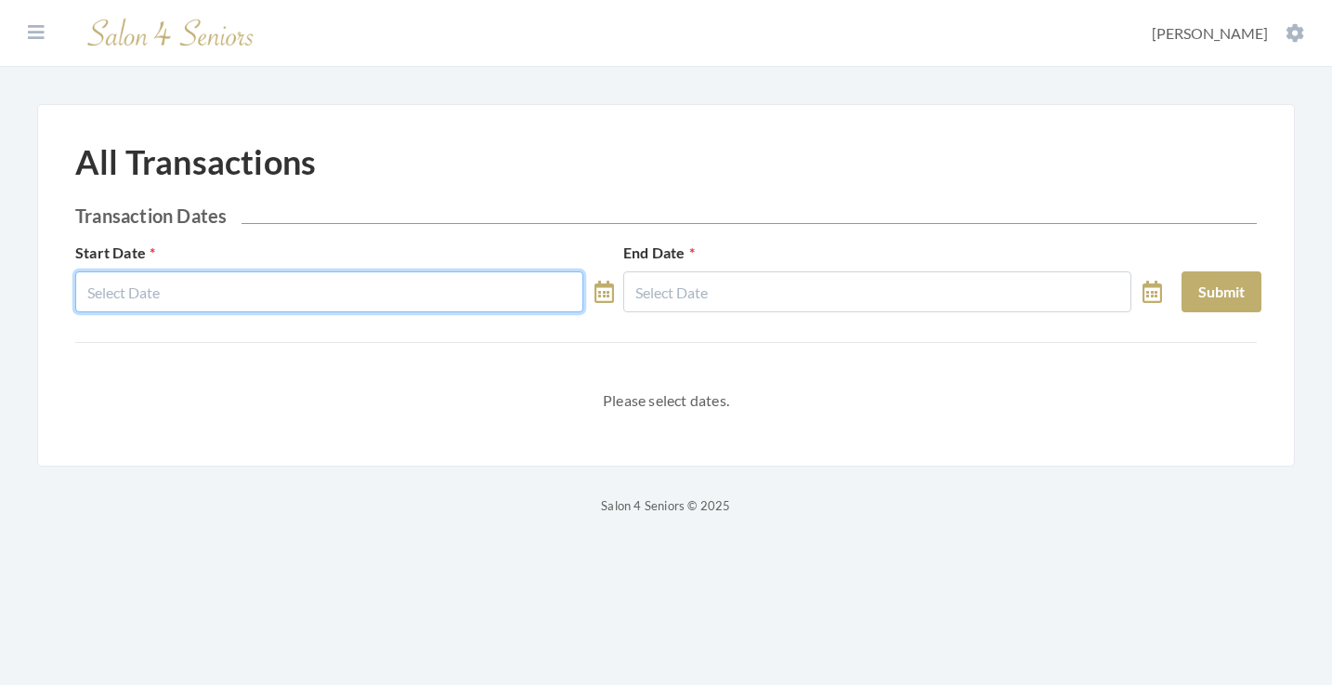
click at [250, 292] on input "text" at bounding box center [329, 291] width 508 height 41
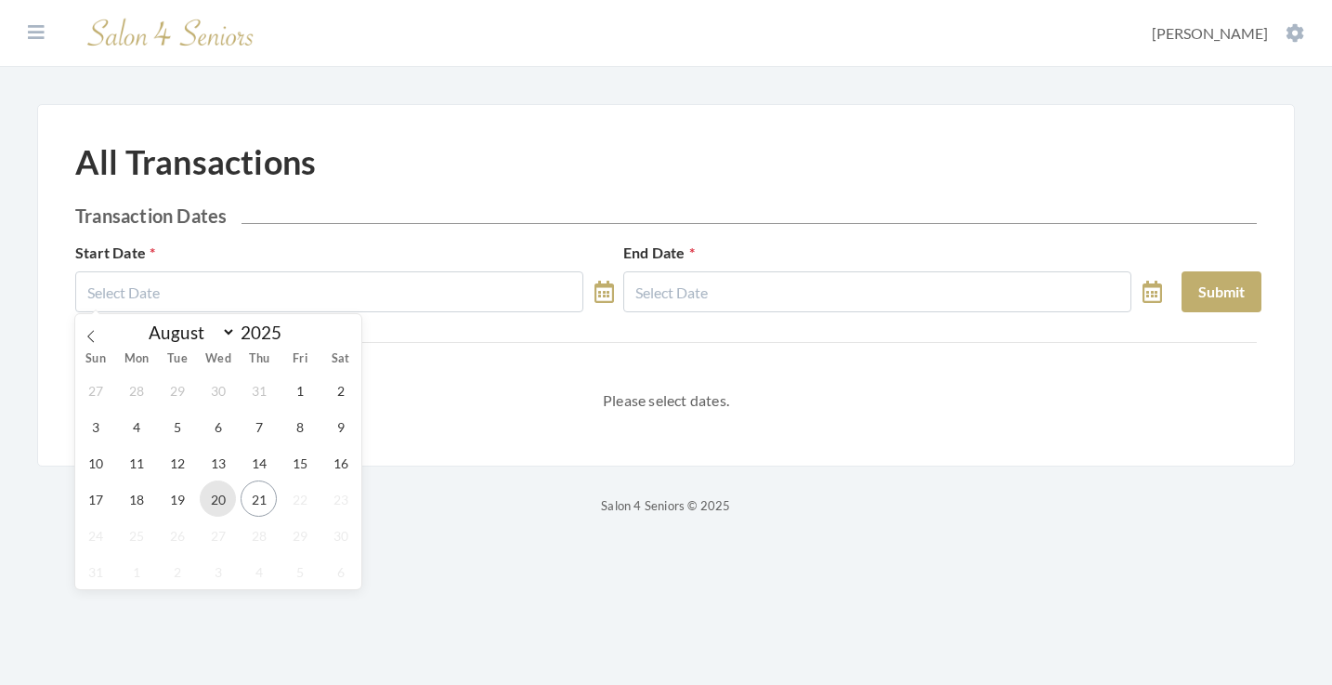
click at [219, 504] on span "20" at bounding box center [218, 498] width 36 height 36
type input "[DATE]"
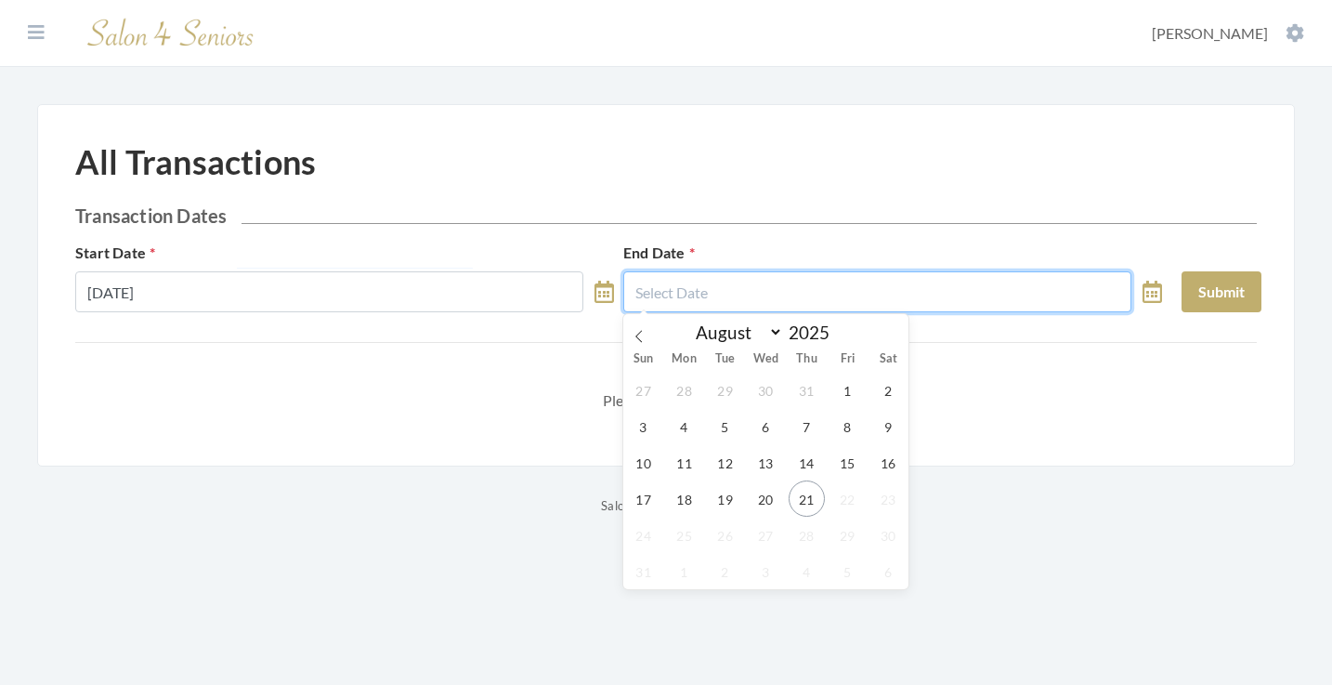
click at [757, 292] on input "text" at bounding box center [877, 291] width 508 height 41
click at [762, 508] on span "20" at bounding box center [766, 498] width 36 height 36
type input "[DATE]"
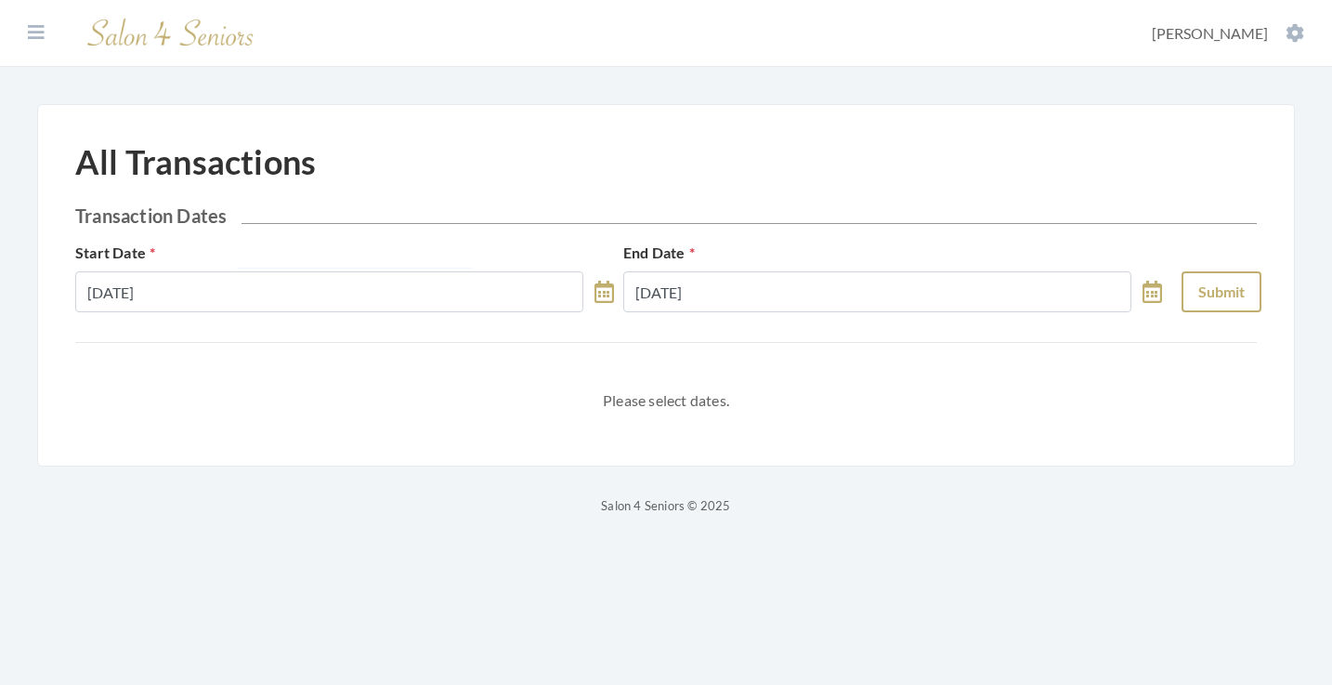
click at [1234, 296] on button "Submit" at bounding box center [1222, 291] width 80 height 41
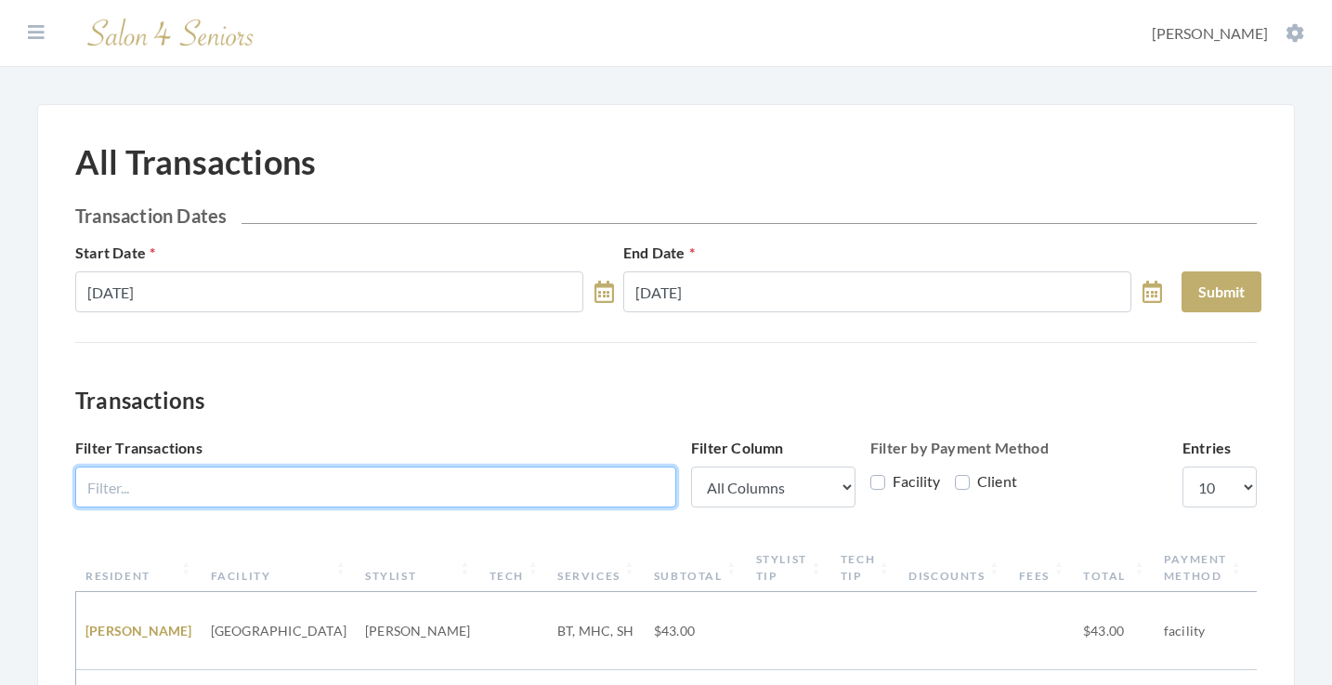
click at [452, 467] on input "Filter Transactions" at bounding box center [375, 486] width 601 height 41
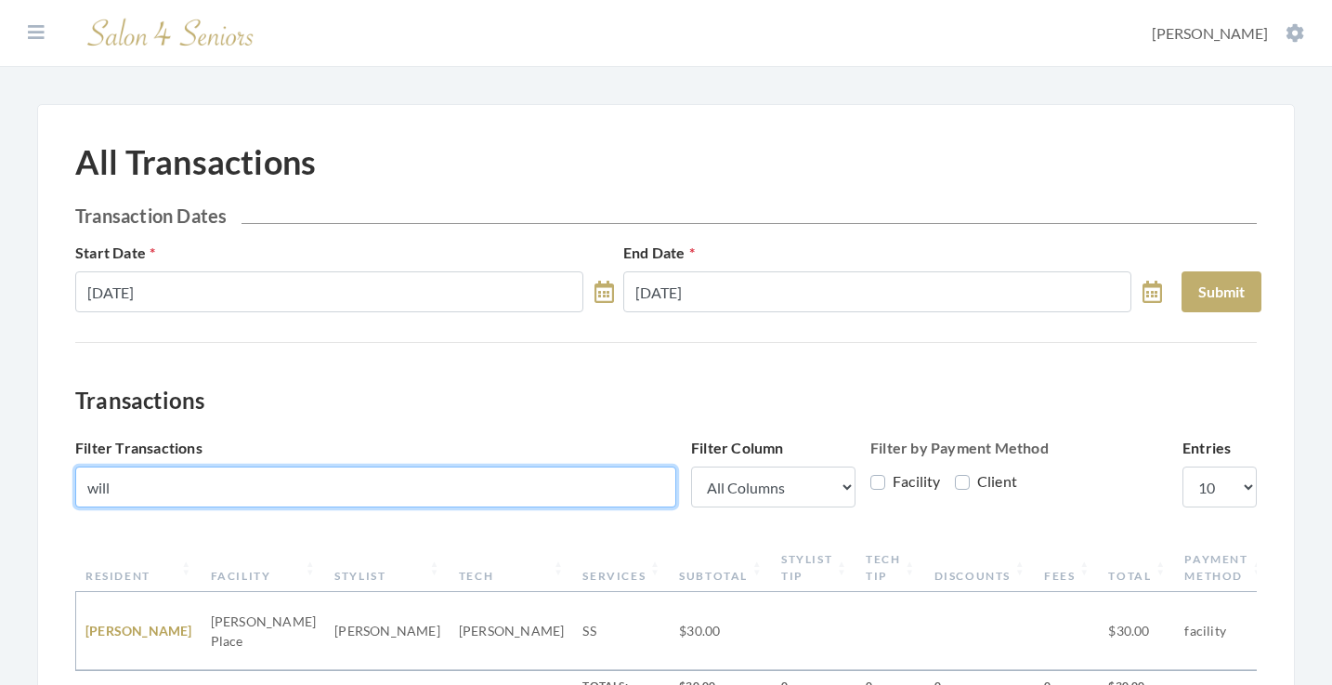
scroll to position [87, 0]
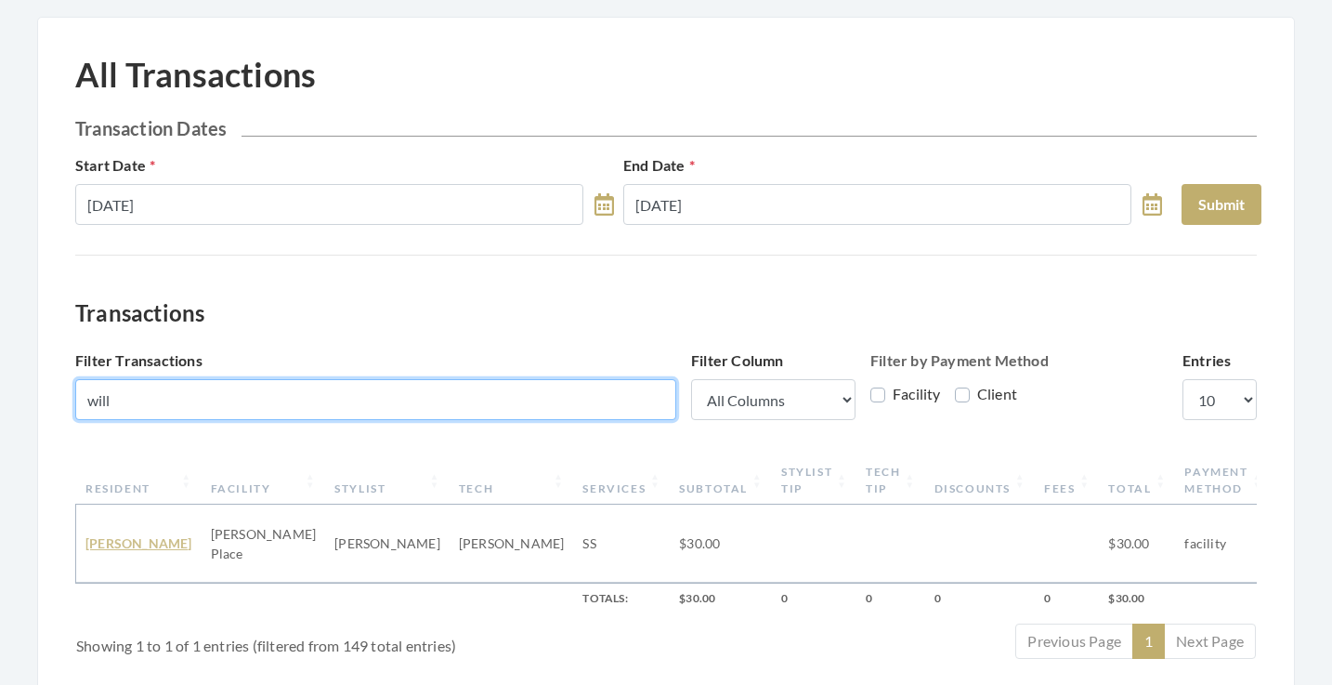
type input "will"
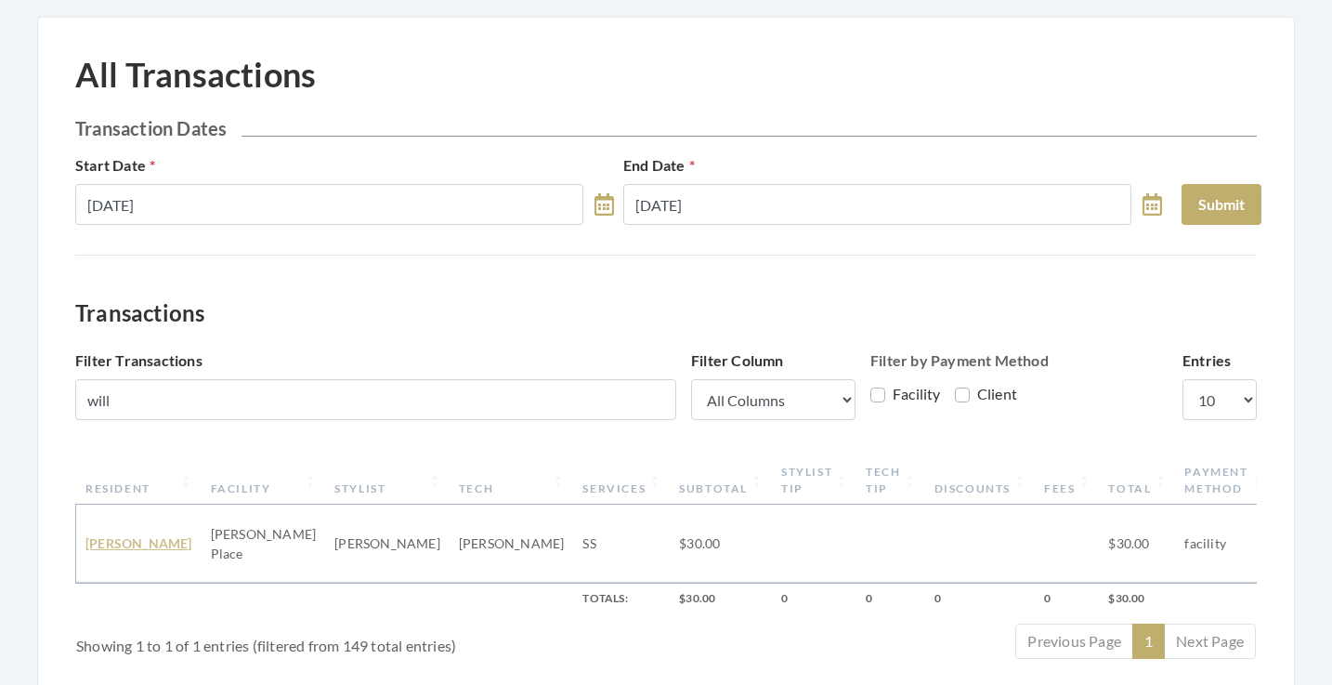
click at [132, 536] on link "Wilma Davis" at bounding box center [138, 543] width 107 height 16
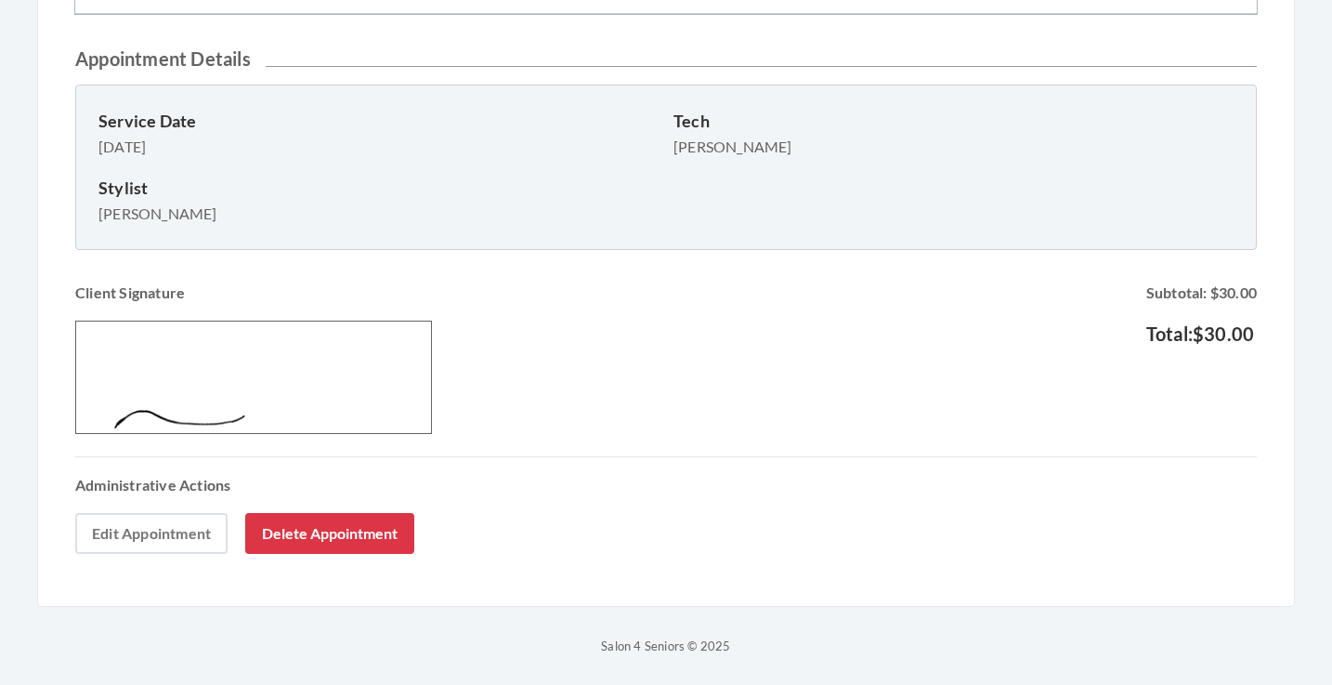
scroll to position [637, 0]
click at [151, 539] on link "Edit Appointment" at bounding box center [151, 533] width 152 height 41
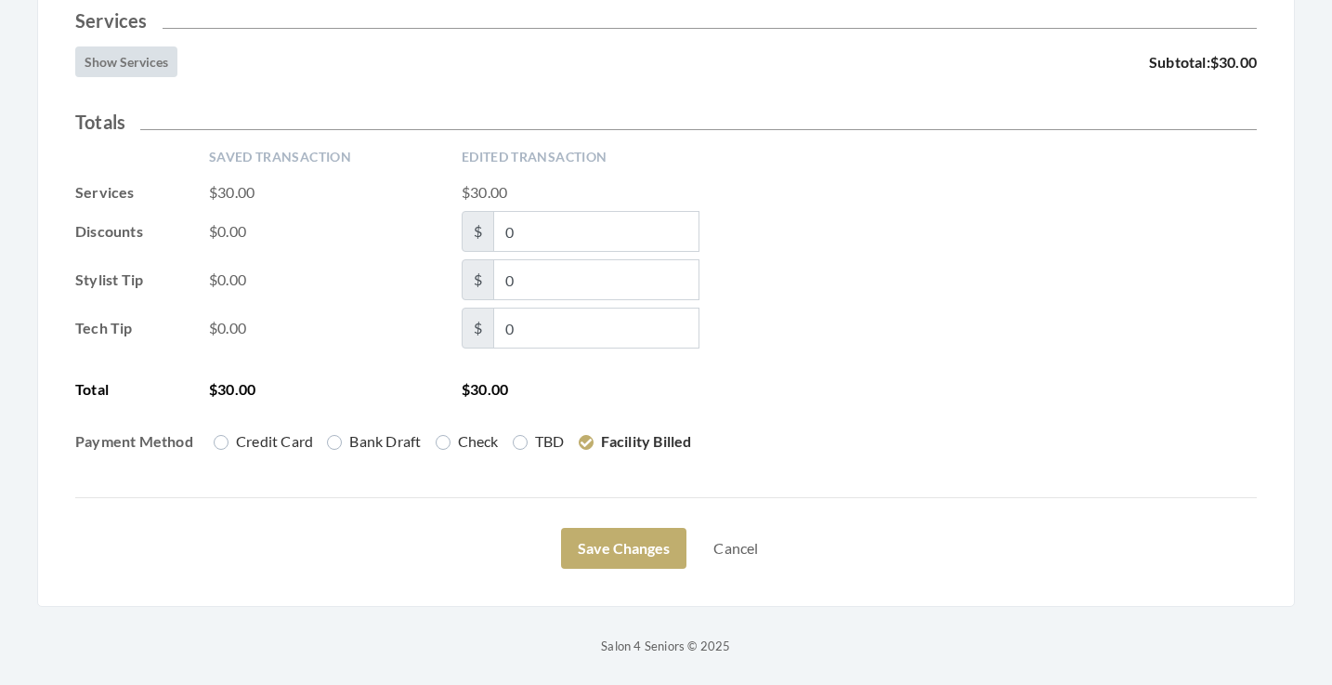
scroll to position [474, 0]
drag, startPoint x: 524, startPoint y: 276, endPoint x: 475, endPoint y: 276, distance: 49.2
click at [475, 276] on span "$ 0" at bounding box center [581, 279] width 238 height 41
type input "3"
click at [925, 304] on div "Saved Transaction Edited Transaction Services $30.00 $30.00 Discounts $0.00 $ 0…" at bounding box center [666, 308] width 1182 height 320
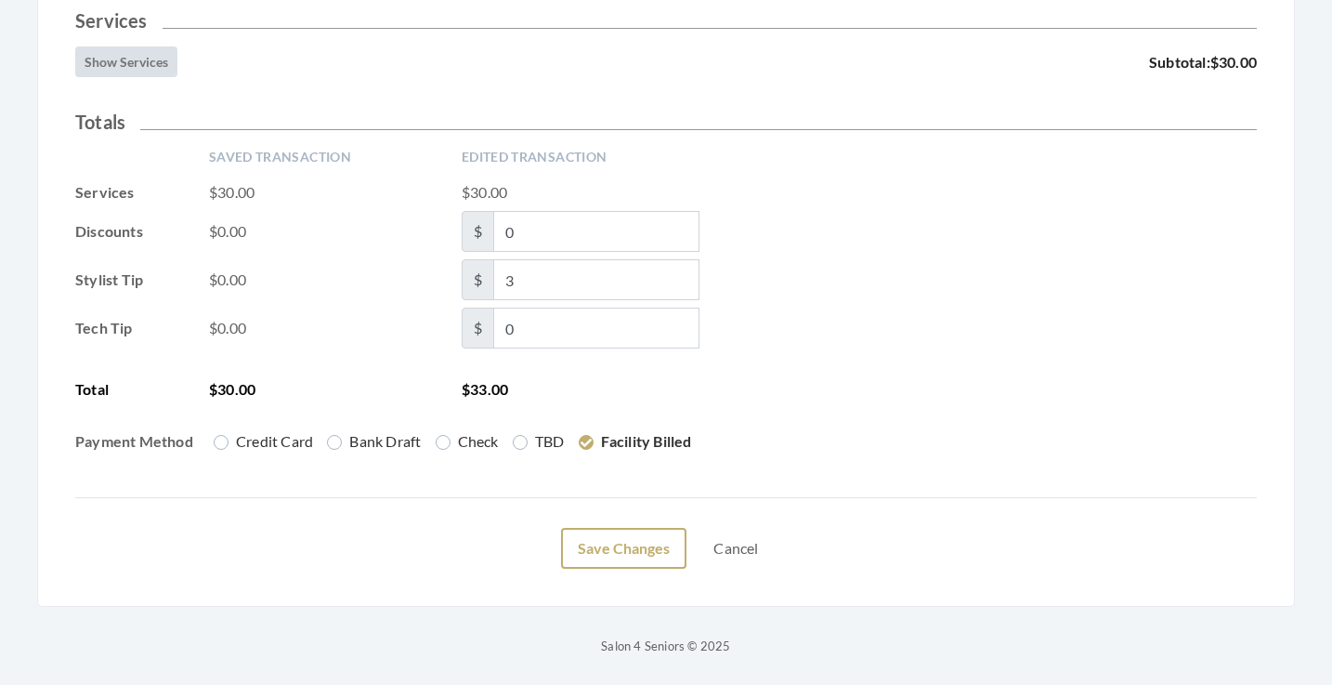
click at [616, 537] on button "Save Changes" at bounding box center [623, 548] width 125 height 41
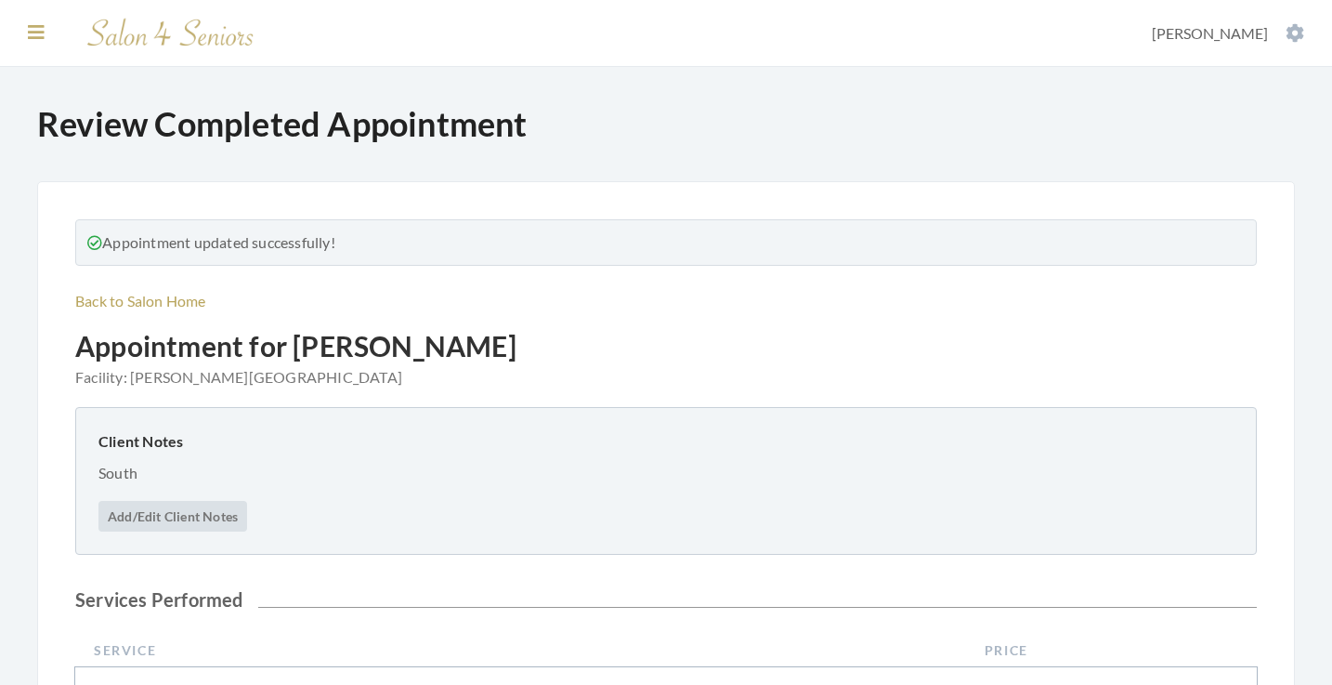
click at [41, 39] on icon at bounding box center [36, 32] width 17 height 19
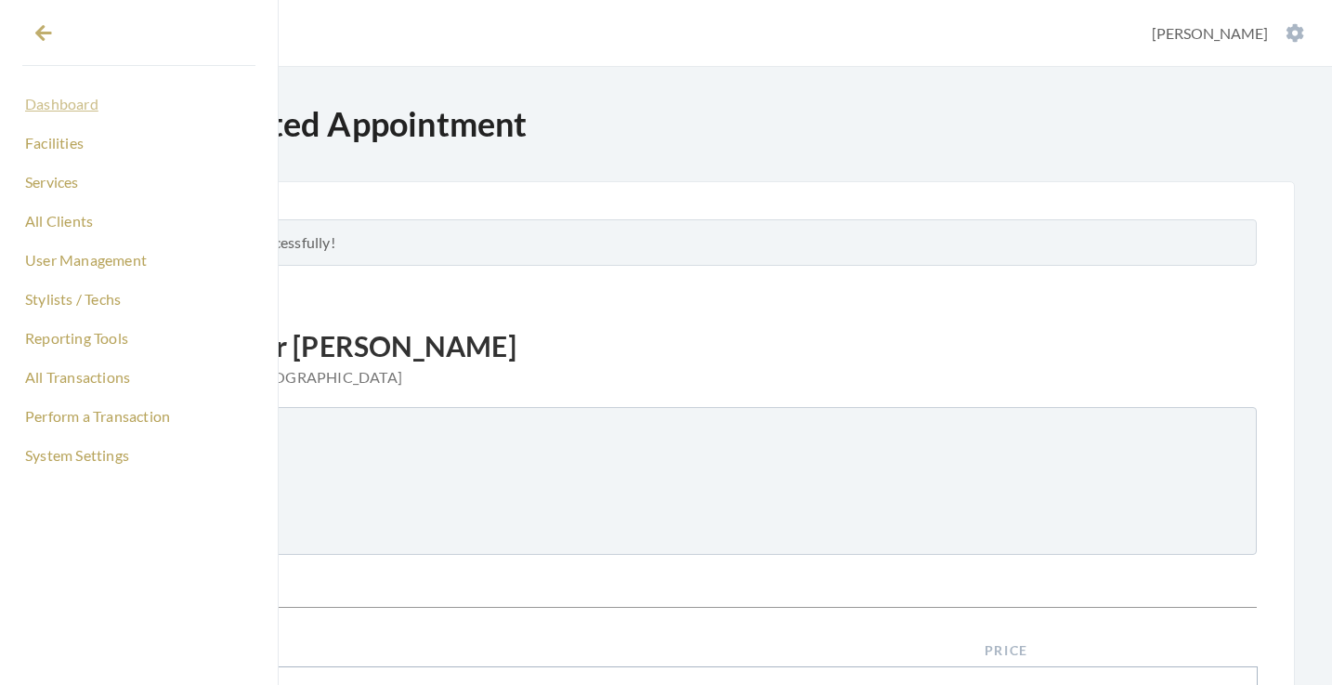
click at [70, 110] on link "Dashboard" at bounding box center [138, 104] width 233 height 32
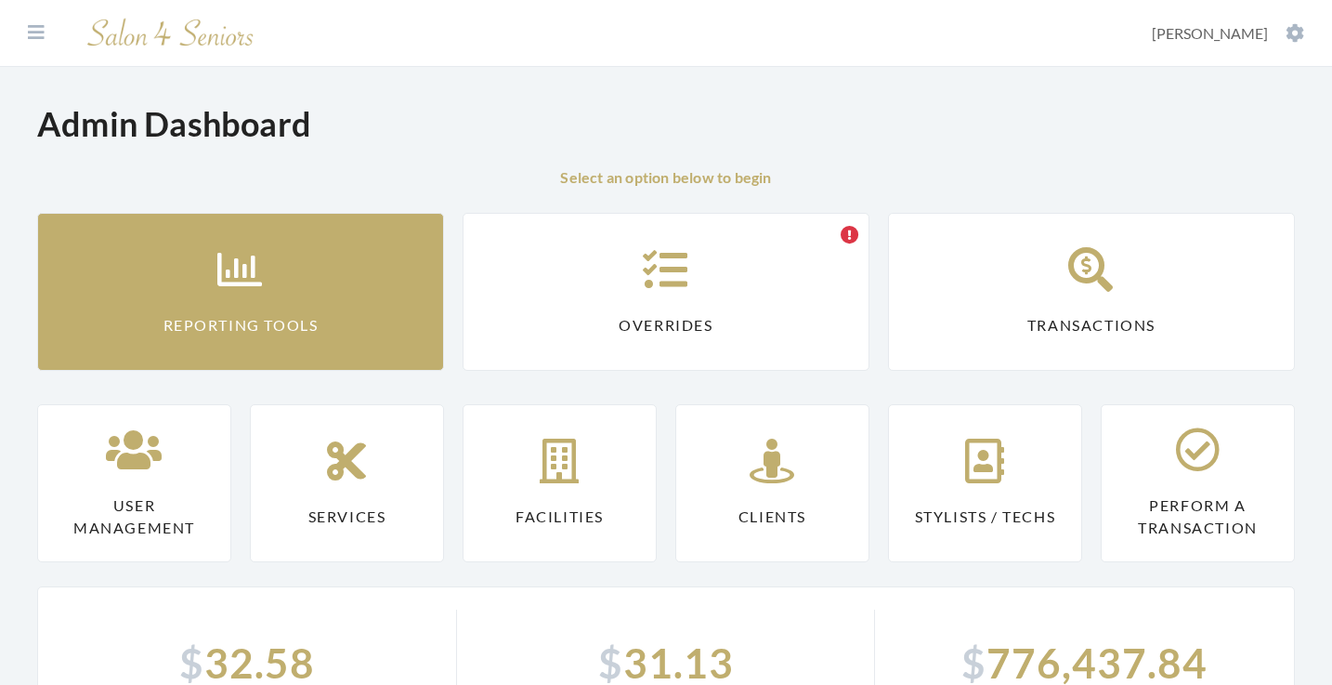
click at [160, 252] on link "Reporting Tools" at bounding box center [240, 292] width 407 height 158
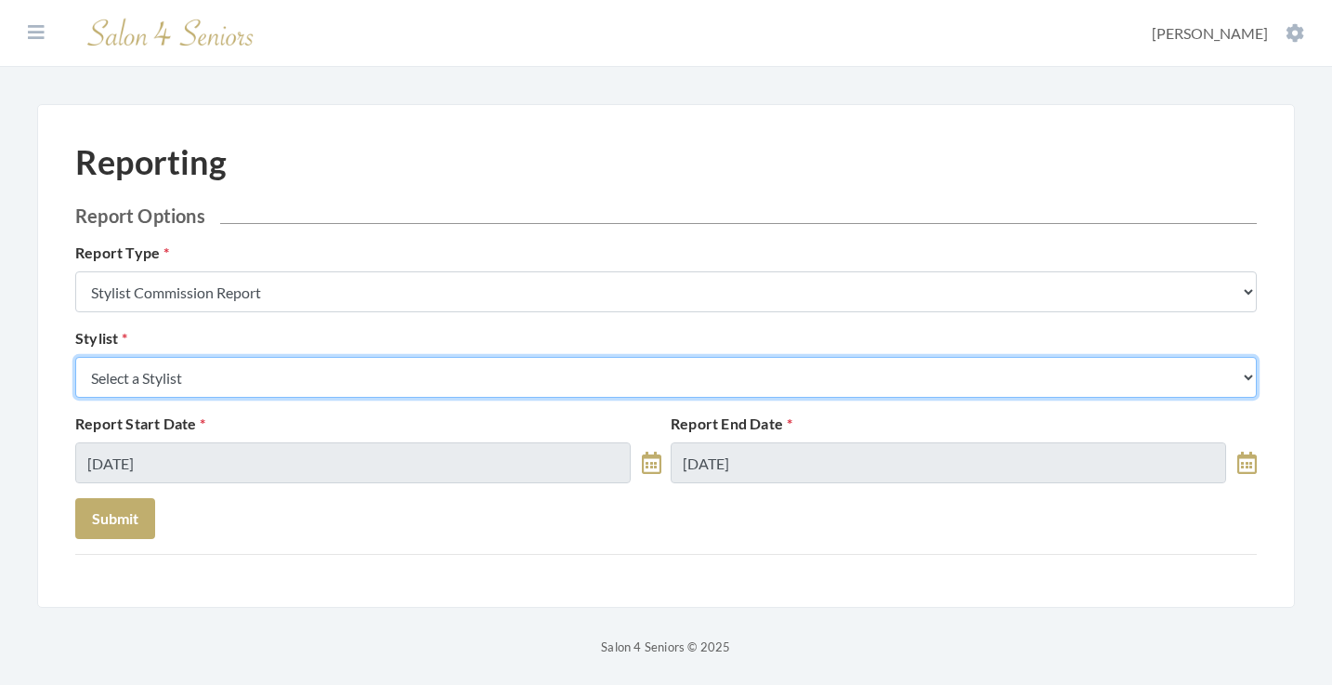
select select "169"
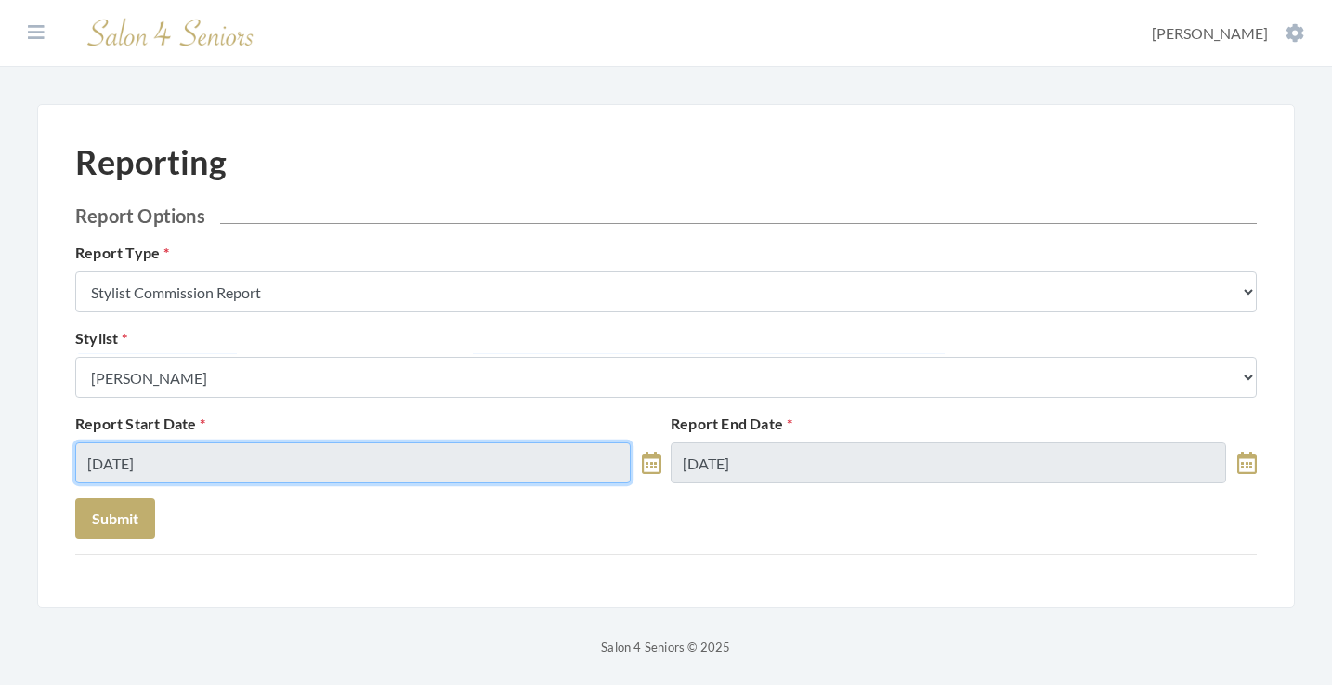
click at [180, 467] on input "08/21/2025" at bounding box center [353, 462] width 556 height 41
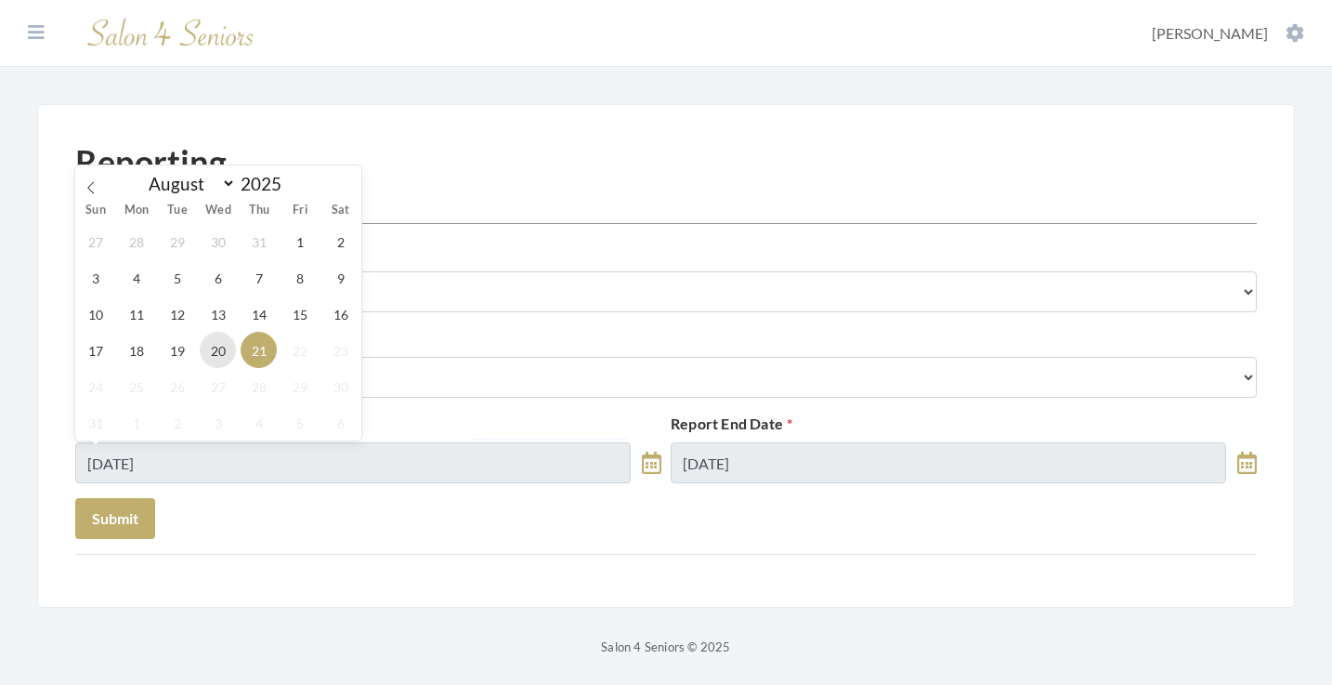
click at [212, 357] on span "20" at bounding box center [218, 350] width 36 height 36
type input "[DATE]"
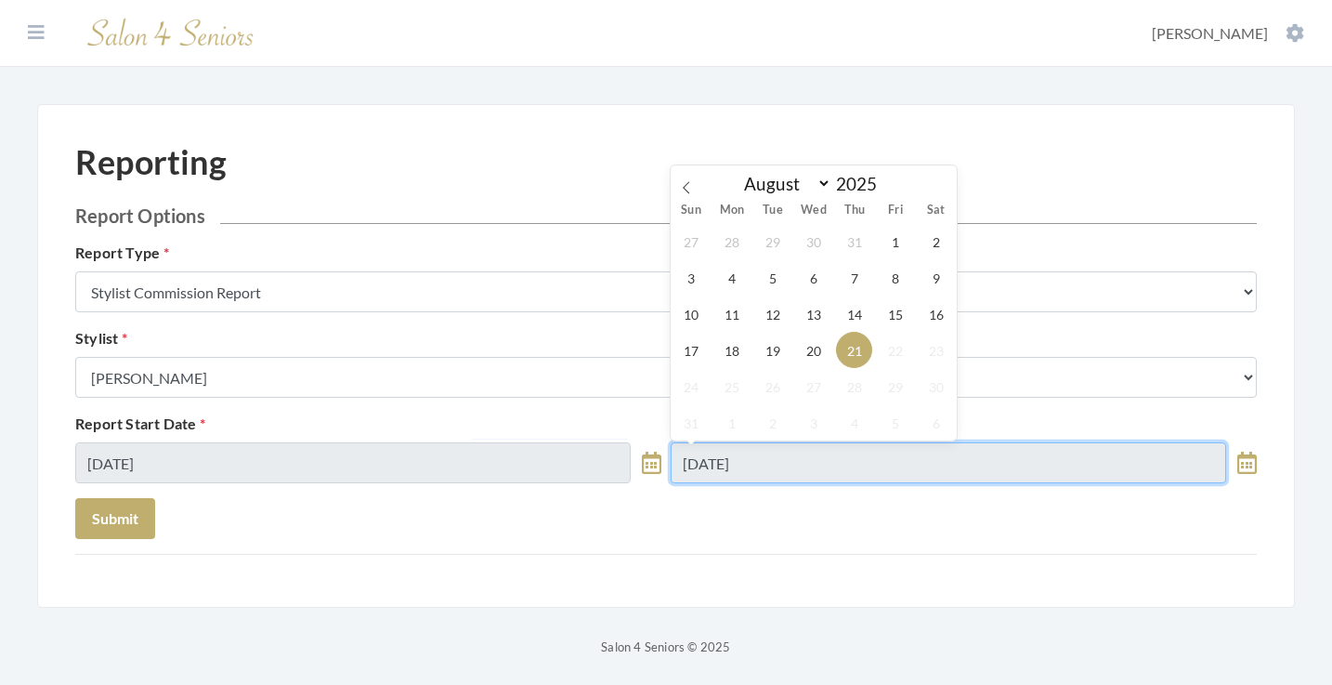
click at [724, 477] on input "08/21/2025" at bounding box center [949, 462] width 556 height 41
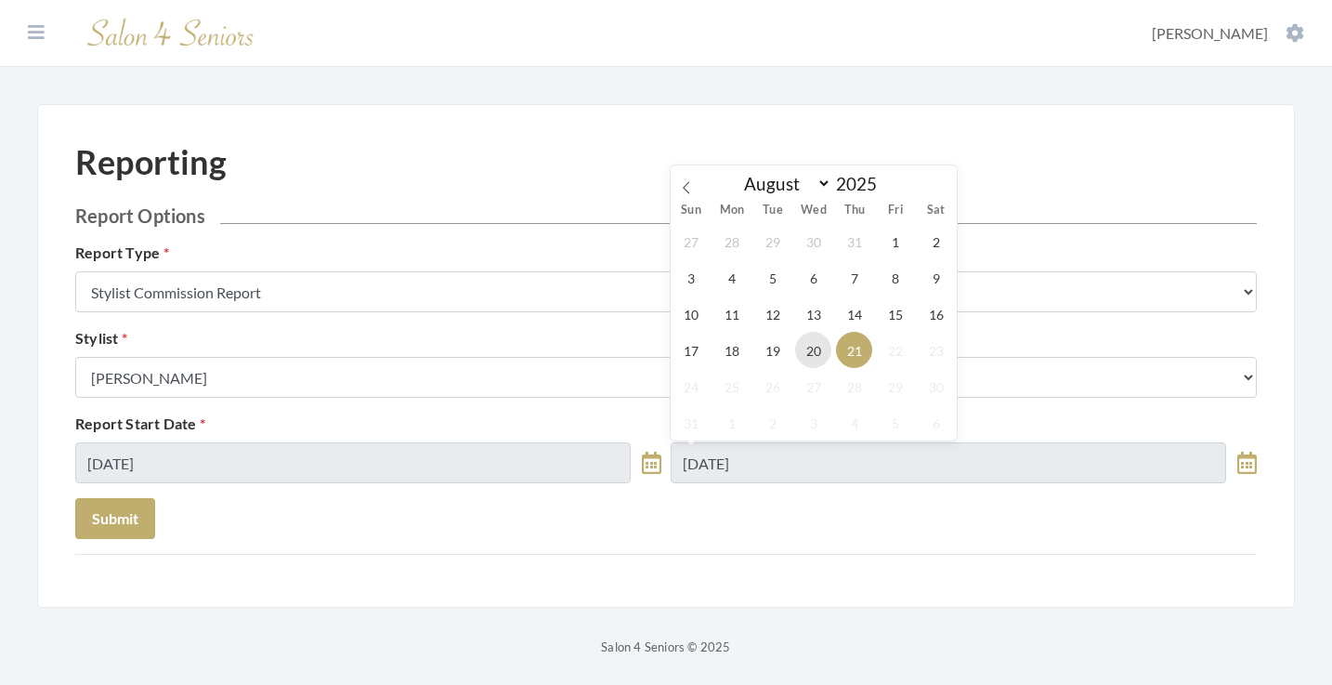
click at [824, 349] on span "20" at bounding box center [813, 350] width 36 height 36
type input "[DATE]"
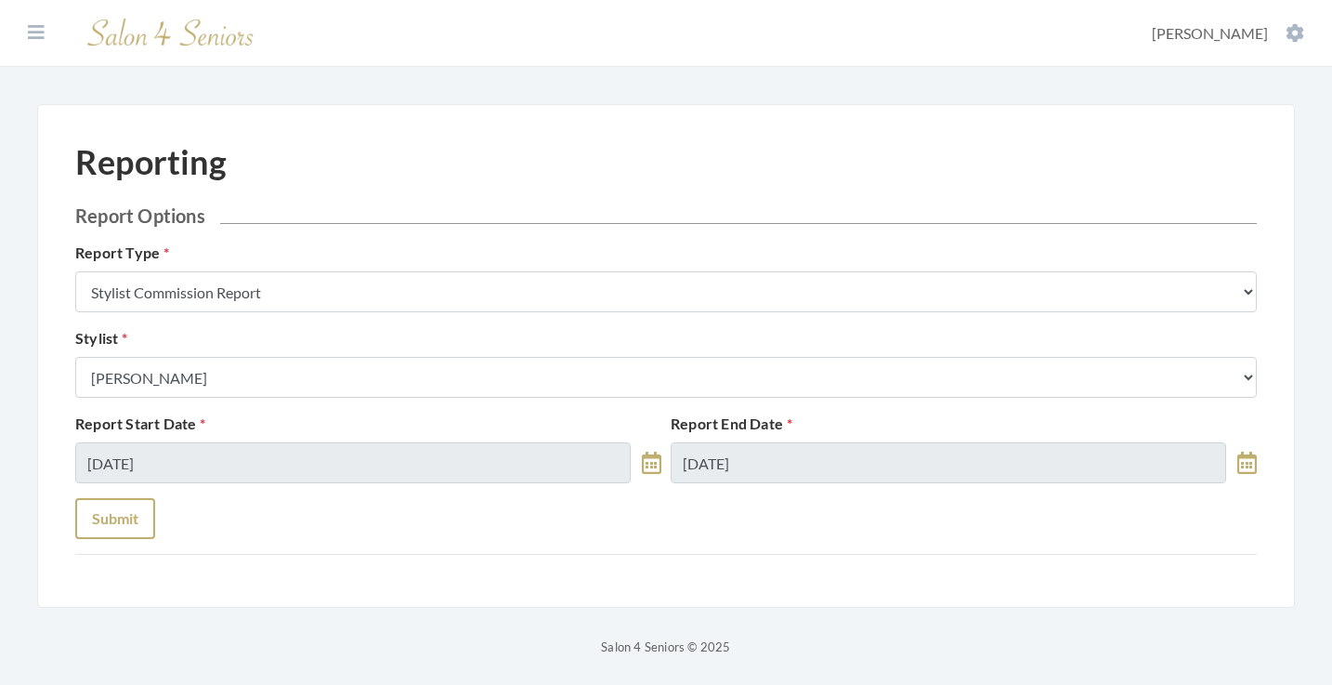
click at [106, 525] on button "Submit" at bounding box center [115, 518] width 80 height 41
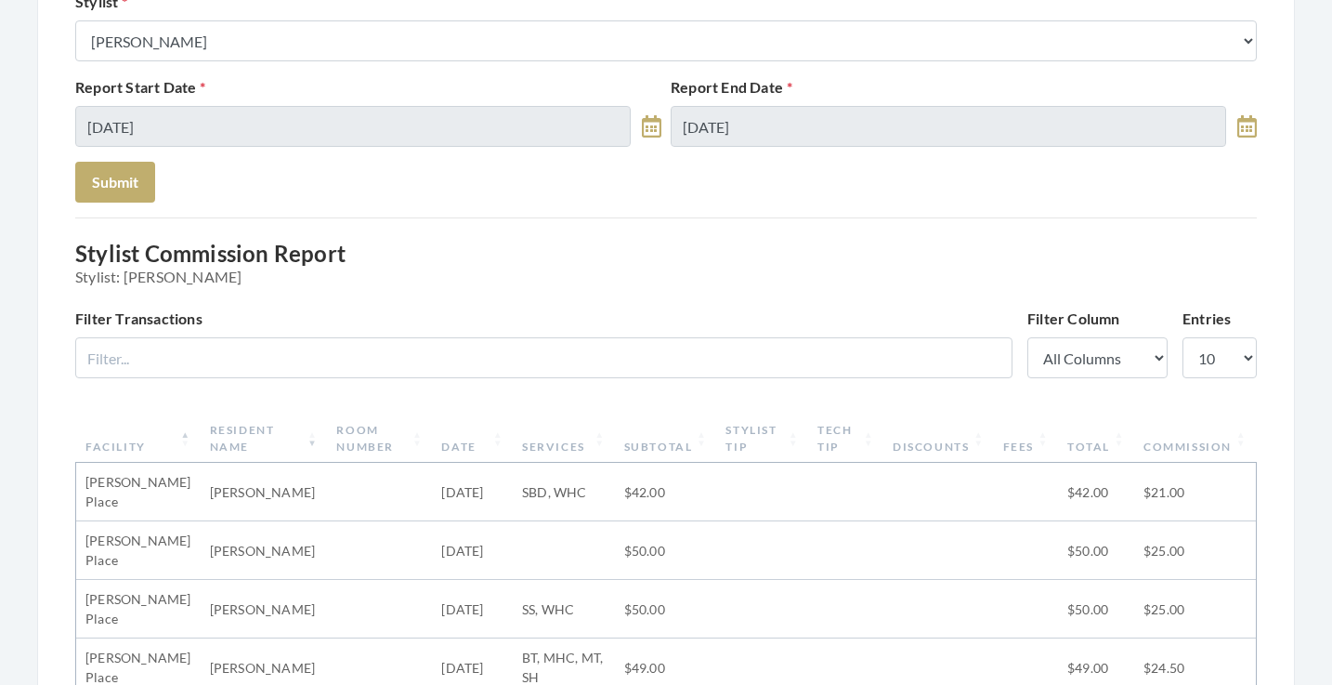
scroll to position [287, 0]
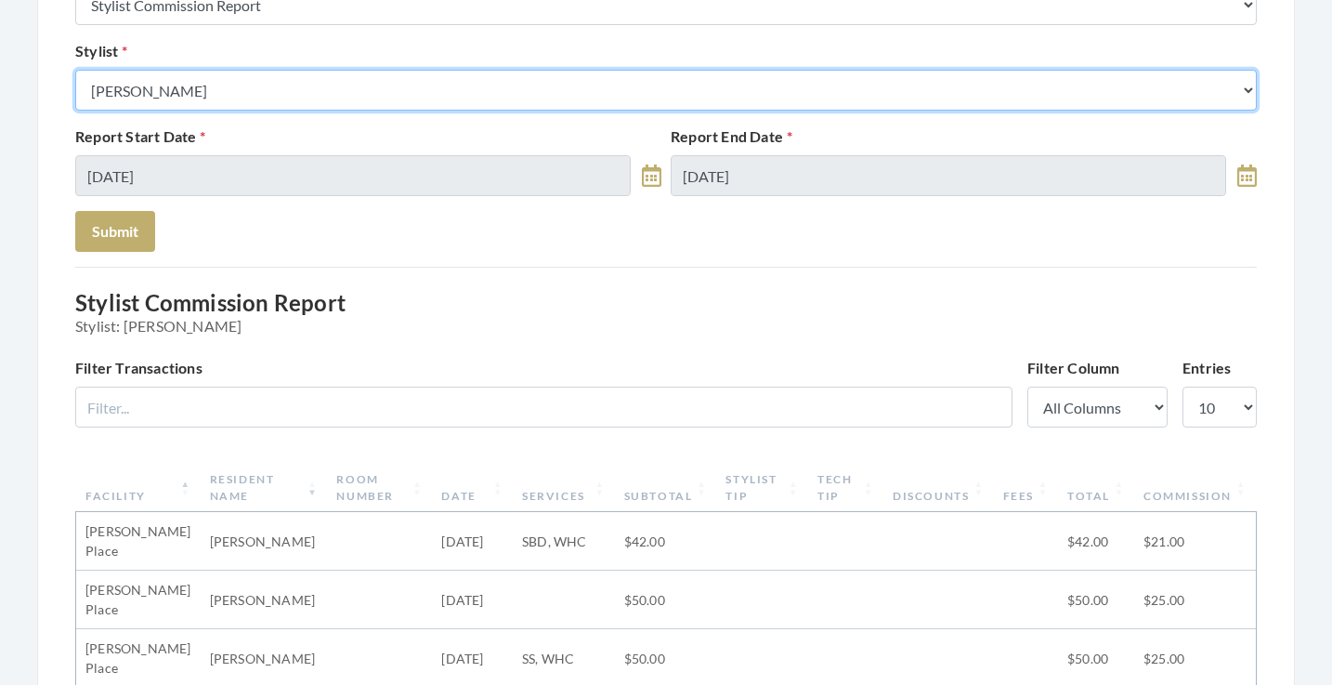
select select "146"
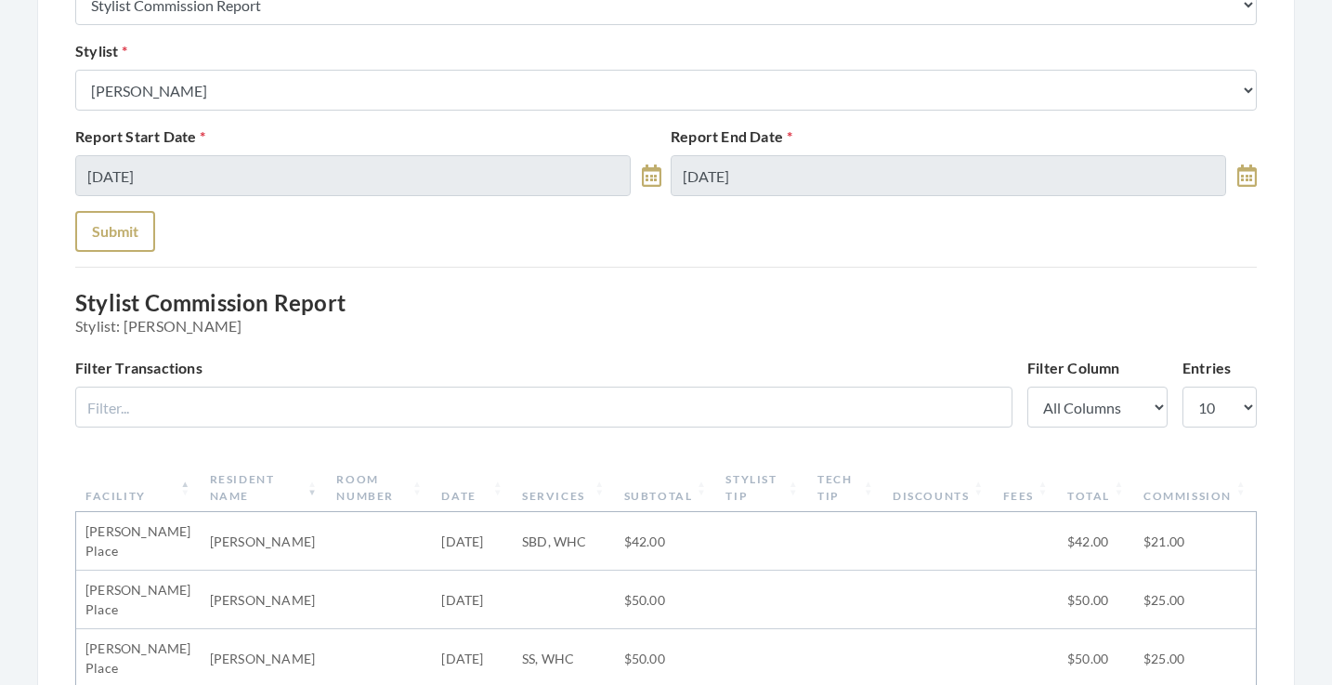
click at [127, 224] on button "Submit" at bounding box center [115, 231] width 80 height 41
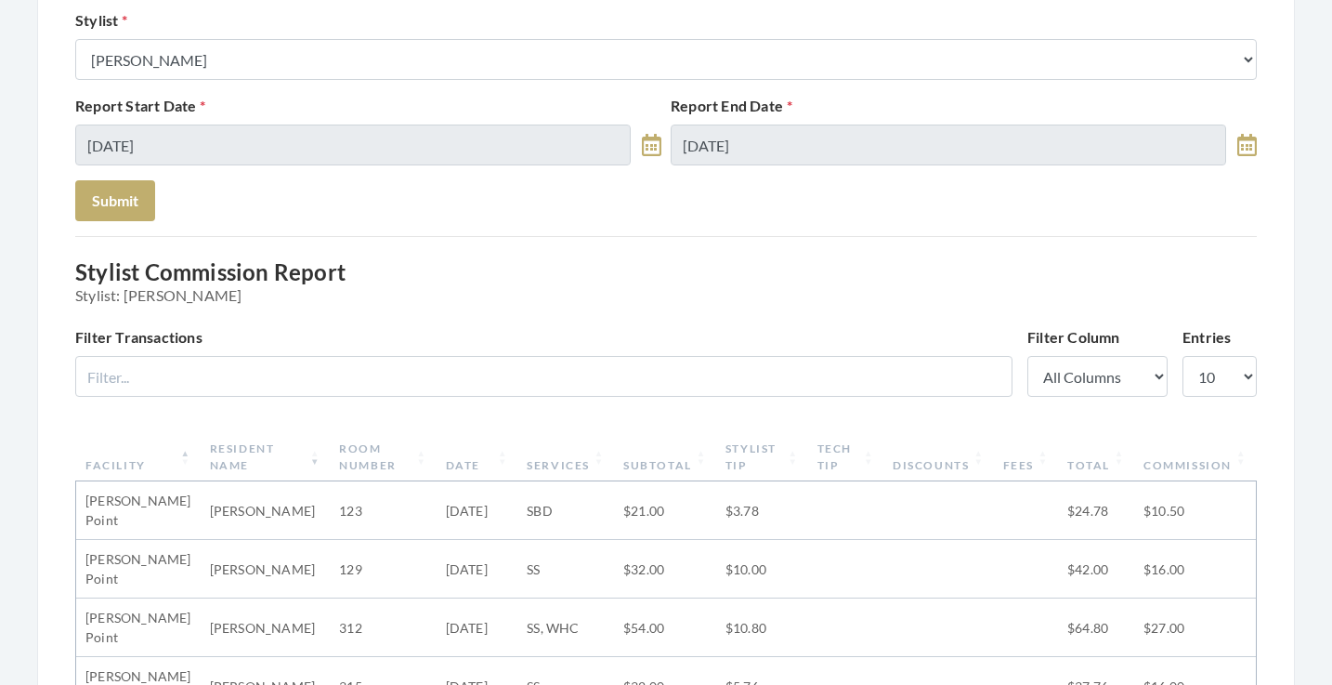
scroll to position [311, 0]
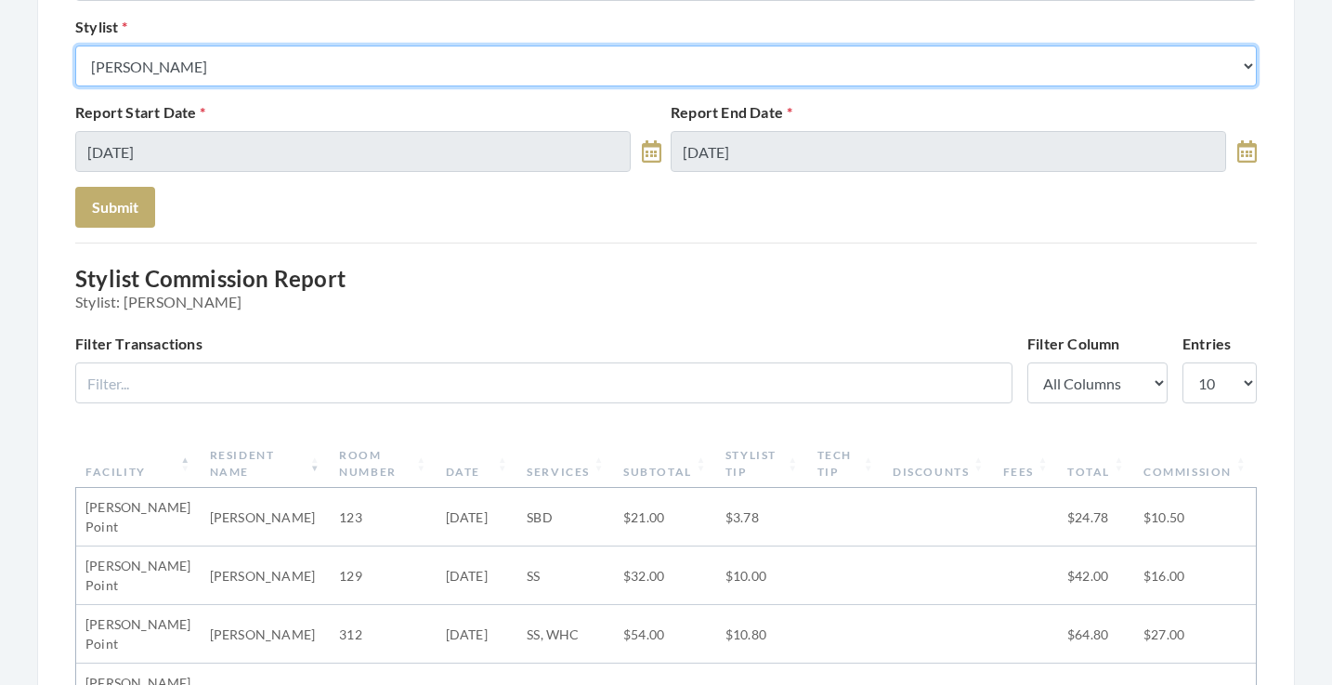
select select "24"
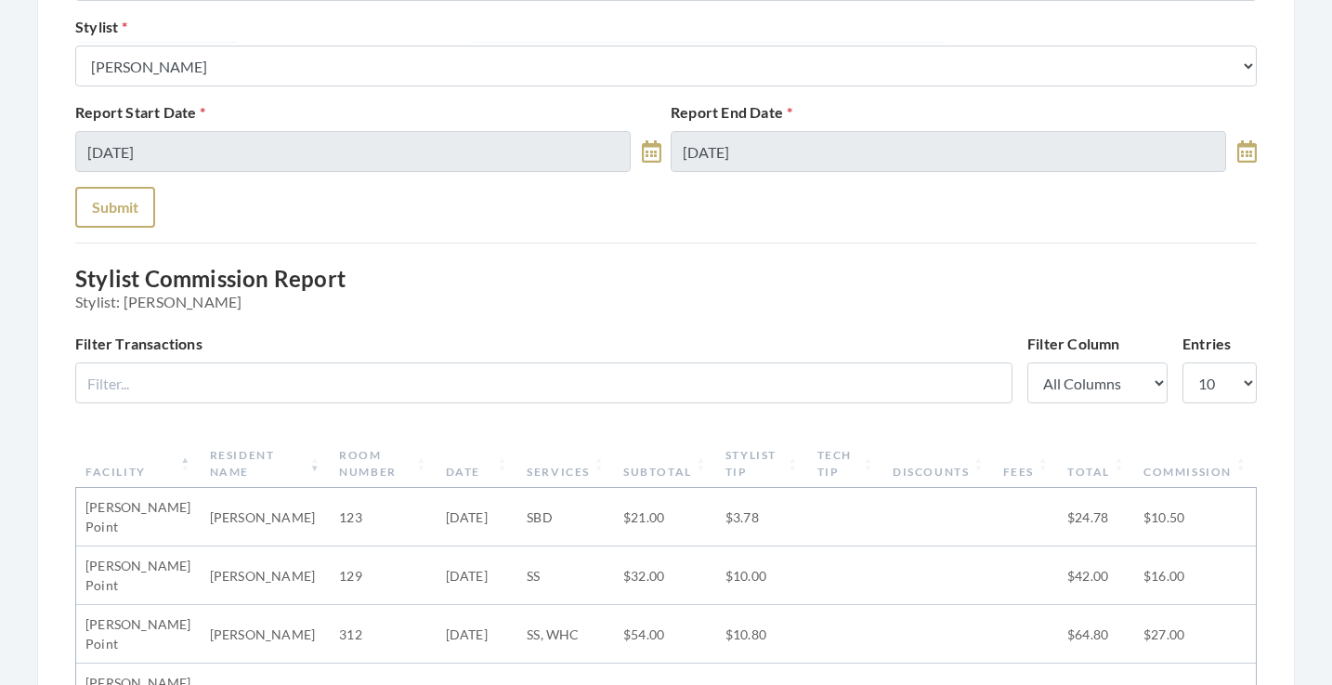
click at [135, 206] on button "Submit" at bounding box center [115, 207] width 80 height 41
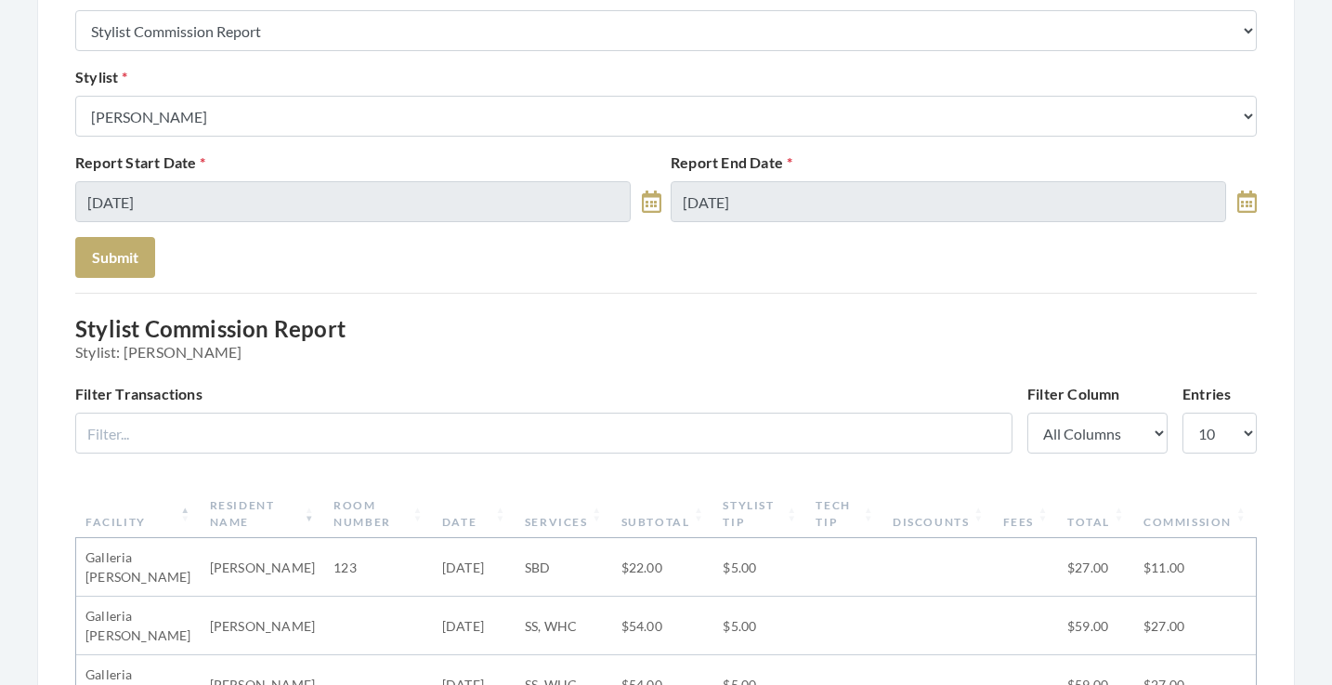
scroll to position [42, 0]
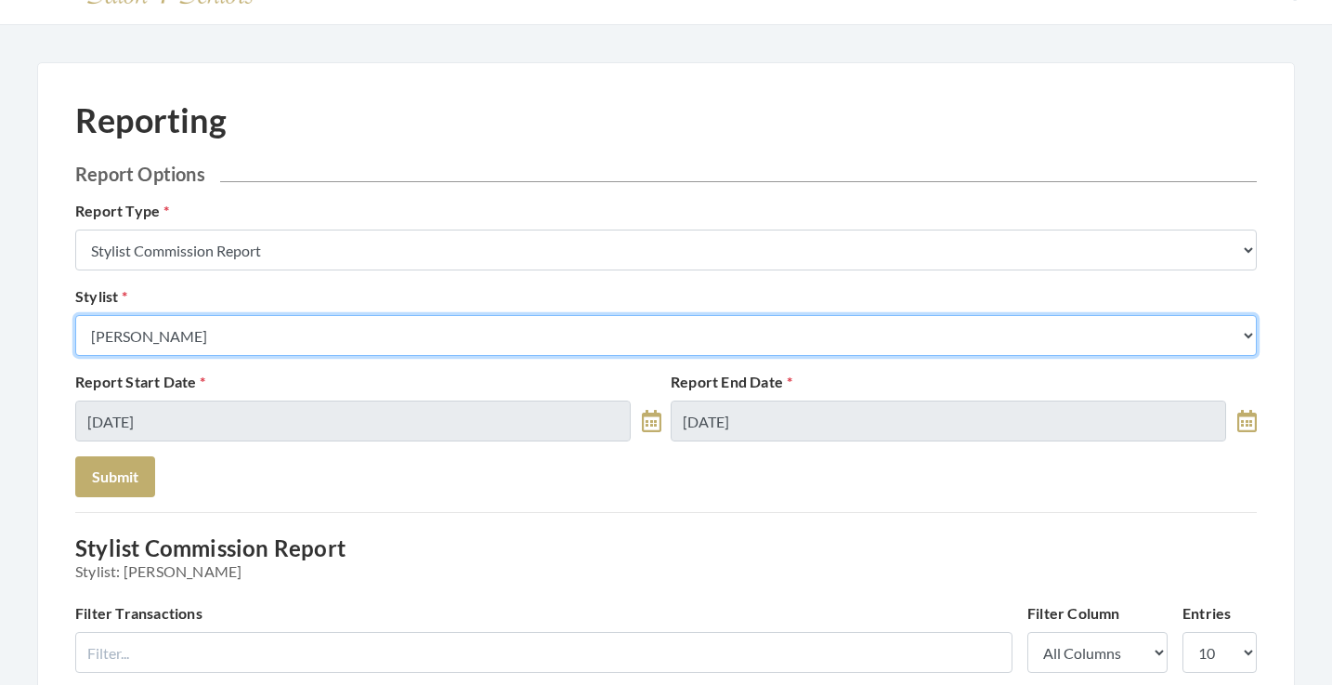
select select "181"
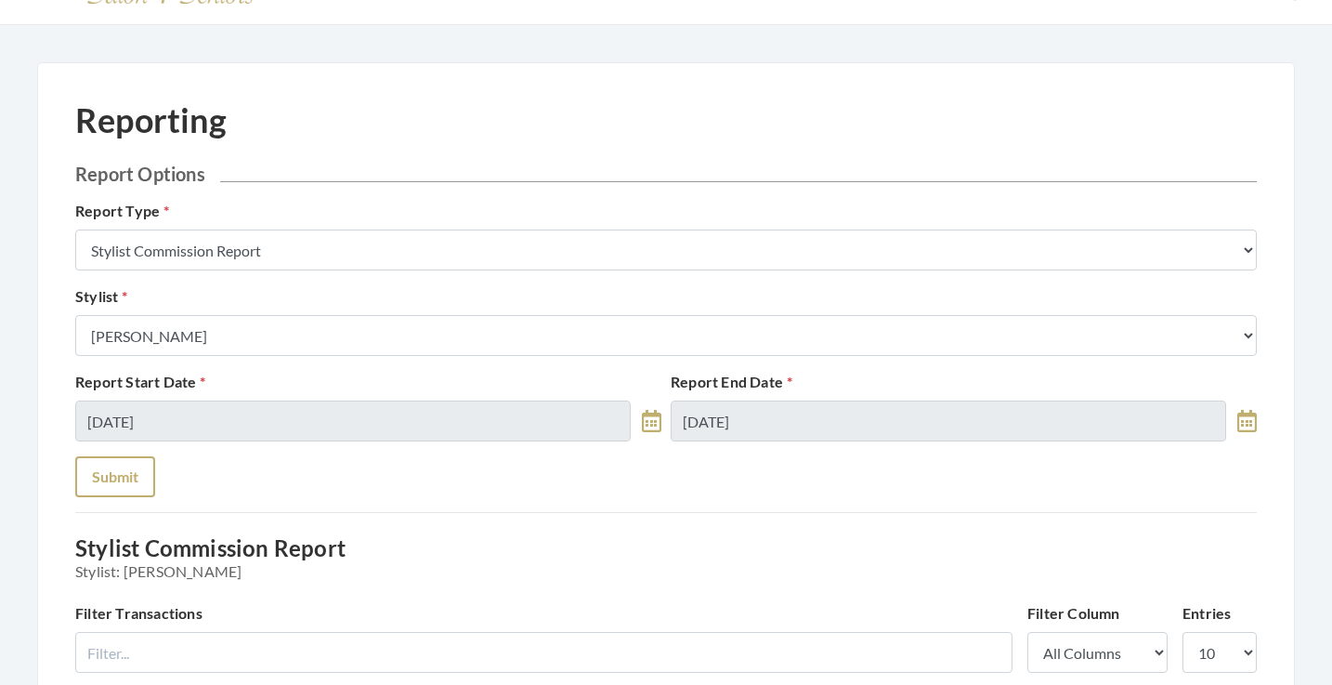
click at [124, 469] on button "Submit" at bounding box center [115, 476] width 80 height 41
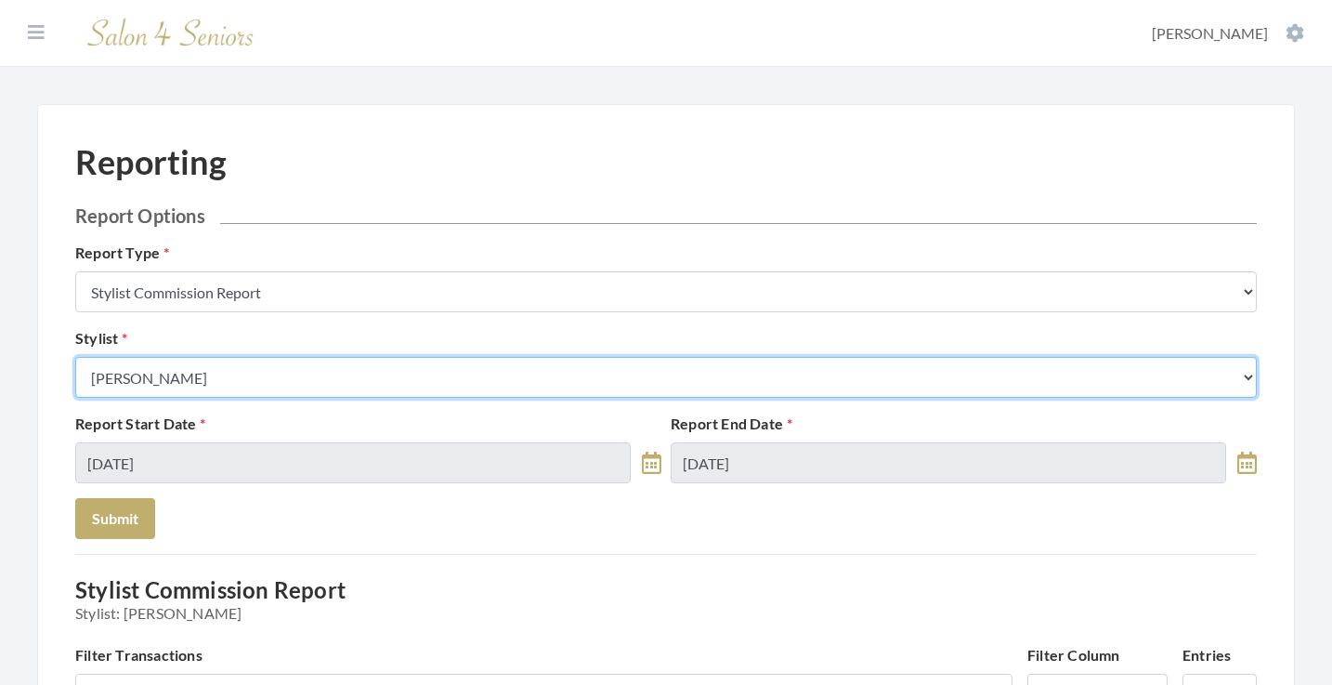
select select "18"
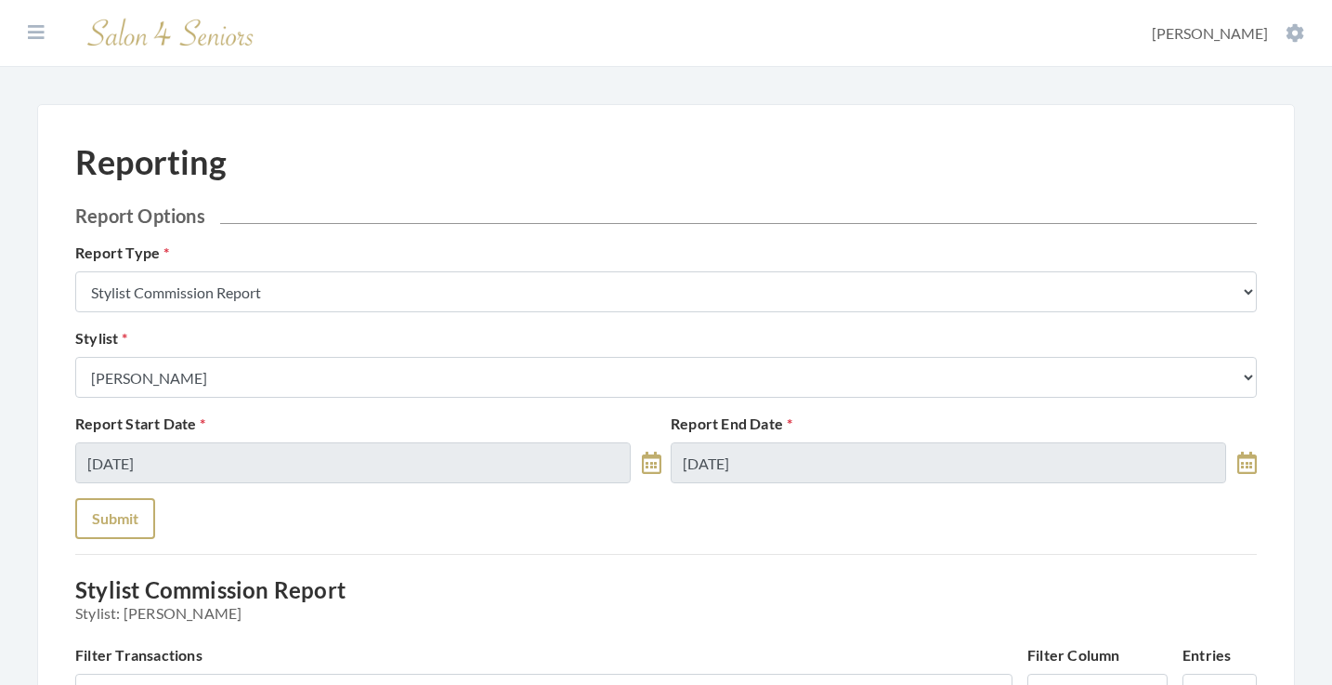
click at [126, 499] on button "Submit" at bounding box center [115, 518] width 80 height 41
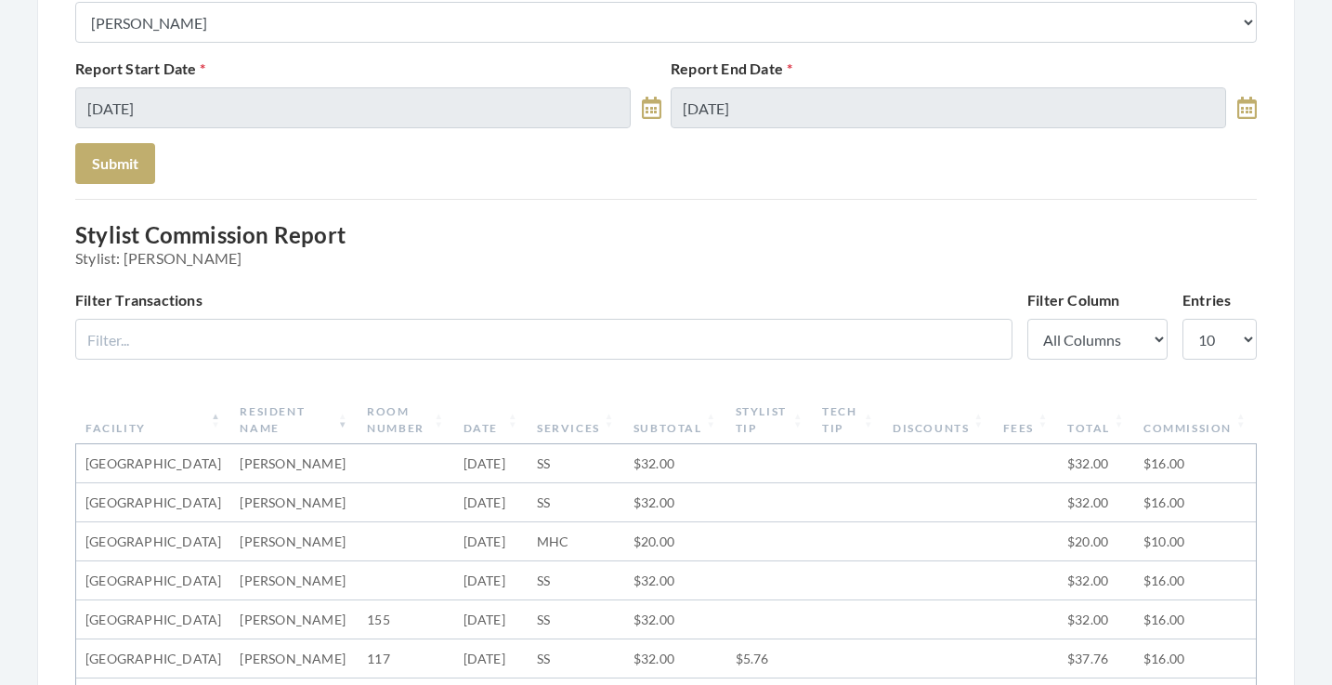
scroll to position [347, 0]
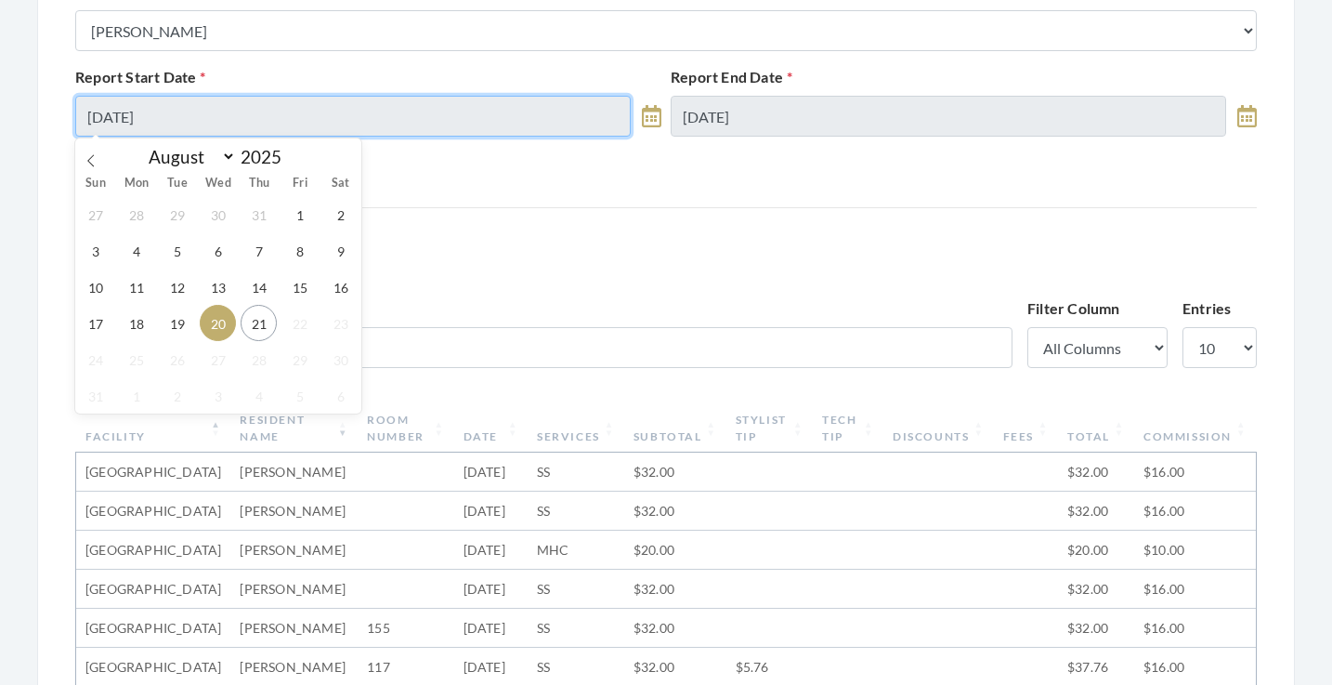
click at [321, 125] on input "[DATE]" at bounding box center [353, 116] width 556 height 41
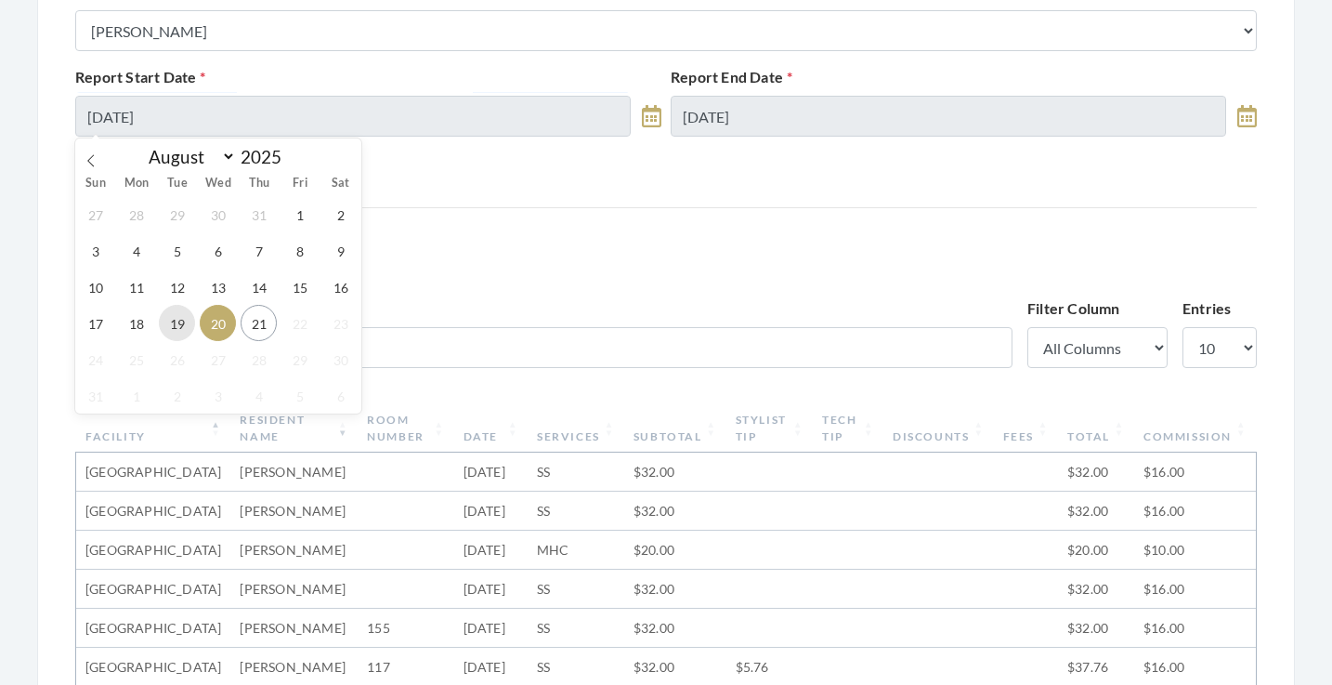
click at [184, 321] on span "19" at bounding box center [177, 323] width 36 height 36
type input "08/19/2025"
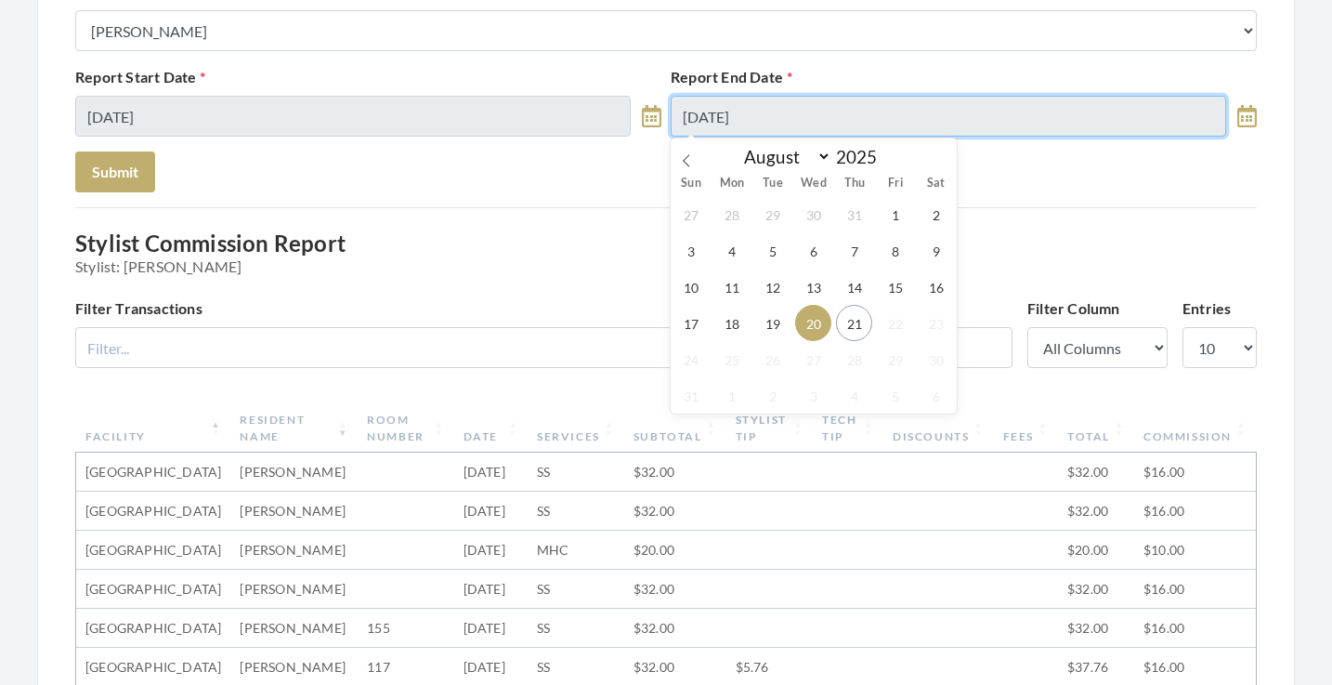
click at [781, 114] on input "[DATE]" at bounding box center [949, 116] width 556 height 41
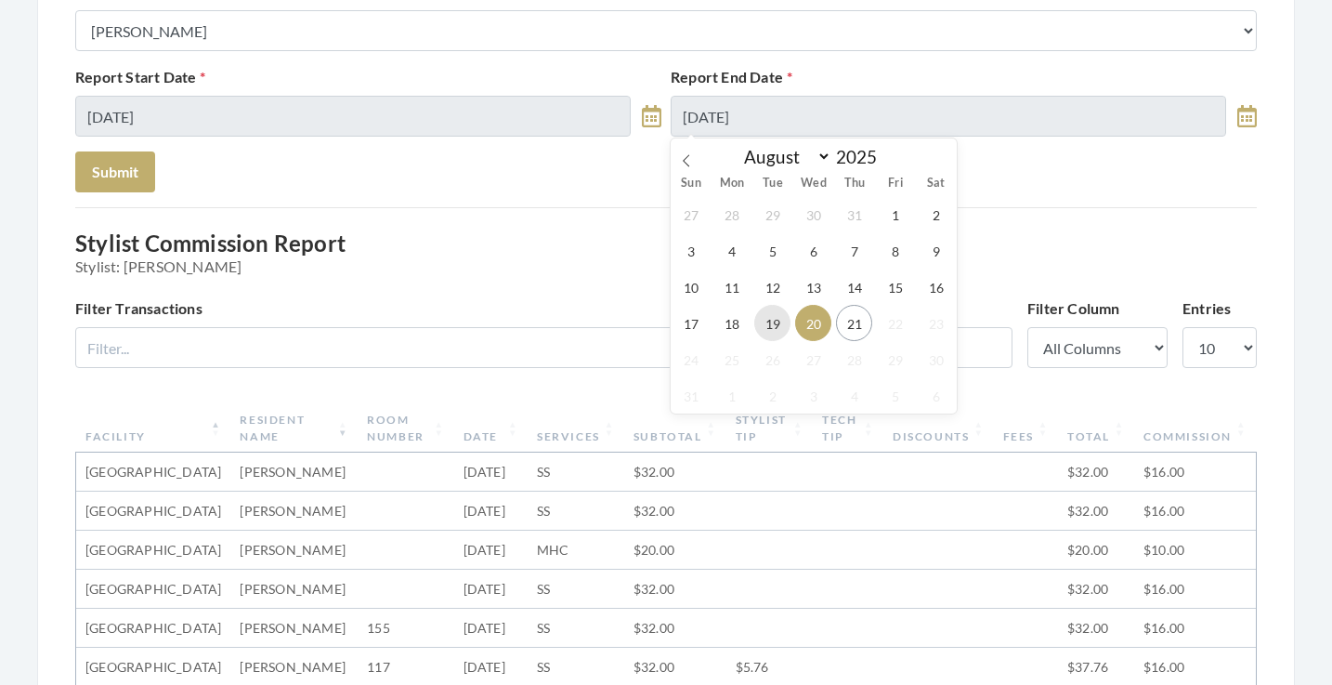
click at [768, 321] on span "19" at bounding box center [772, 323] width 36 height 36
type input "08/19/2025"
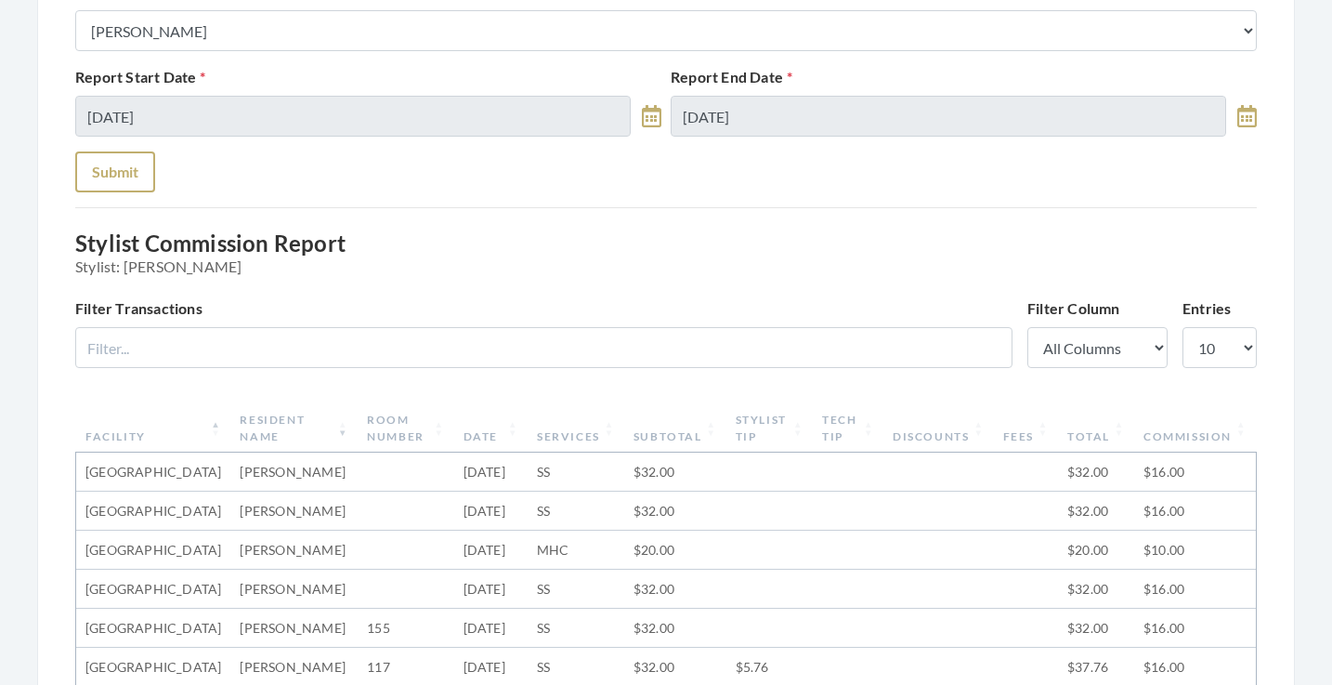
click at [135, 165] on button "Submit" at bounding box center [115, 171] width 80 height 41
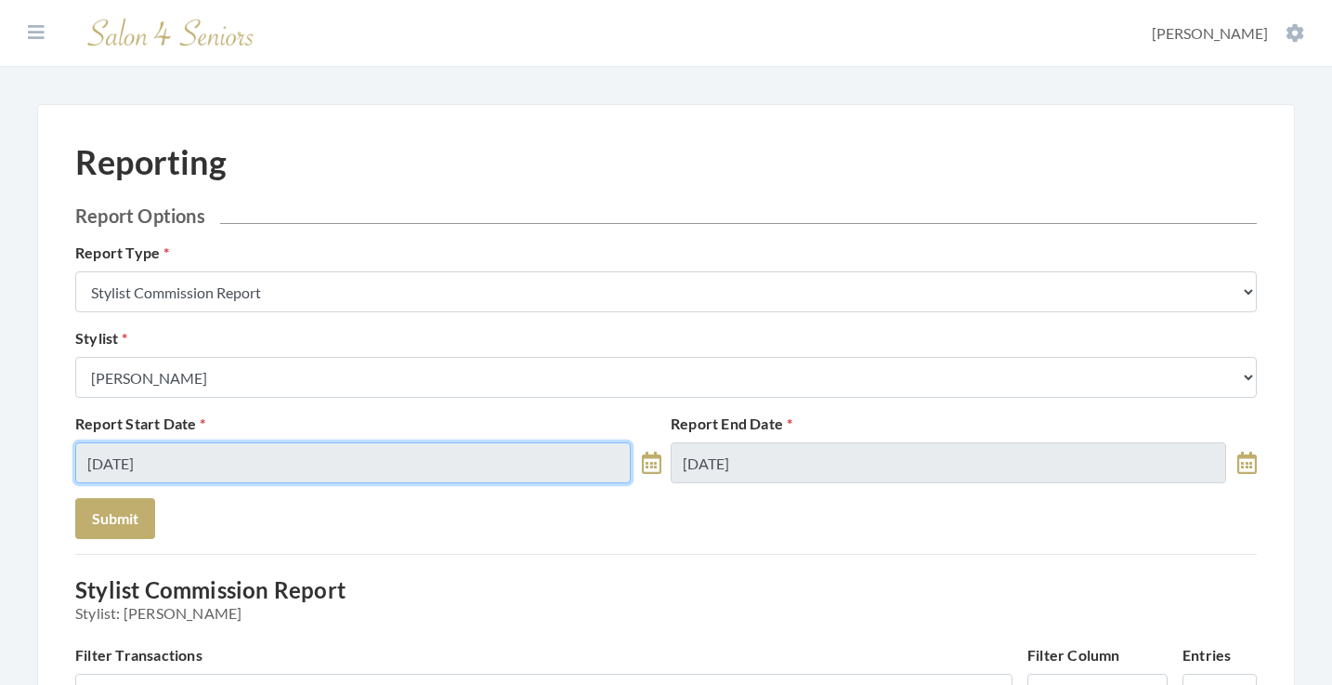
click at [322, 455] on input "[DATE]" at bounding box center [353, 462] width 556 height 41
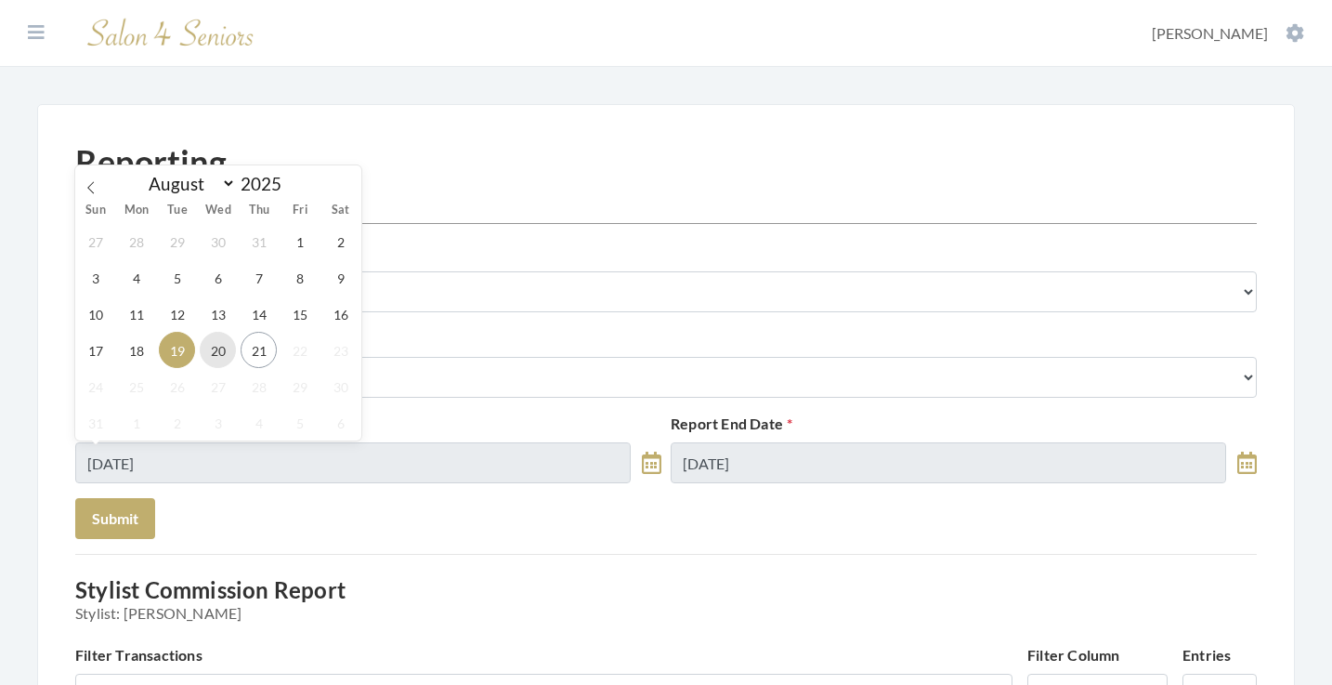
click at [216, 348] on span "20" at bounding box center [218, 350] width 36 height 36
type input "[DATE]"
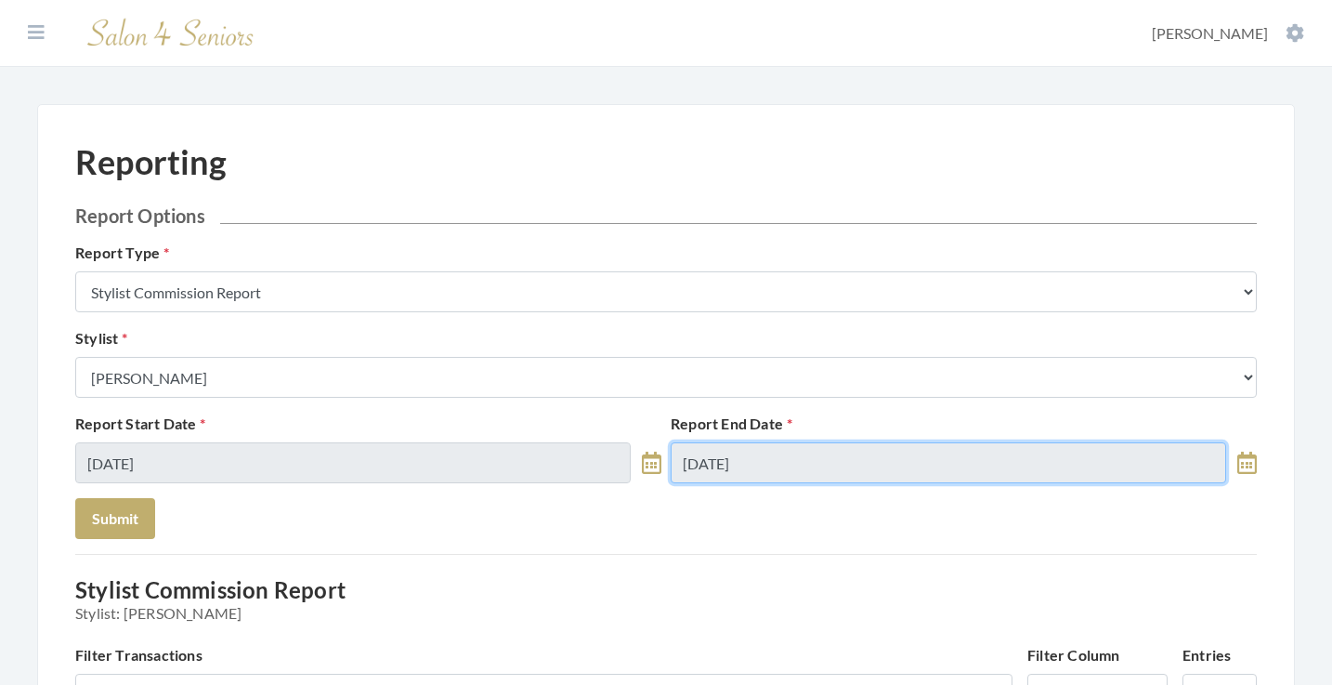
click at [736, 459] on input "[DATE]" at bounding box center [949, 462] width 556 height 41
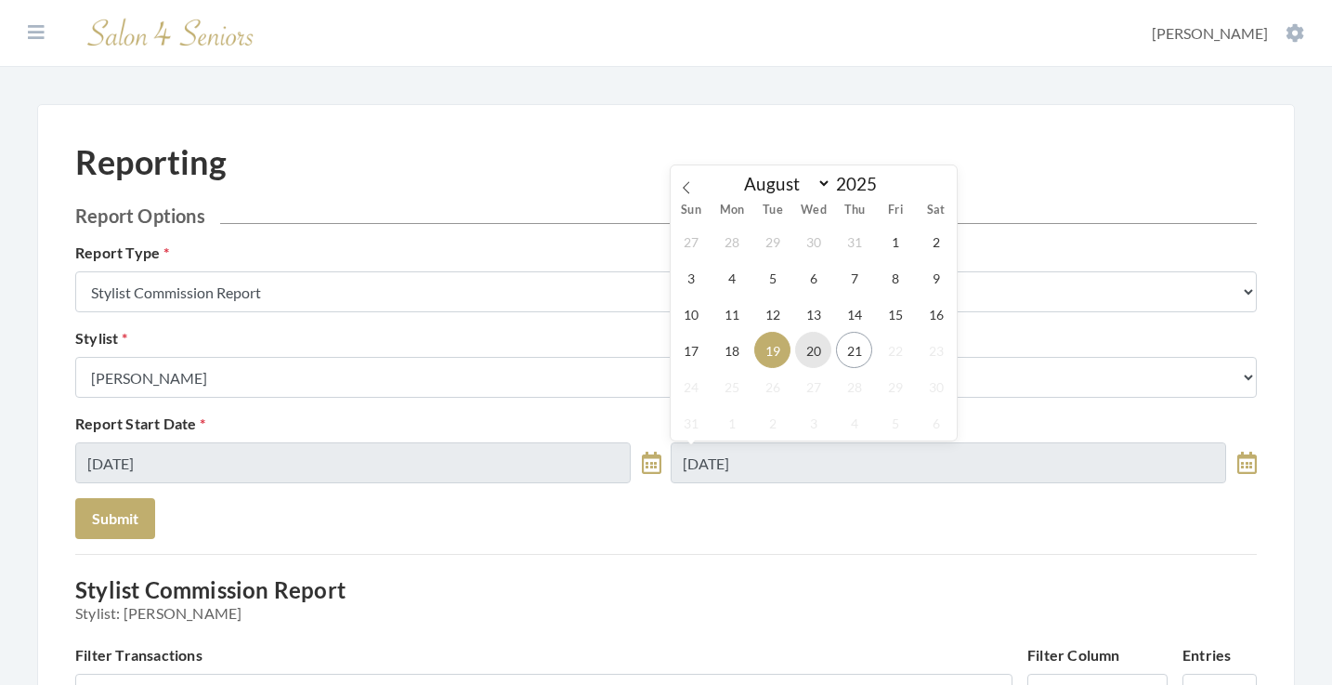
click at [820, 342] on span "20" at bounding box center [813, 350] width 36 height 36
type input "[DATE]"
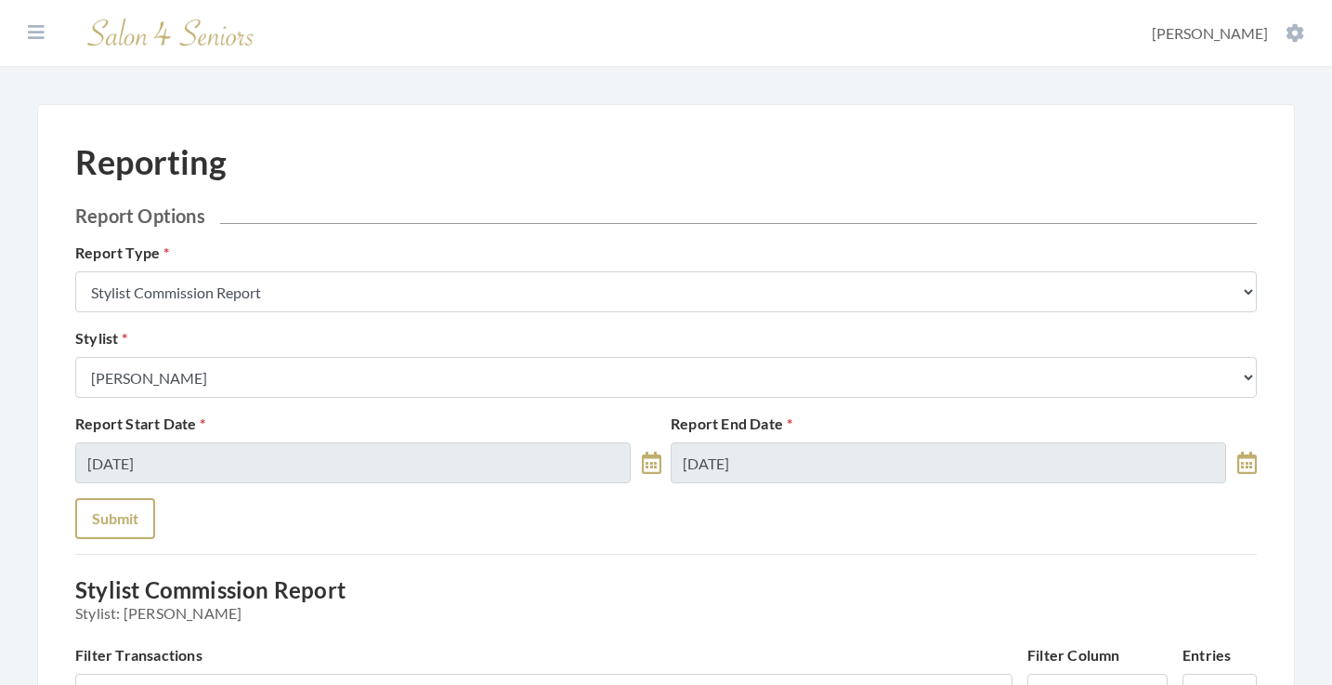
click at [132, 505] on button "Submit" at bounding box center [115, 518] width 80 height 41
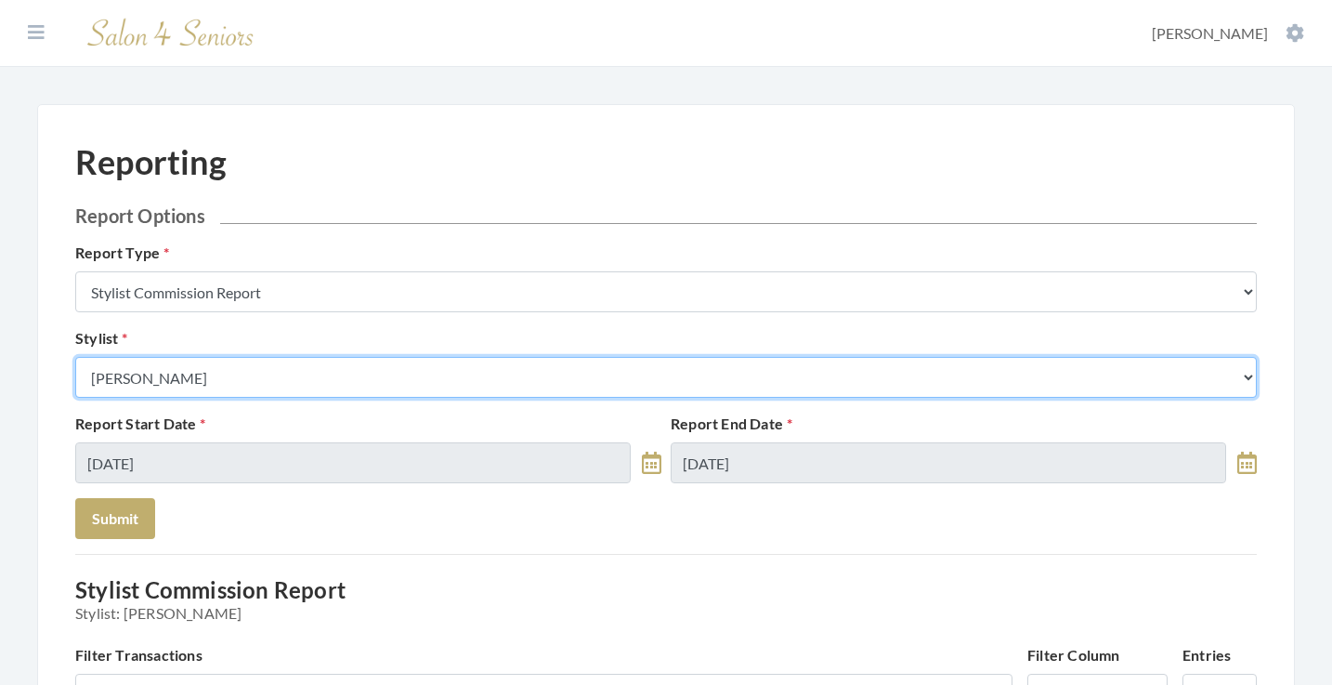
select select "127"
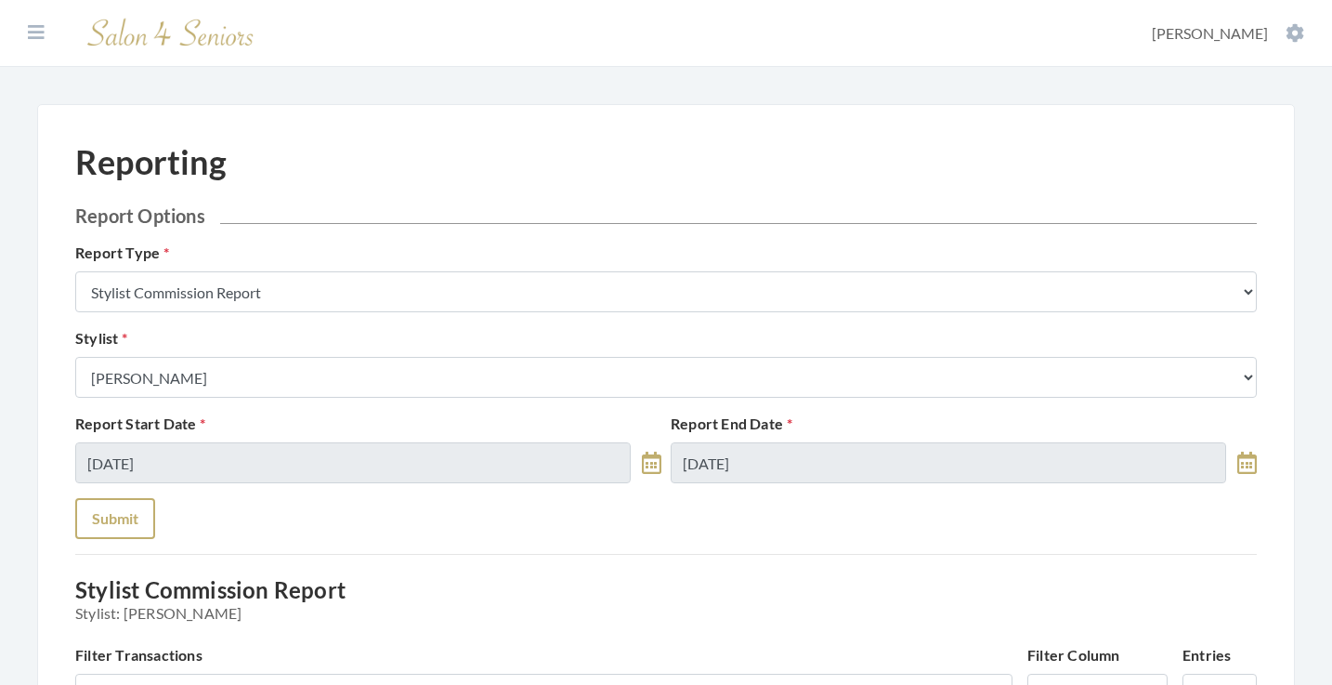
click at [112, 515] on button "Submit" at bounding box center [115, 518] width 80 height 41
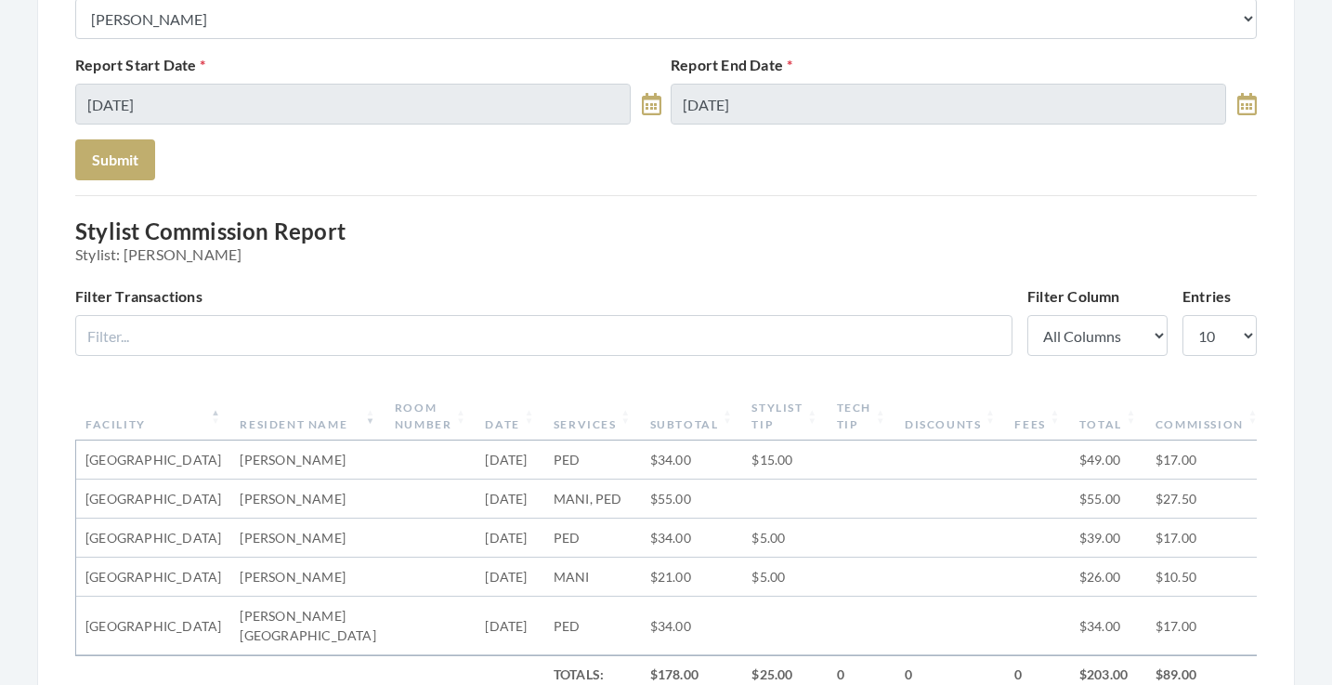
scroll to position [112, 0]
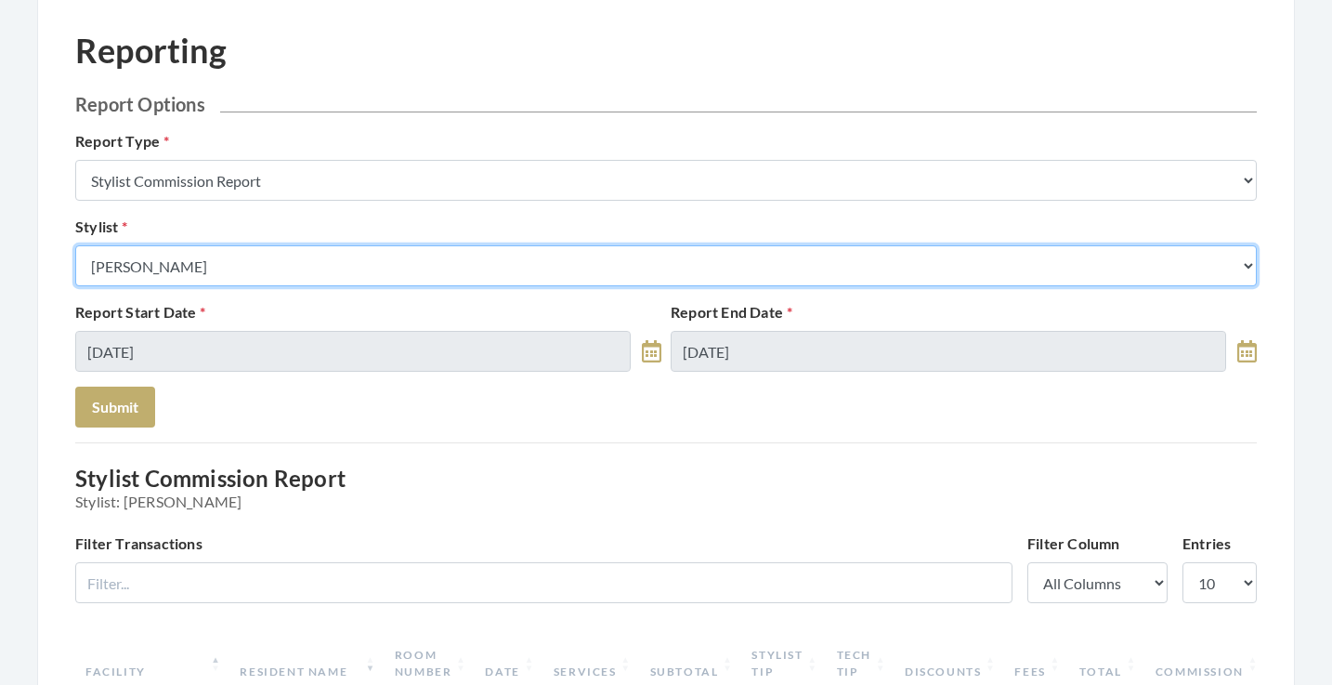
select select "170"
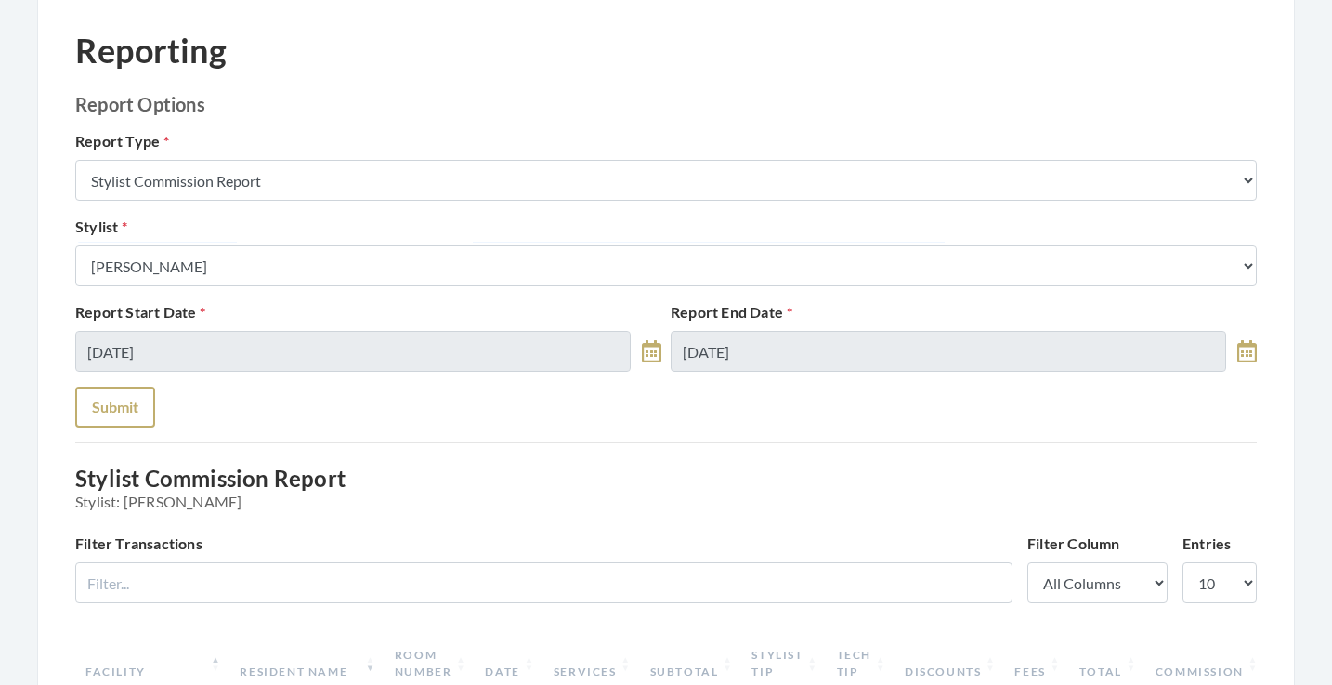
click at [104, 407] on button "Submit" at bounding box center [115, 407] width 80 height 41
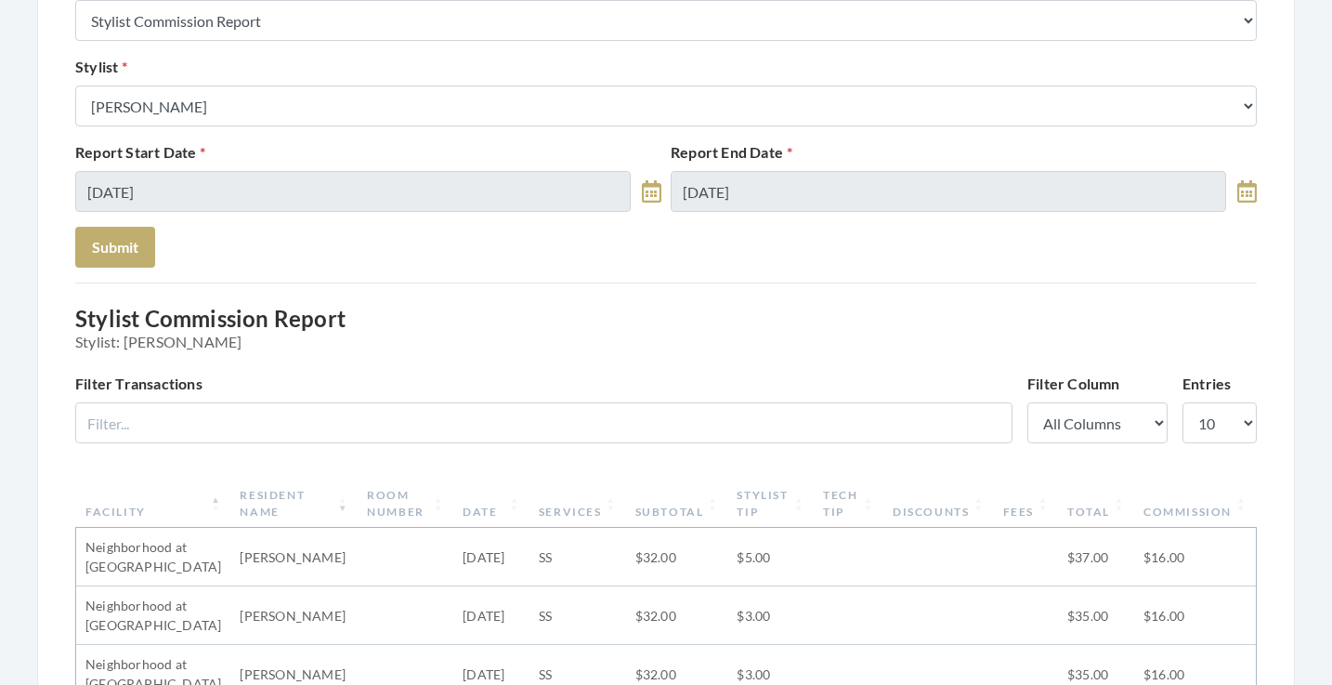
scroll to position [97, 0]
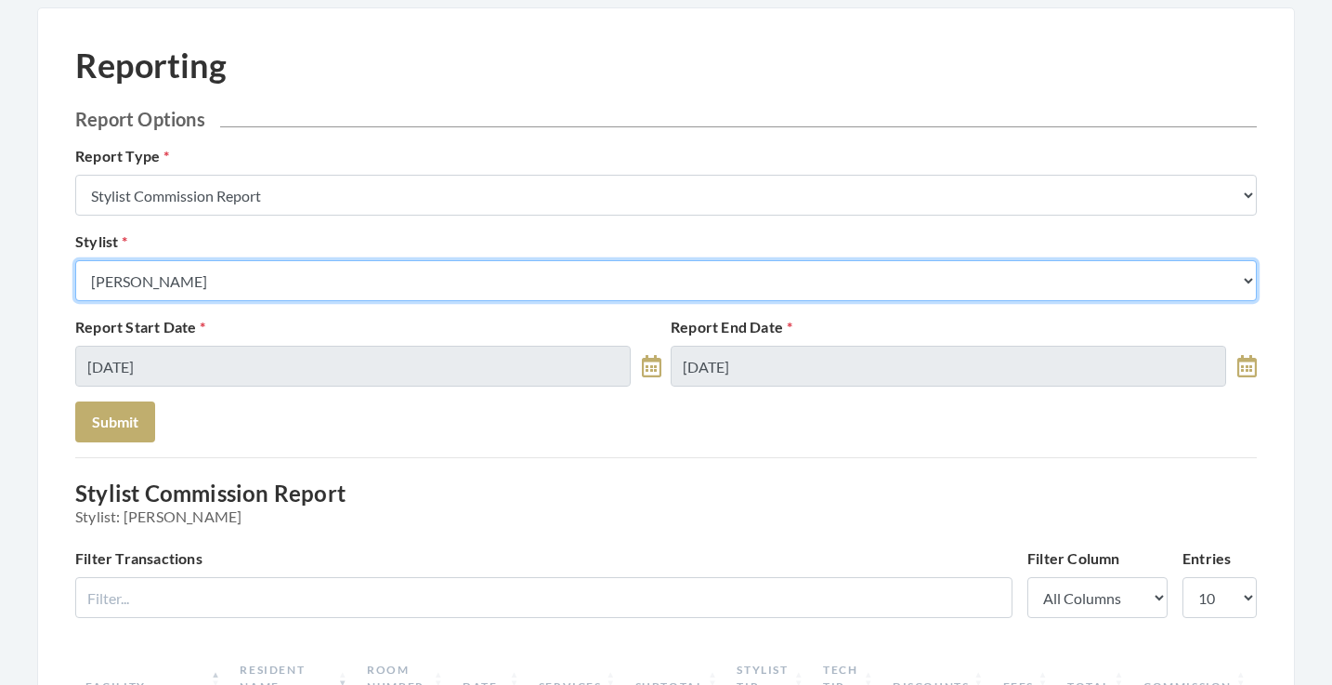
select select "23"
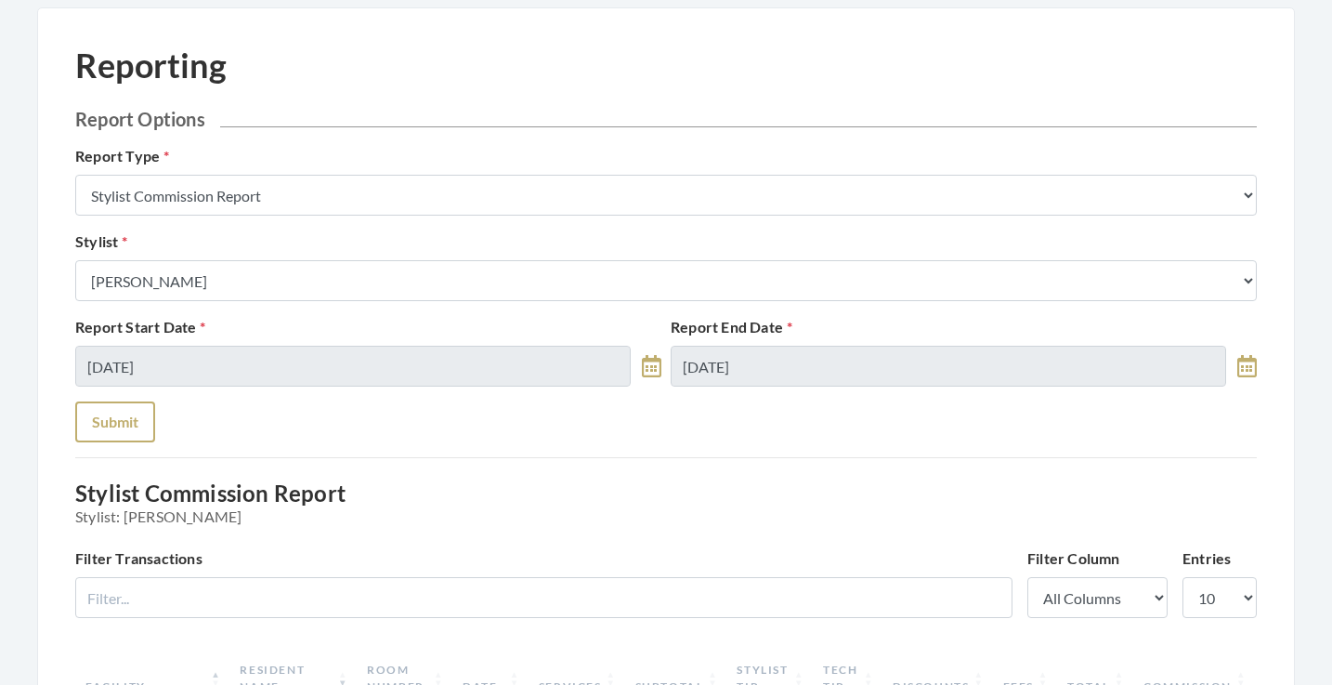
click at [134, 420] on button "Submit" at bounding box center [115, 421] width 80 height 41
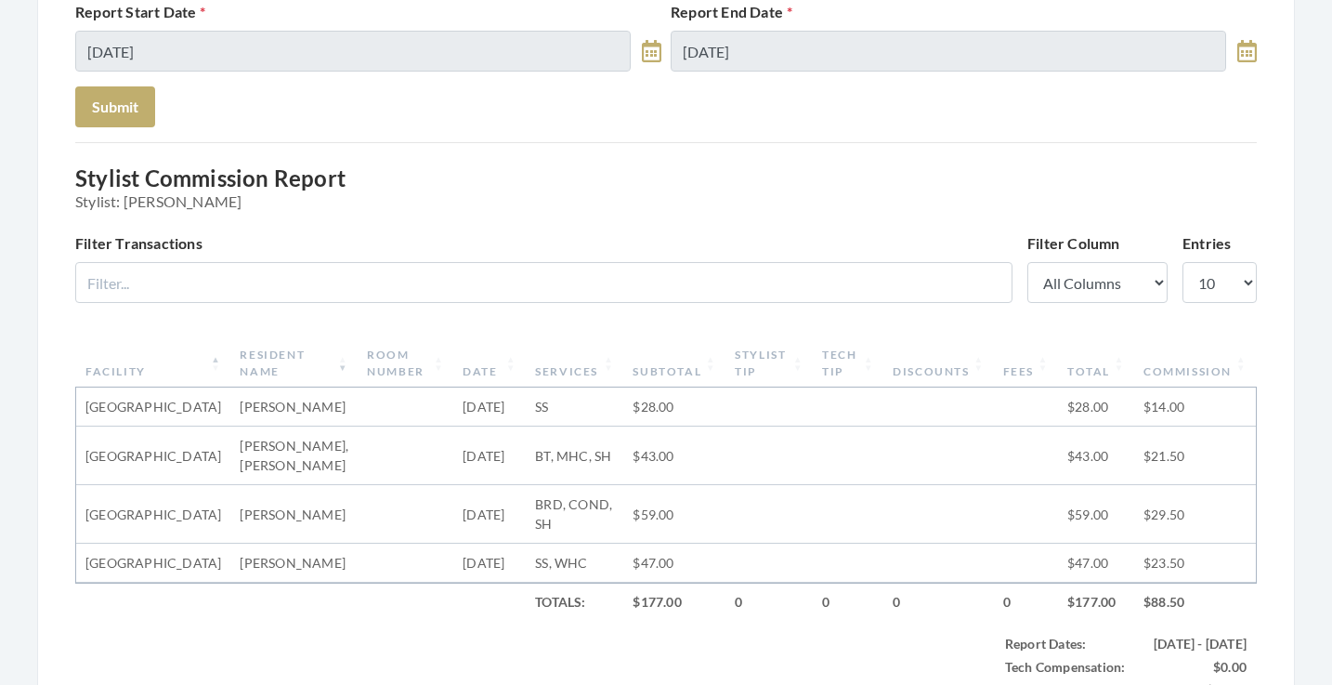
scroll to position [131, 0]
